Goal: Information Seeking & Learning: Learn about a topic

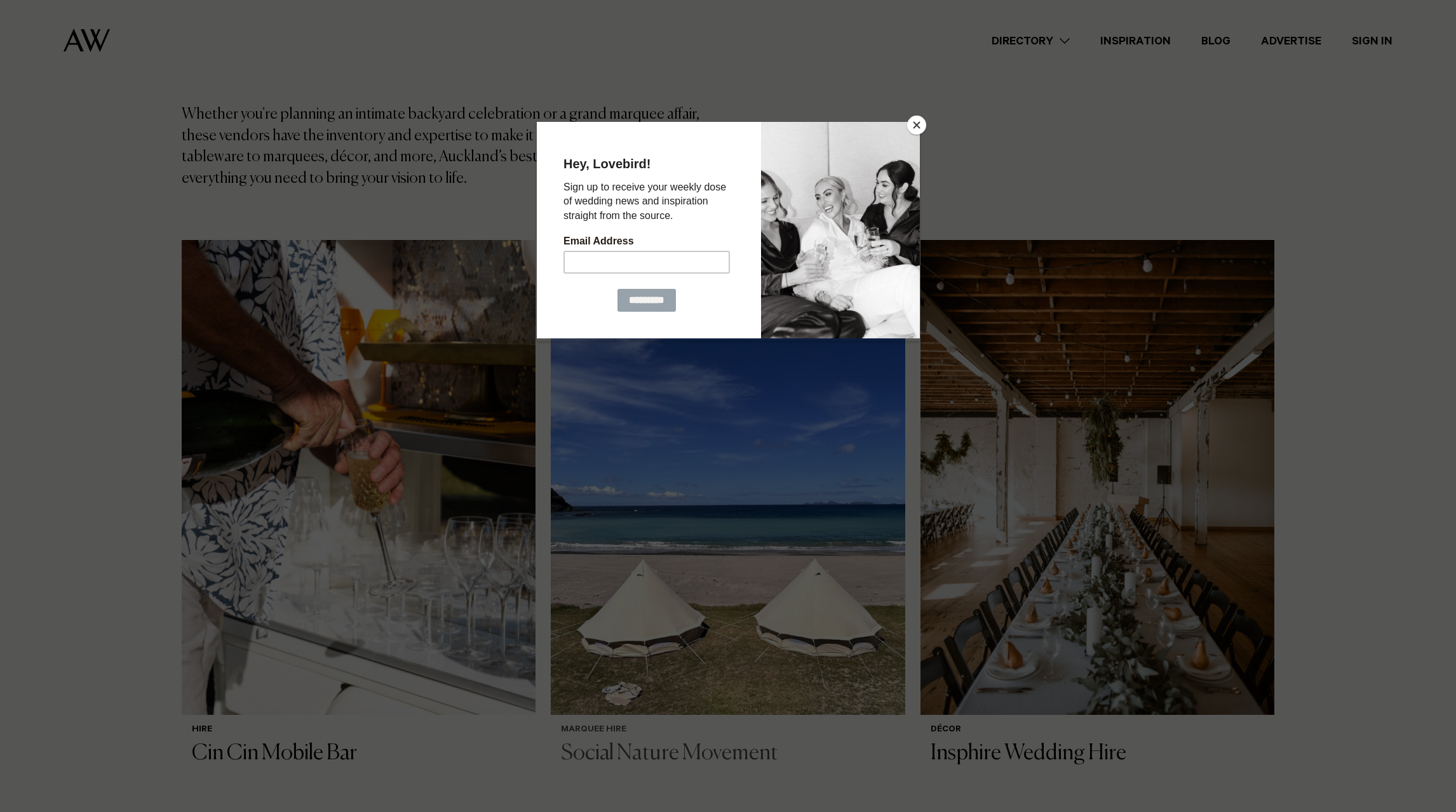
scroll to position [201, 0]
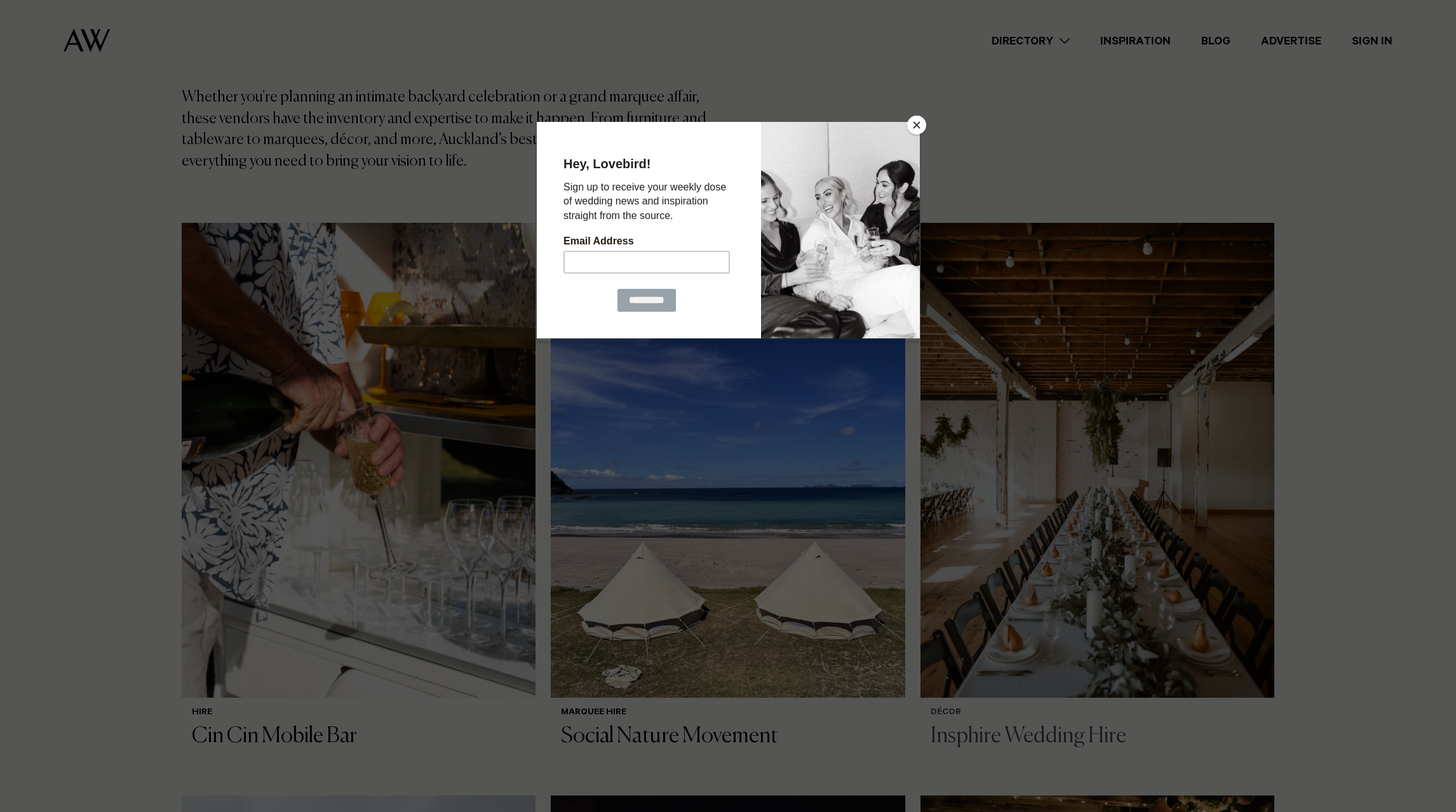
drag, startPoint x: 917, startPoint y: 126, endPoint x: 1025, endPoint y: 324, distance: 225.5
click at [917, 126] on button "Close" at bounding box center [917, 125] width 19 height 19
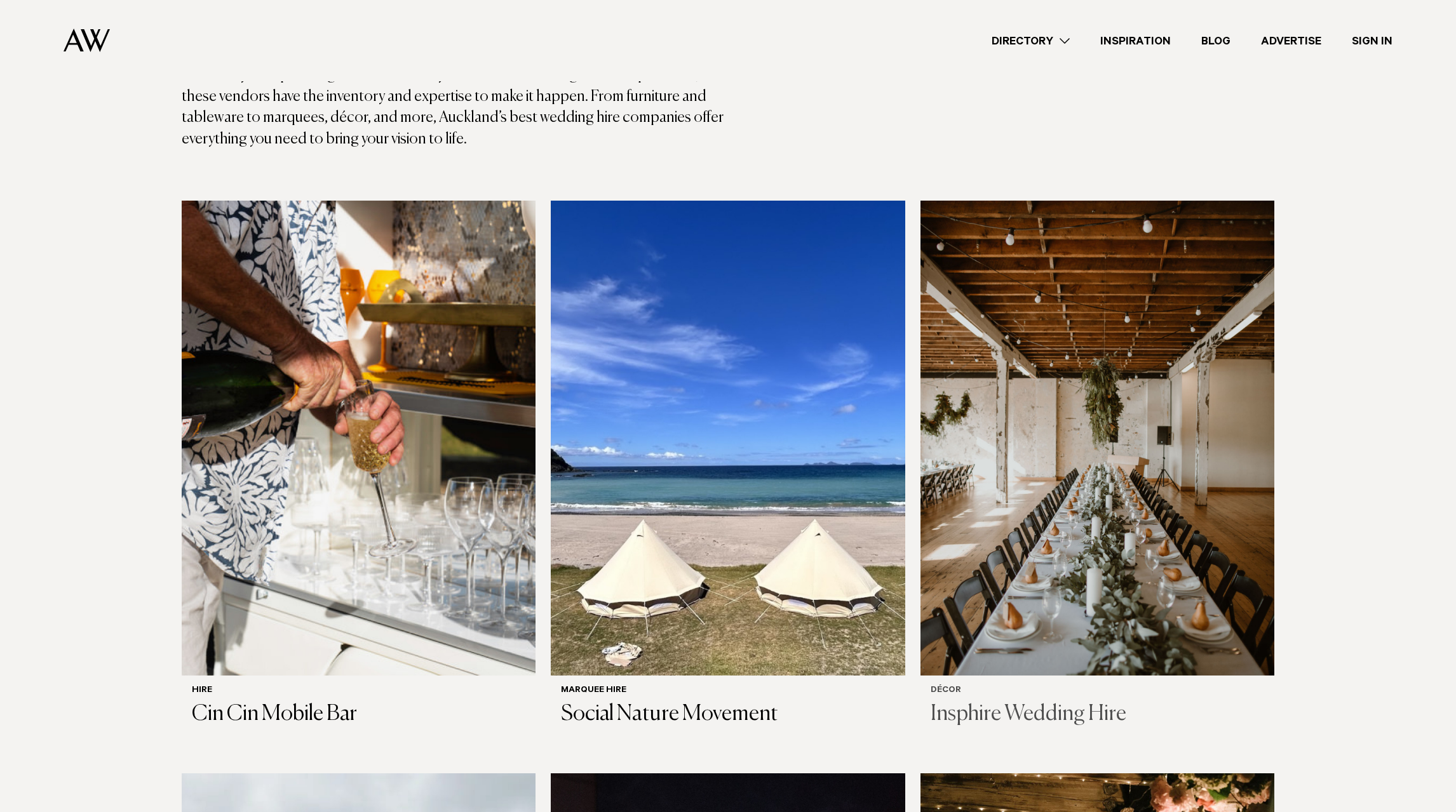
scroll to position [178, 0]
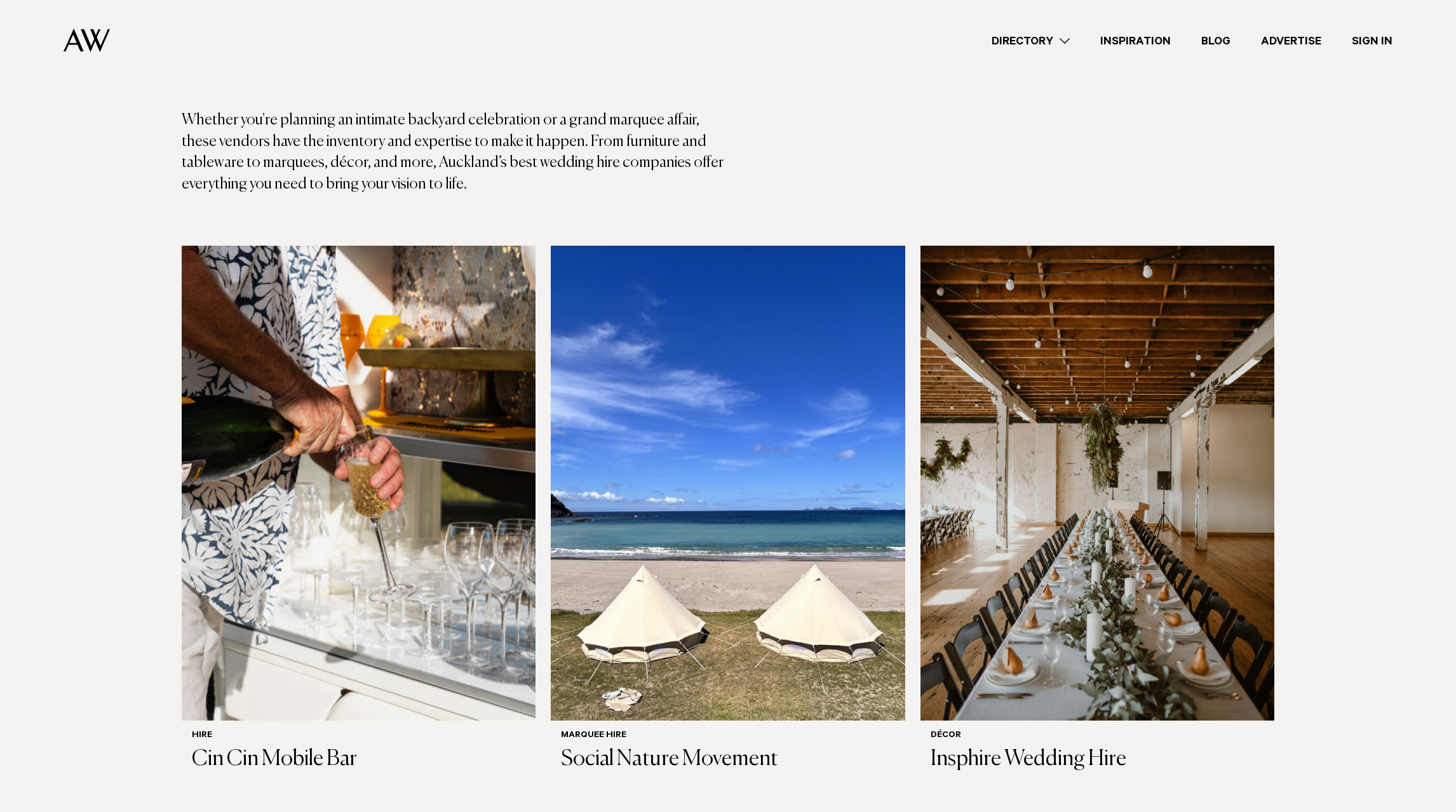
click at [1064, 41] on link "Directory" at bounding box center [1031, 41] width 108 height 17
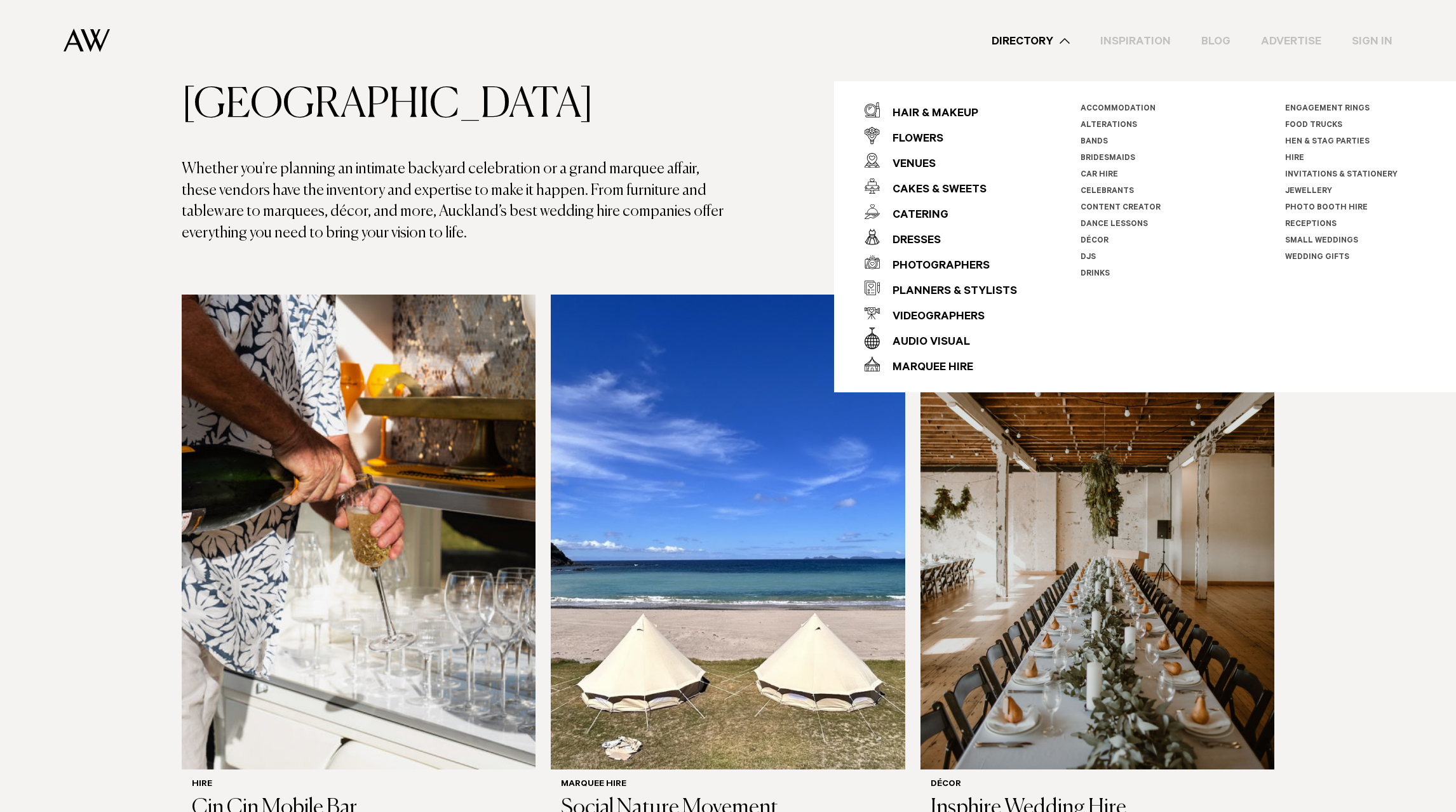
click at [1091, 238] on link "Décor" at bounding box center [1094, 241] width 28 height 9
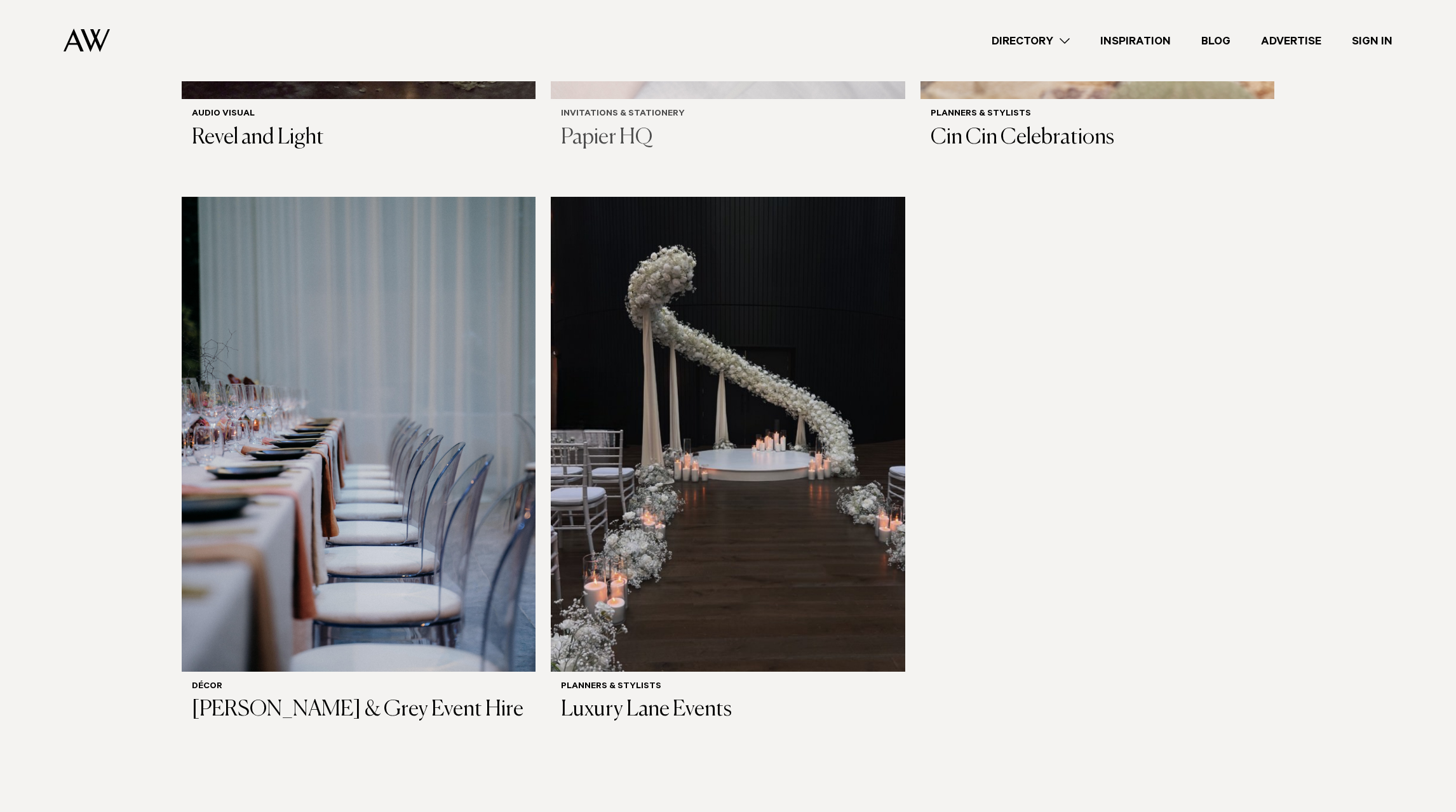
scroll to position [1373, 0]
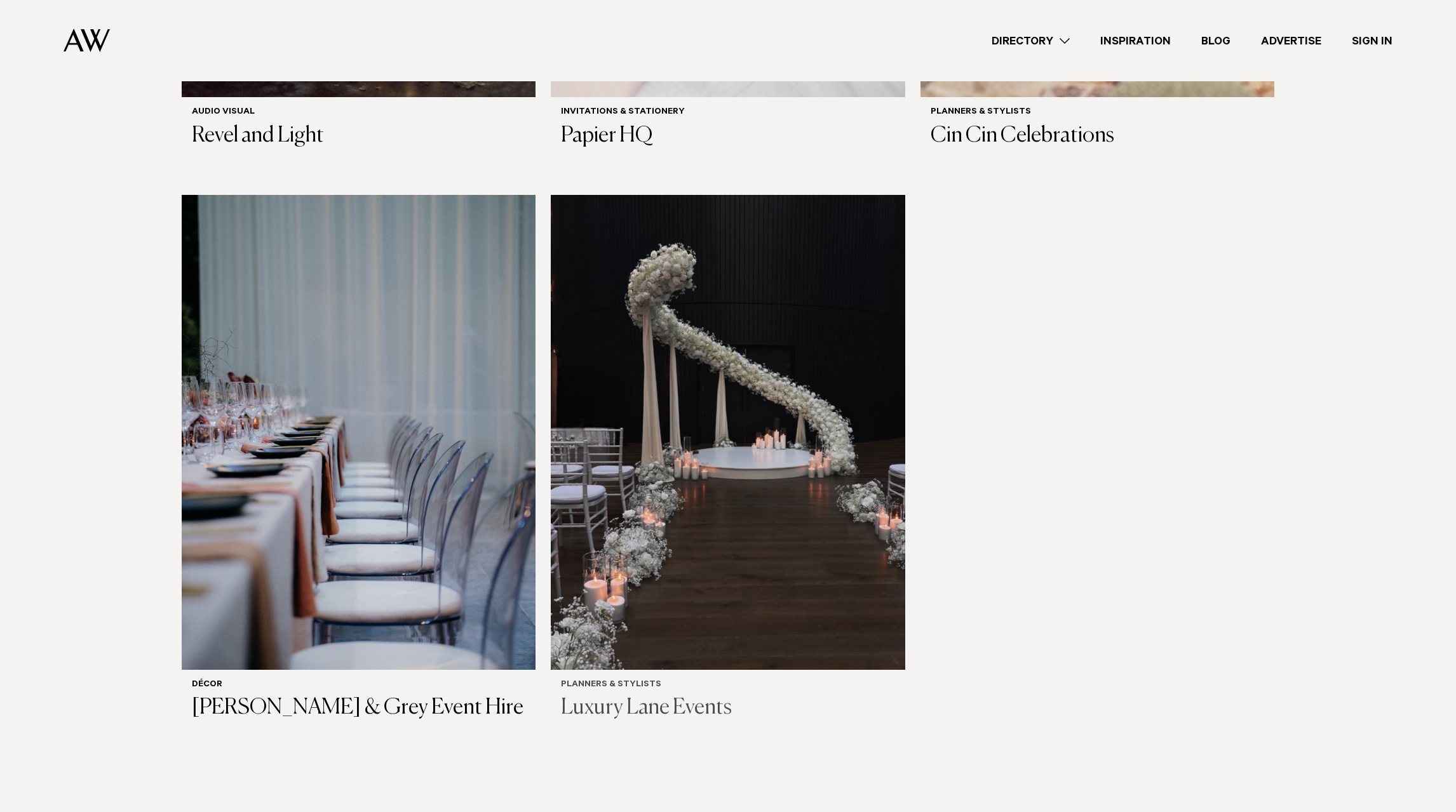
click at [776, 423] on img at bounding box center [728, 432] width 354 height 475
click at [359, 258] on img at bounding box center [358, 432] width 354 height 475
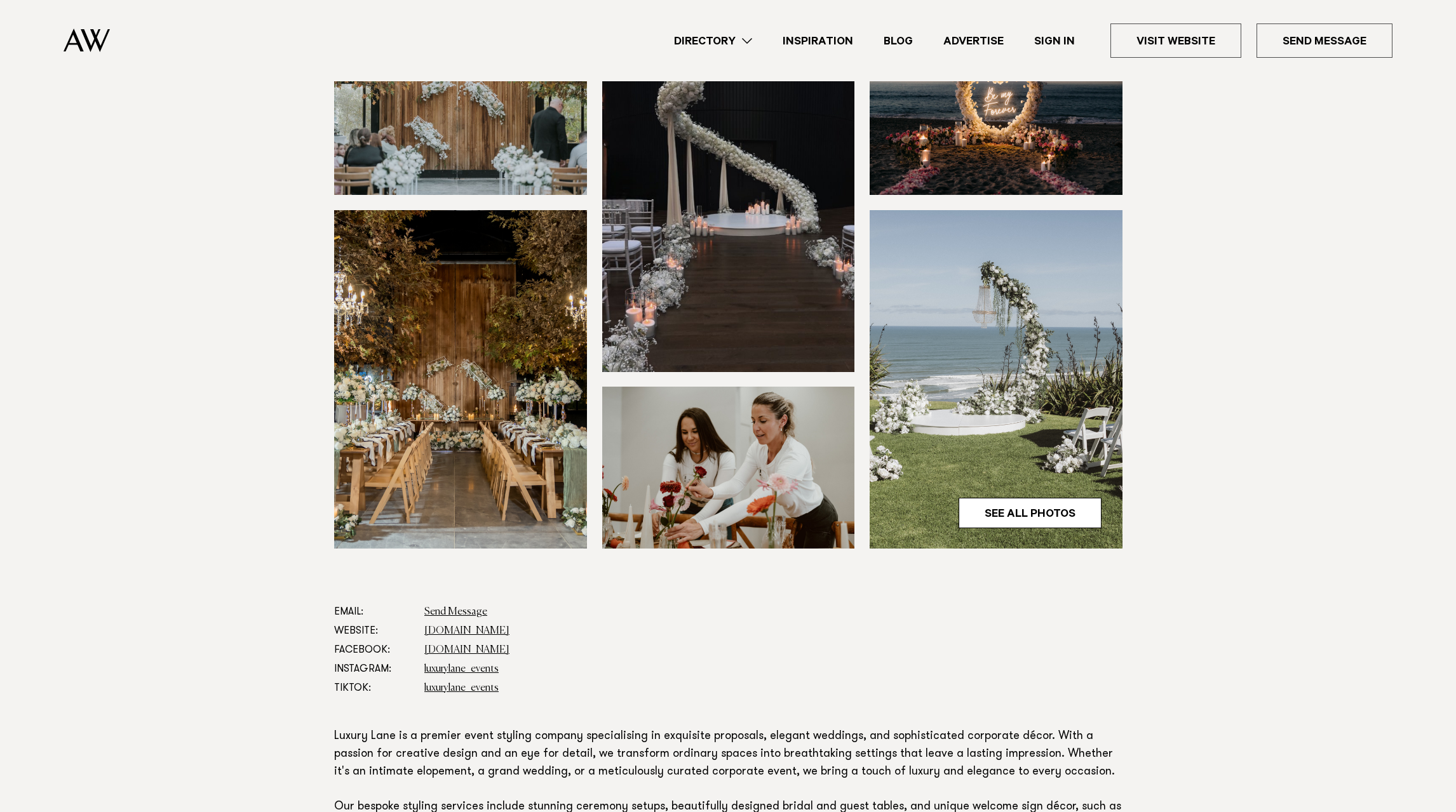
scroll to position [159, 0]
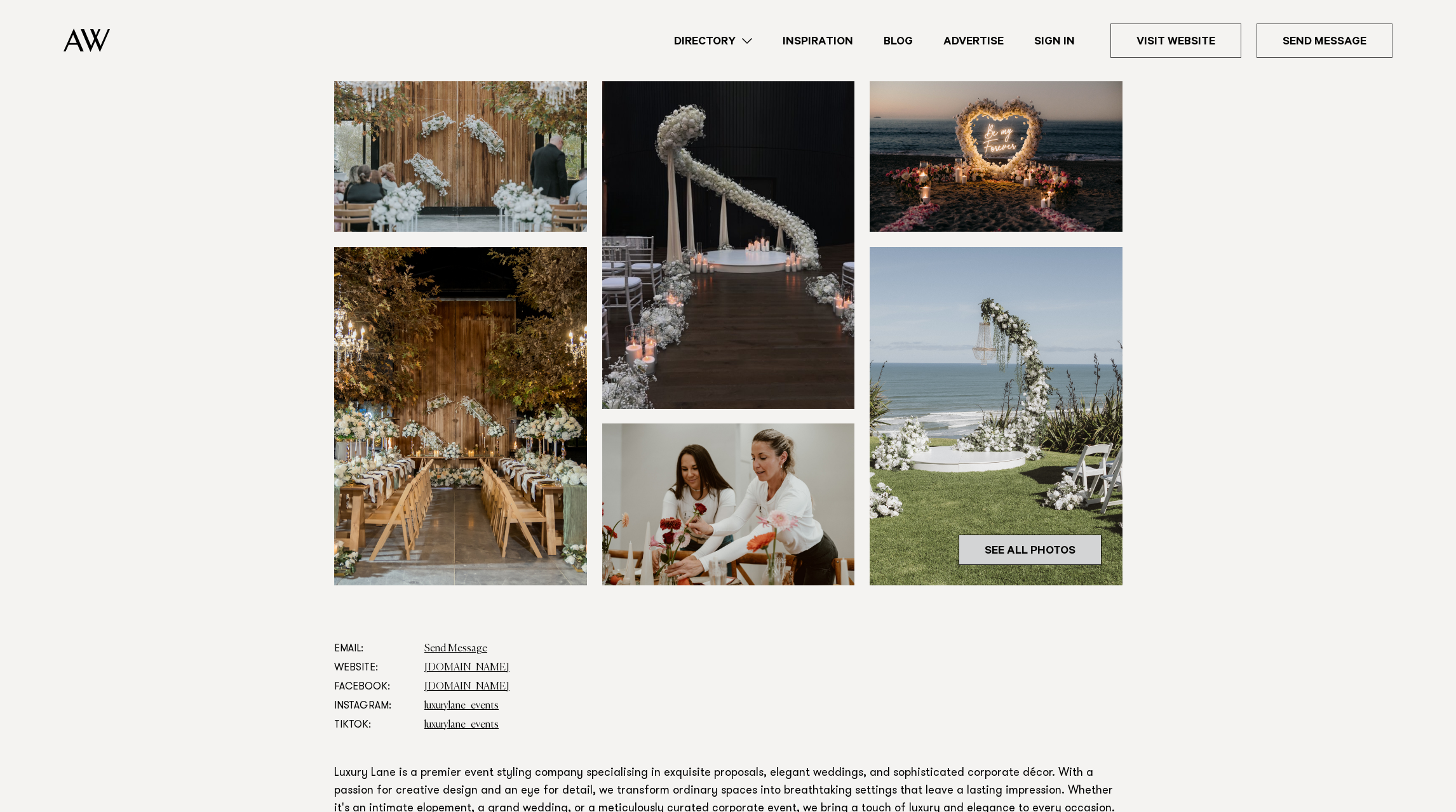
click at [984, 565] on link "See All Photos" at bounding box center [1030, 549] width 143 height 31
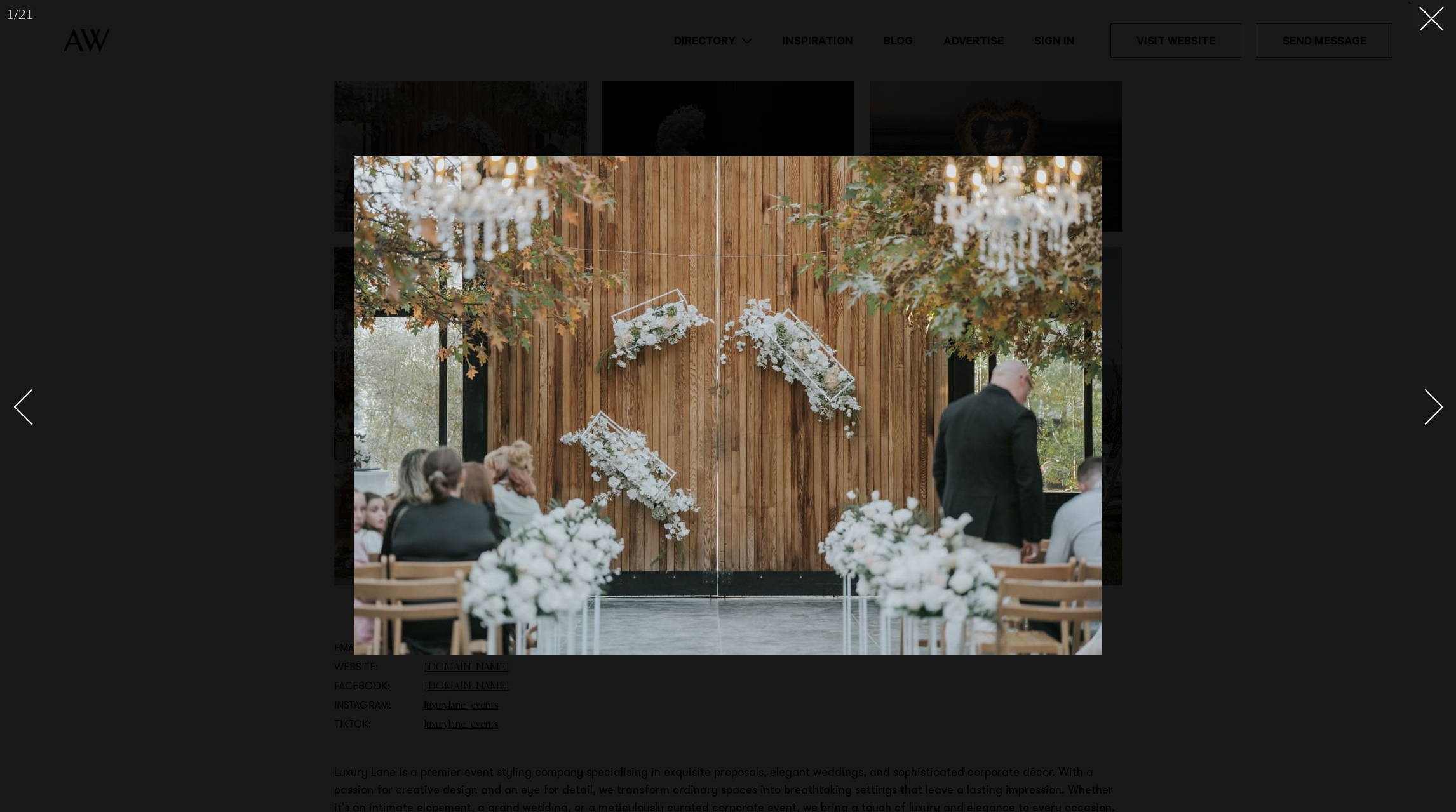
click at [1434, 405] on div "Next slide" at bounding box center [1425, 406] width 36 height 36
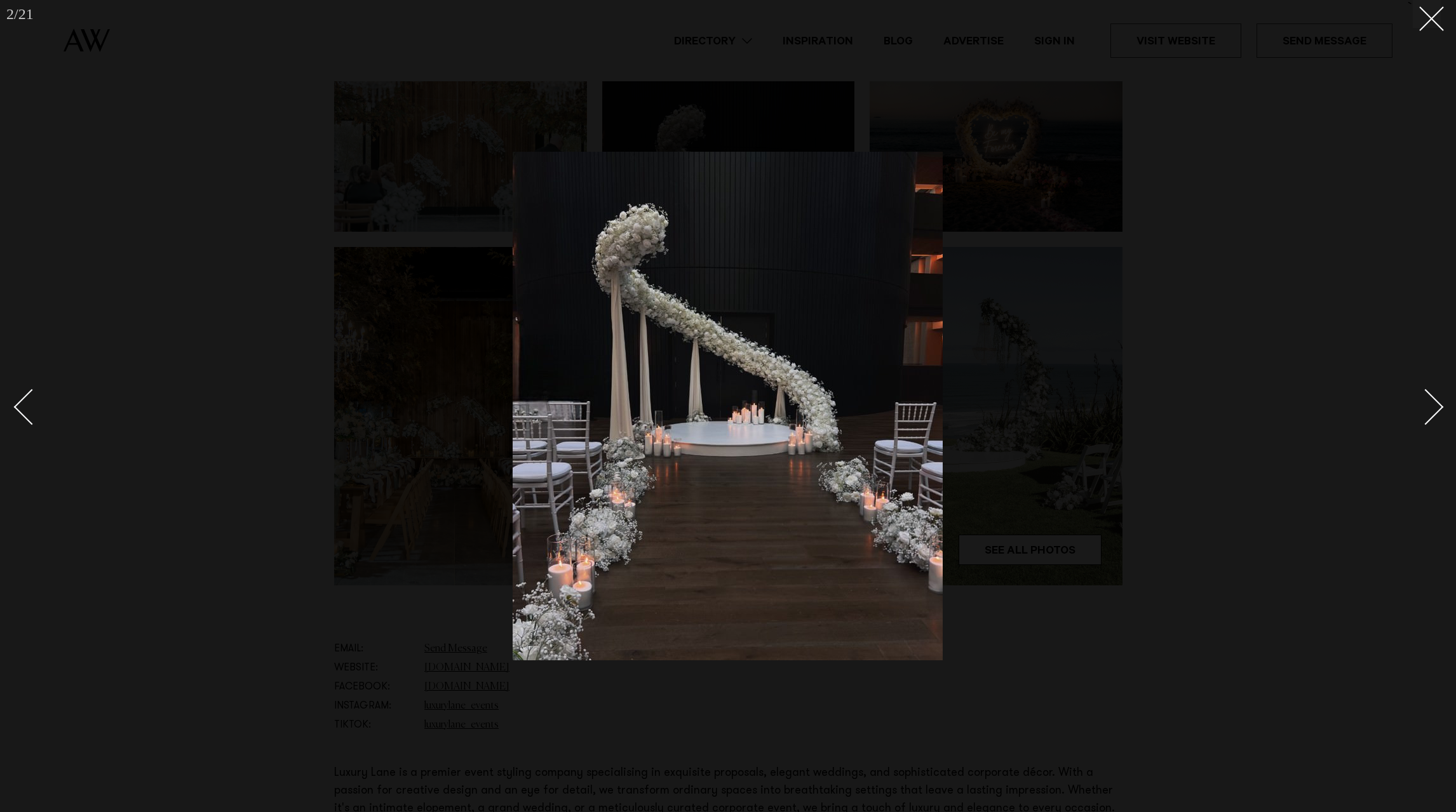
click at [1434, 405] on div "Next slide" at bounding box center [1425, 406] width 36 height 36
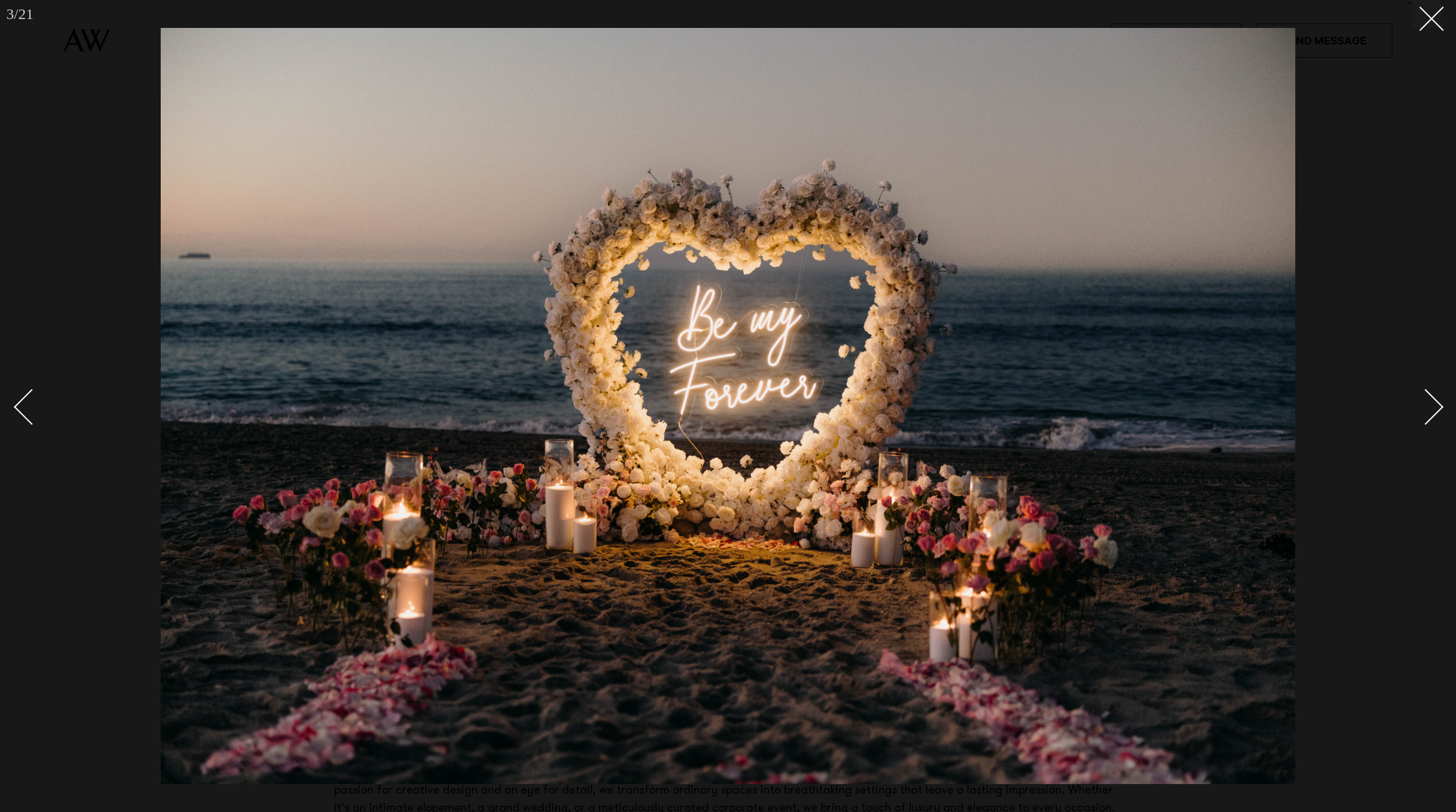
click at [1434, 405] on div "Next slide" at bounding box center [1425, 406] width 36 height 36
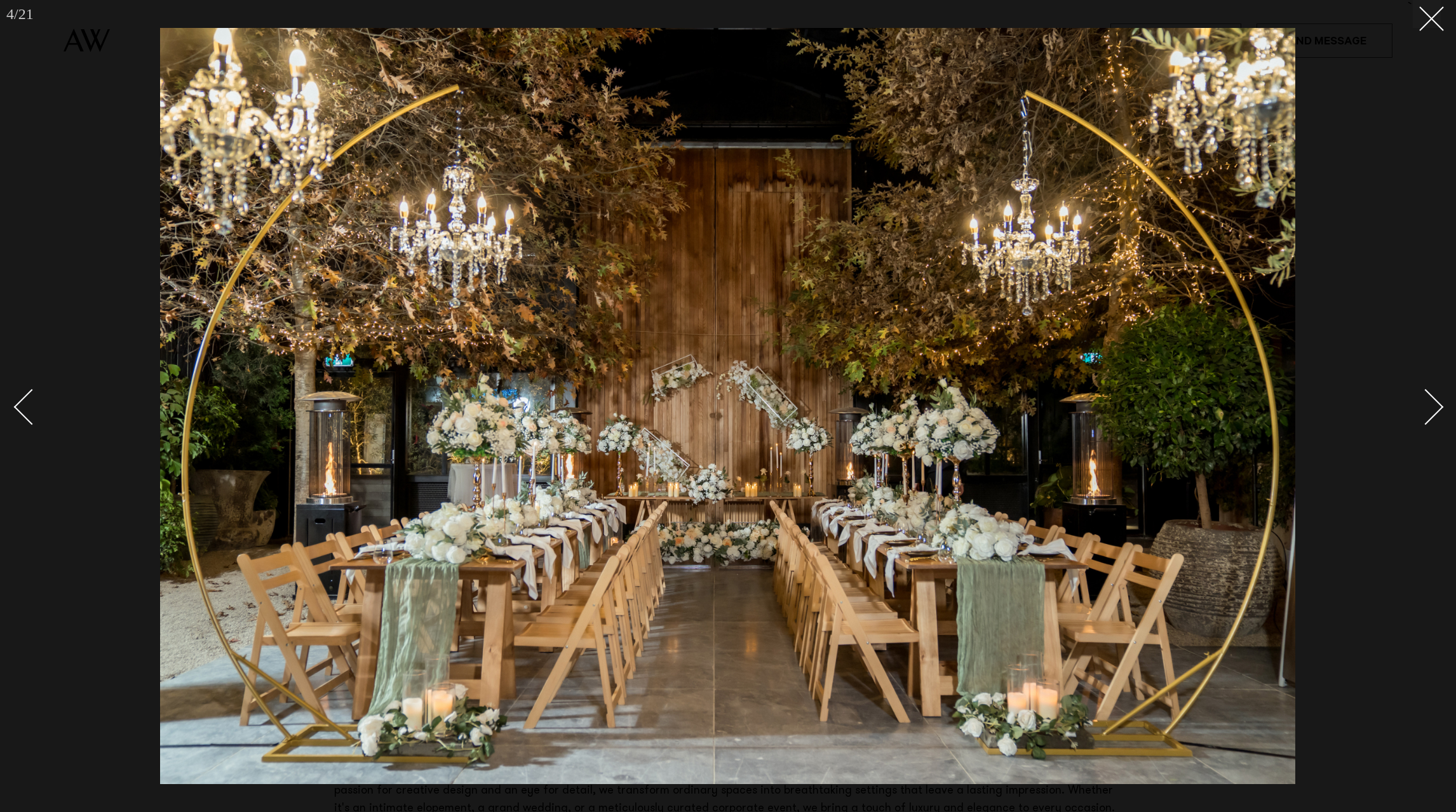
click at [1434, 405] on div "Next slide" at bounding box center [1425, 406] width 36 height 36
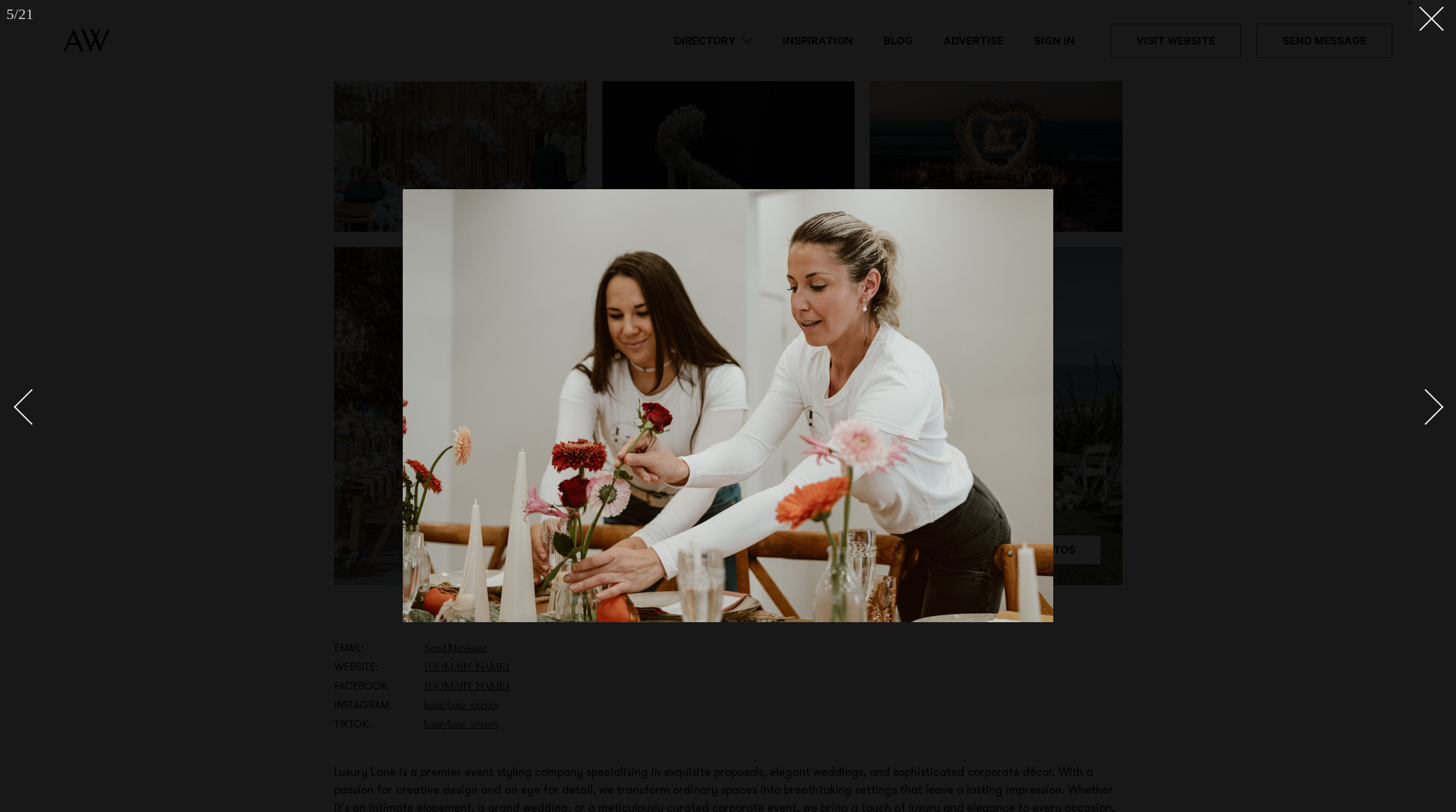
click at [1434, 405] on div "Next slide" at bounding box center [1425, 406] width 36 height 36
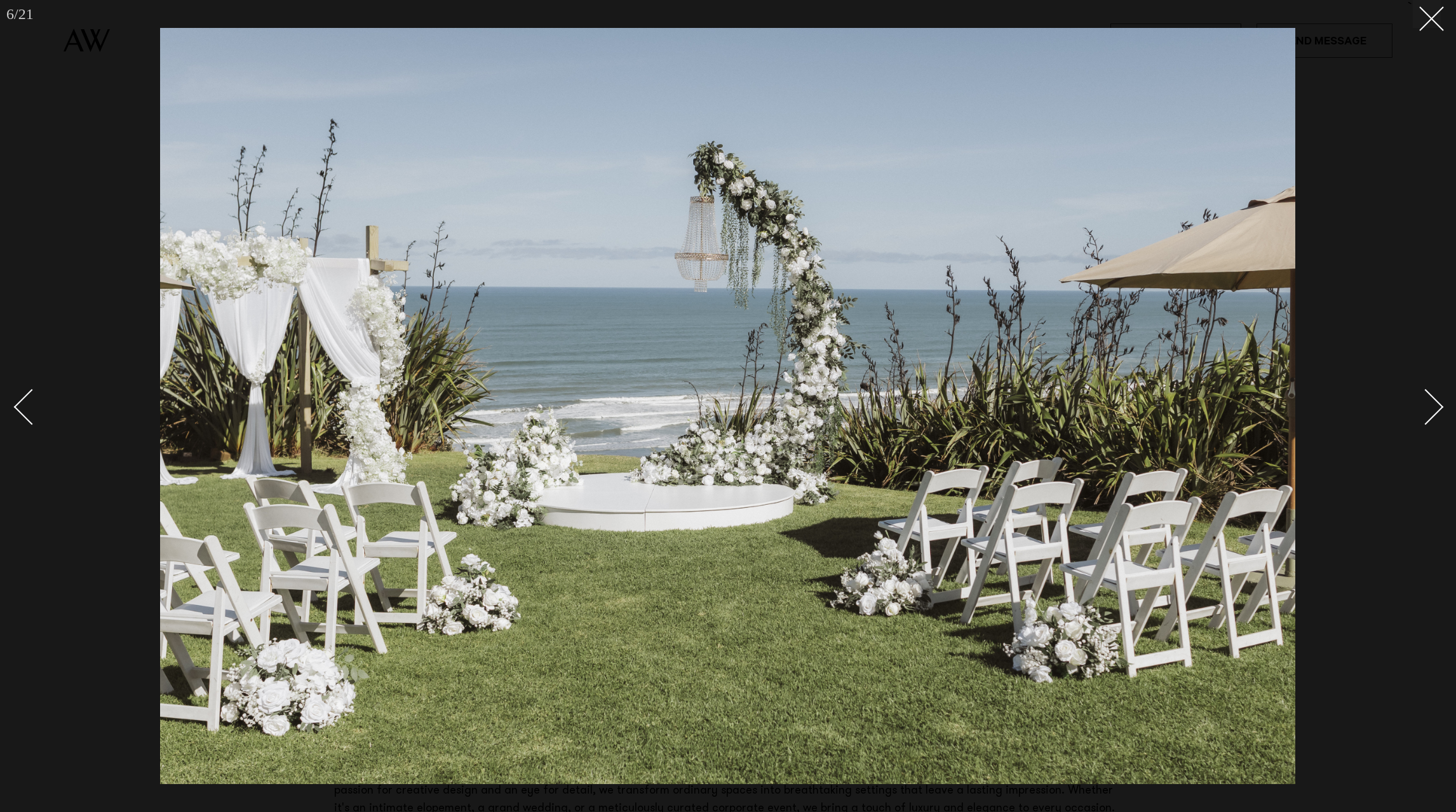
click at [1434, 405] on div "Next slide" at bounding box center [1425, 406] width 36 height 36
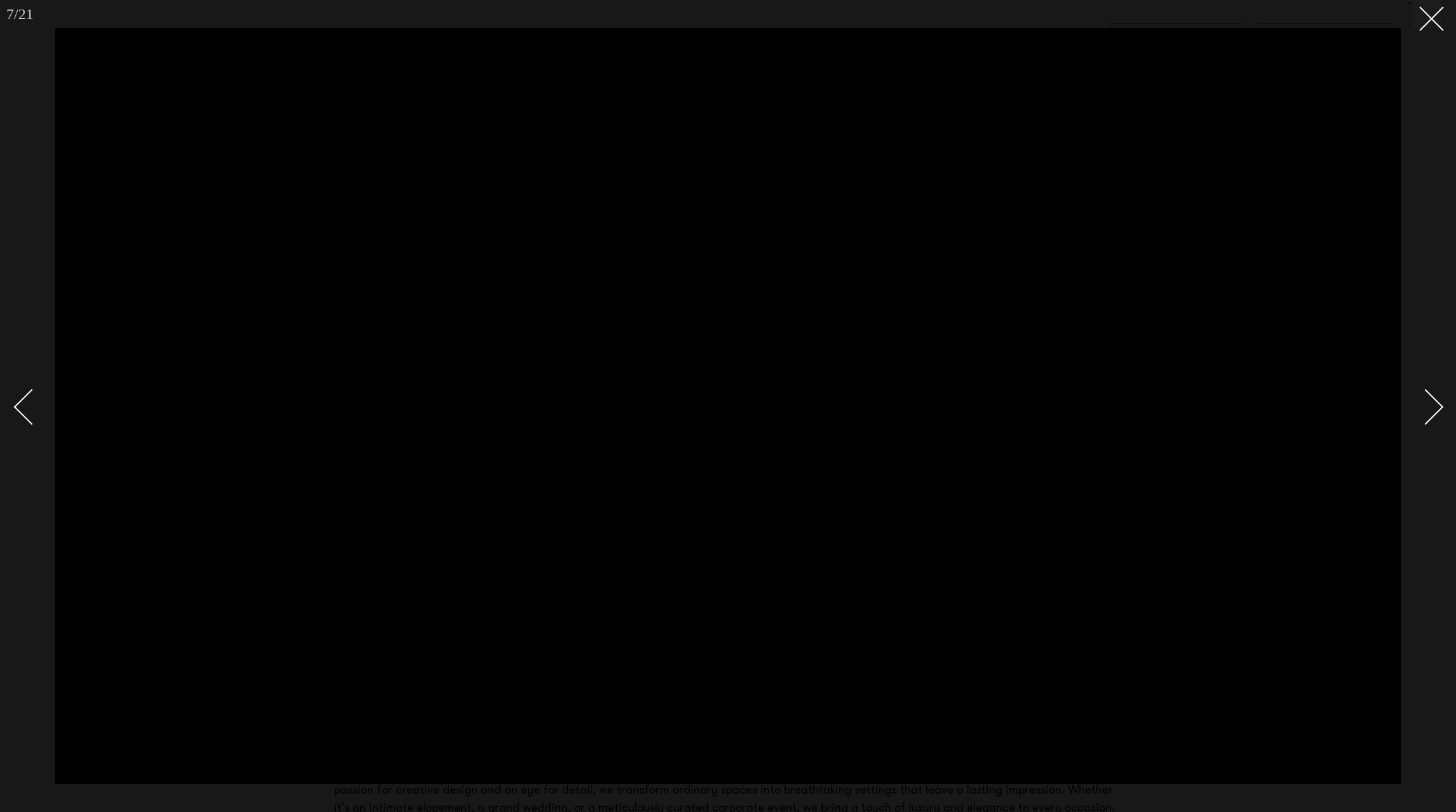
click at [1434, 405] on div "Next slide" at bounding box center [1425, 406] width 36 height 36
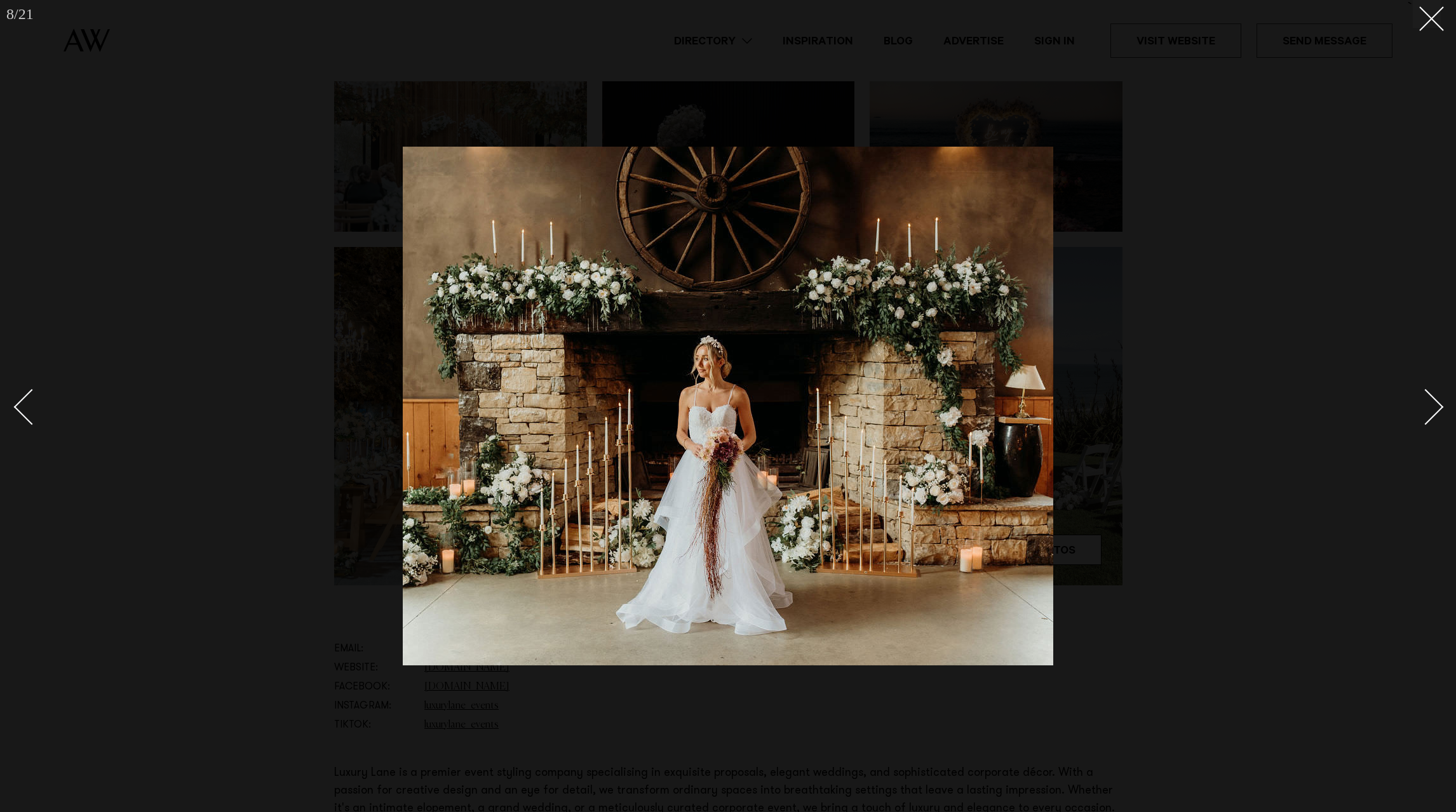
click at [1434, 405] on div "Next slide" at bounding box center [1425, 406] width 36 height 36
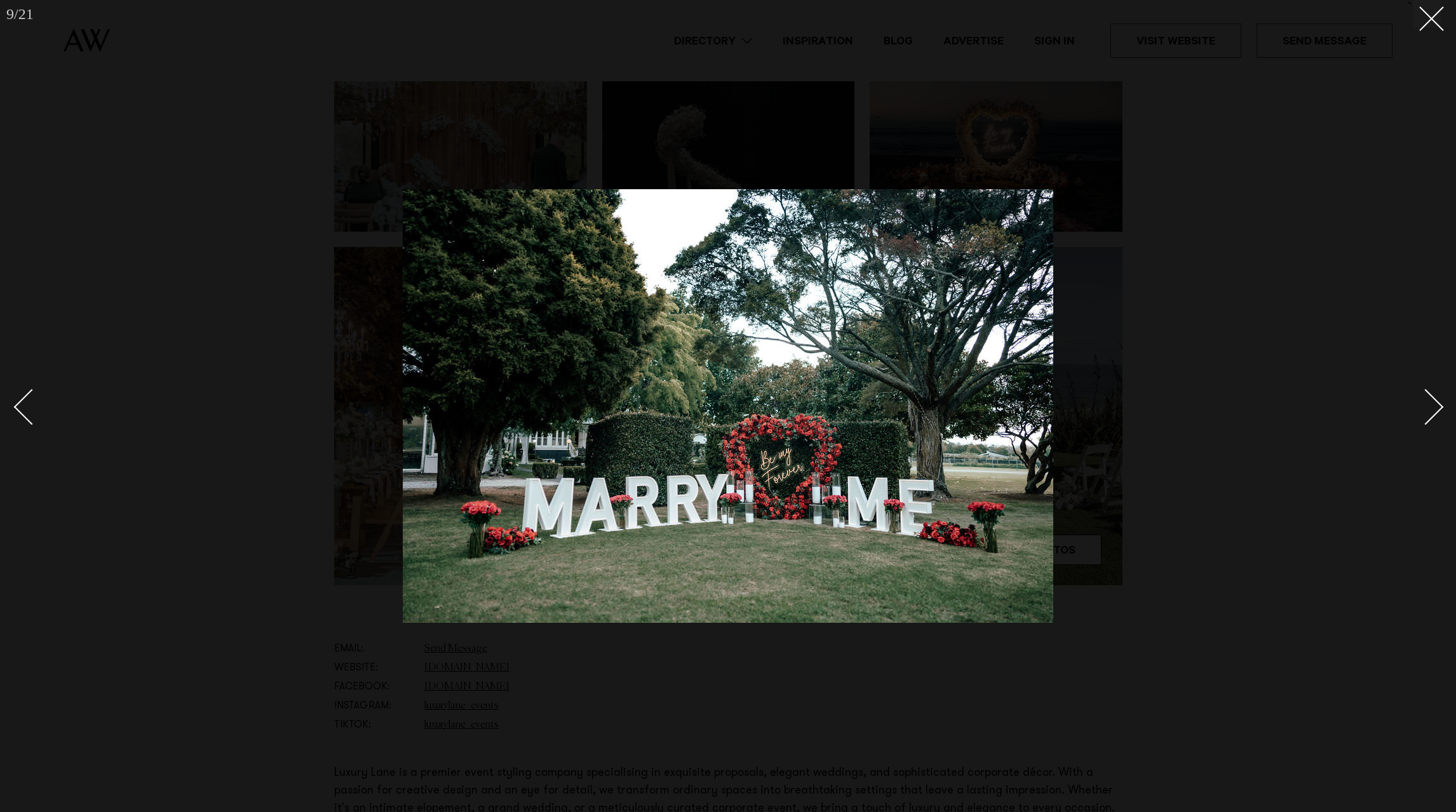
click at [1443, 406] on div "Next slide" at bounding box center [1425, 406] width 36 height 36
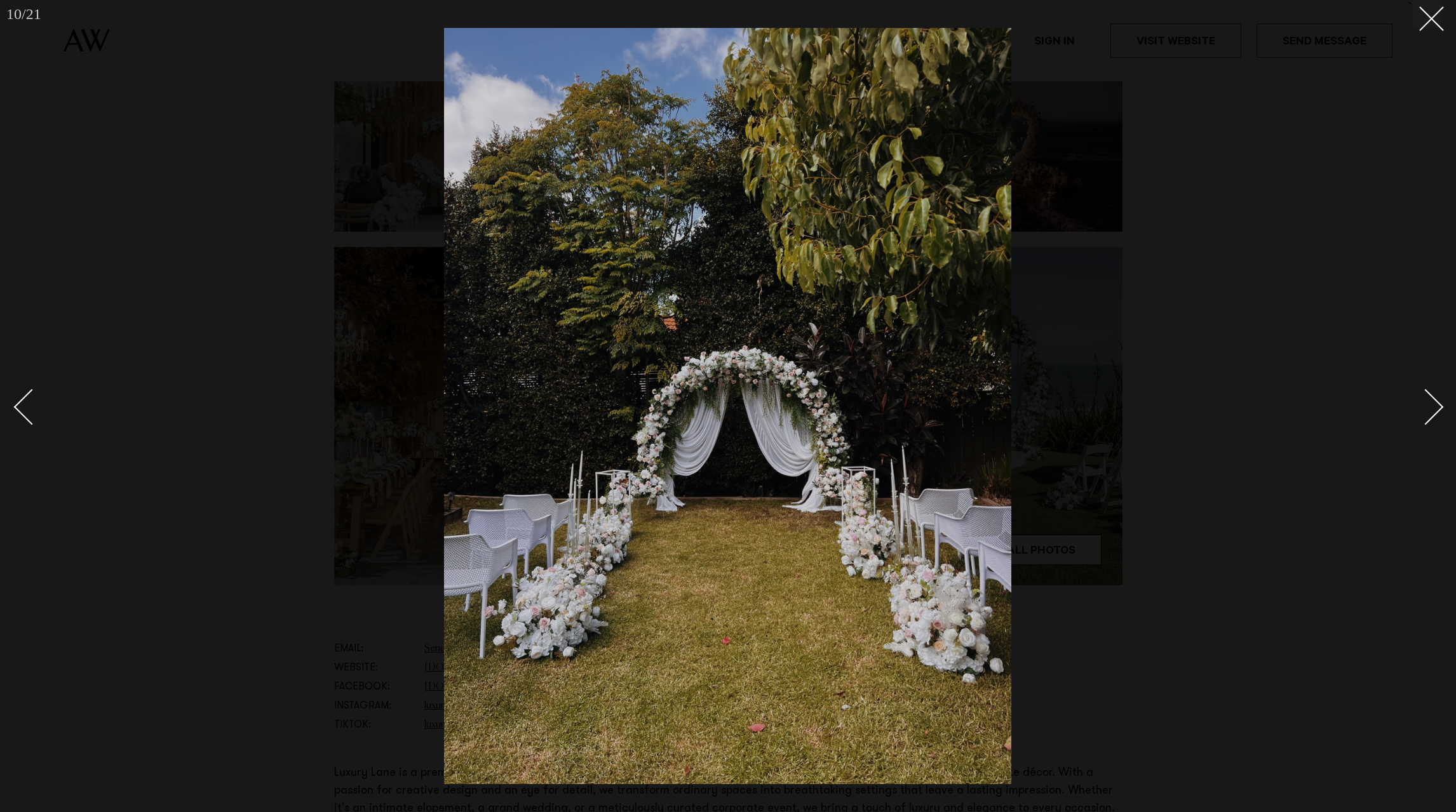
click at [1443, 406] on div "Next slide" at bounding box center [1425, 406] width 36 height 36
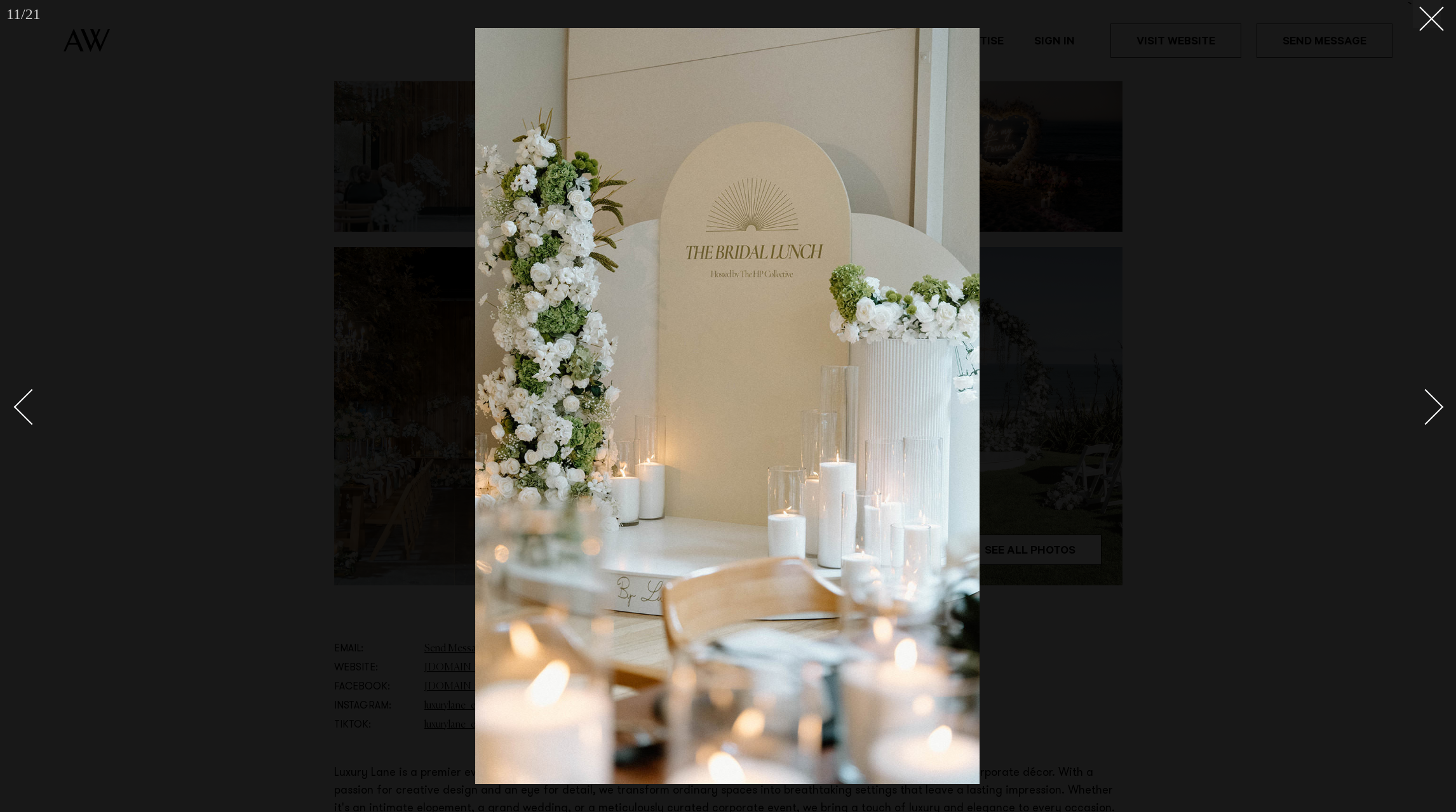
click at [1443, 406] on div "Next slide" at bounding box center [1425, 406] width 36 height 36
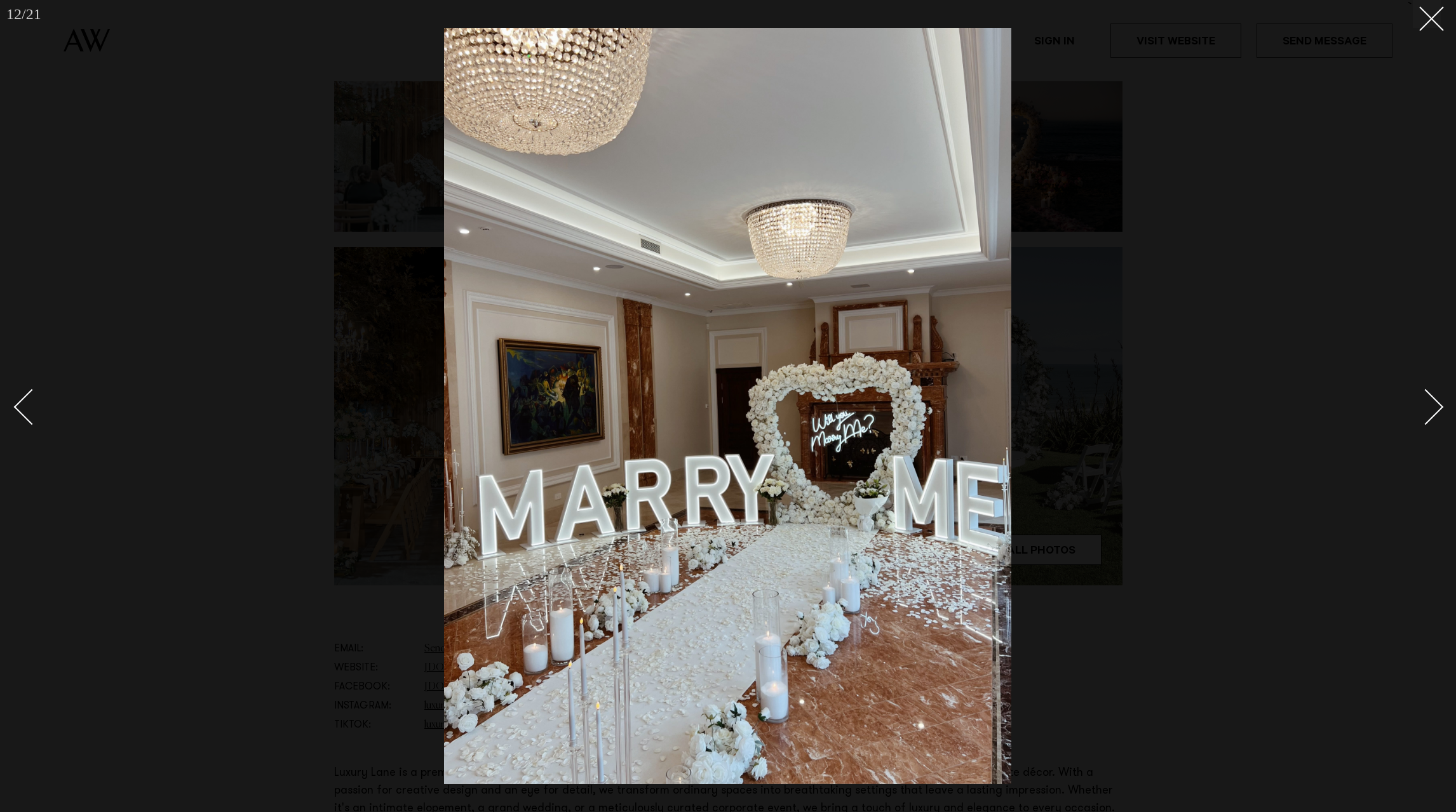
click at [1443, 406] on div "Next slide" at bounding box center [1425, 406] width 36 height 36
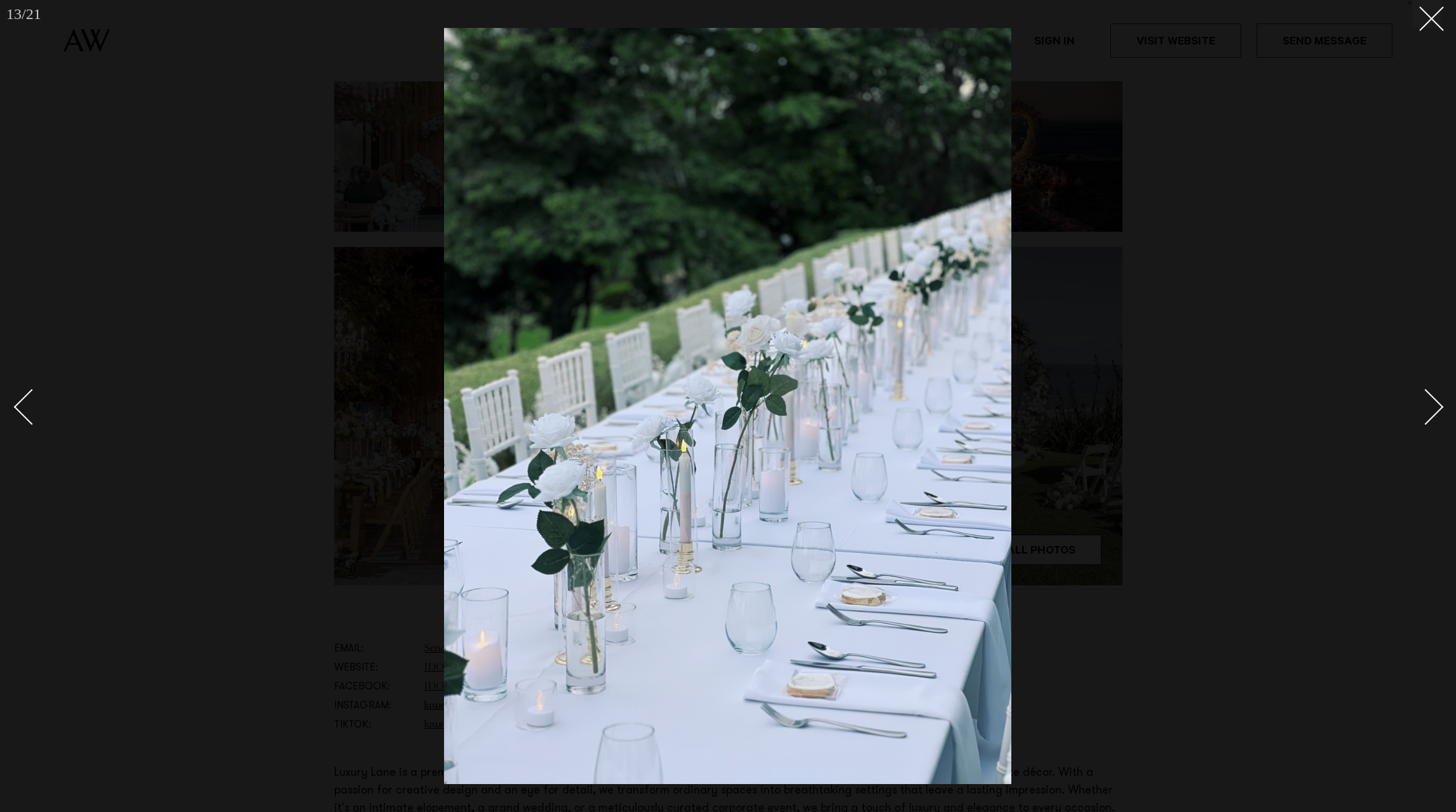
click at [1443, 406] on div "Next slide" at bounding box center [1425, 406] width 36 height 36
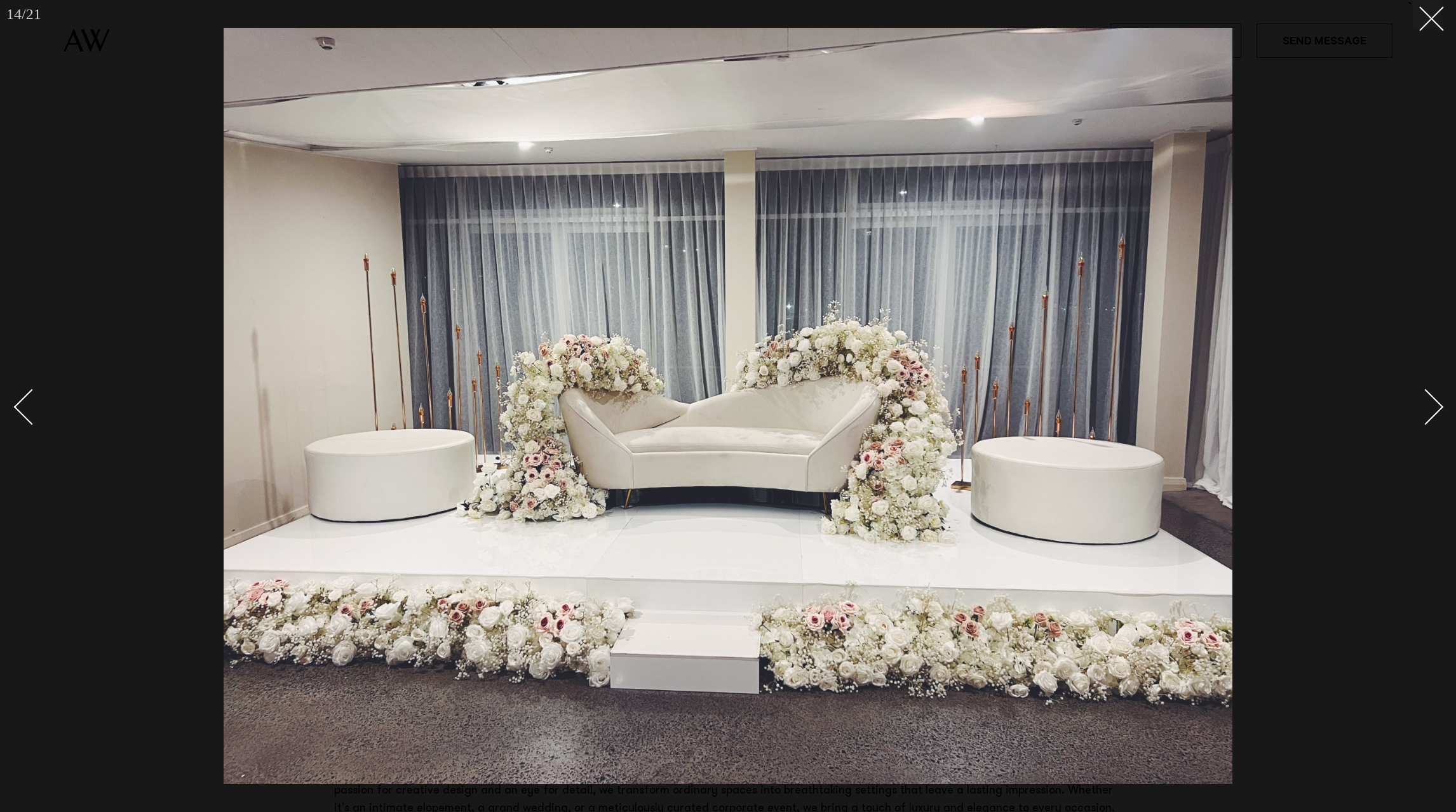
click at [1443, 406] on div "Next slide" at bounding box center [1425, 406] width 36 height 36
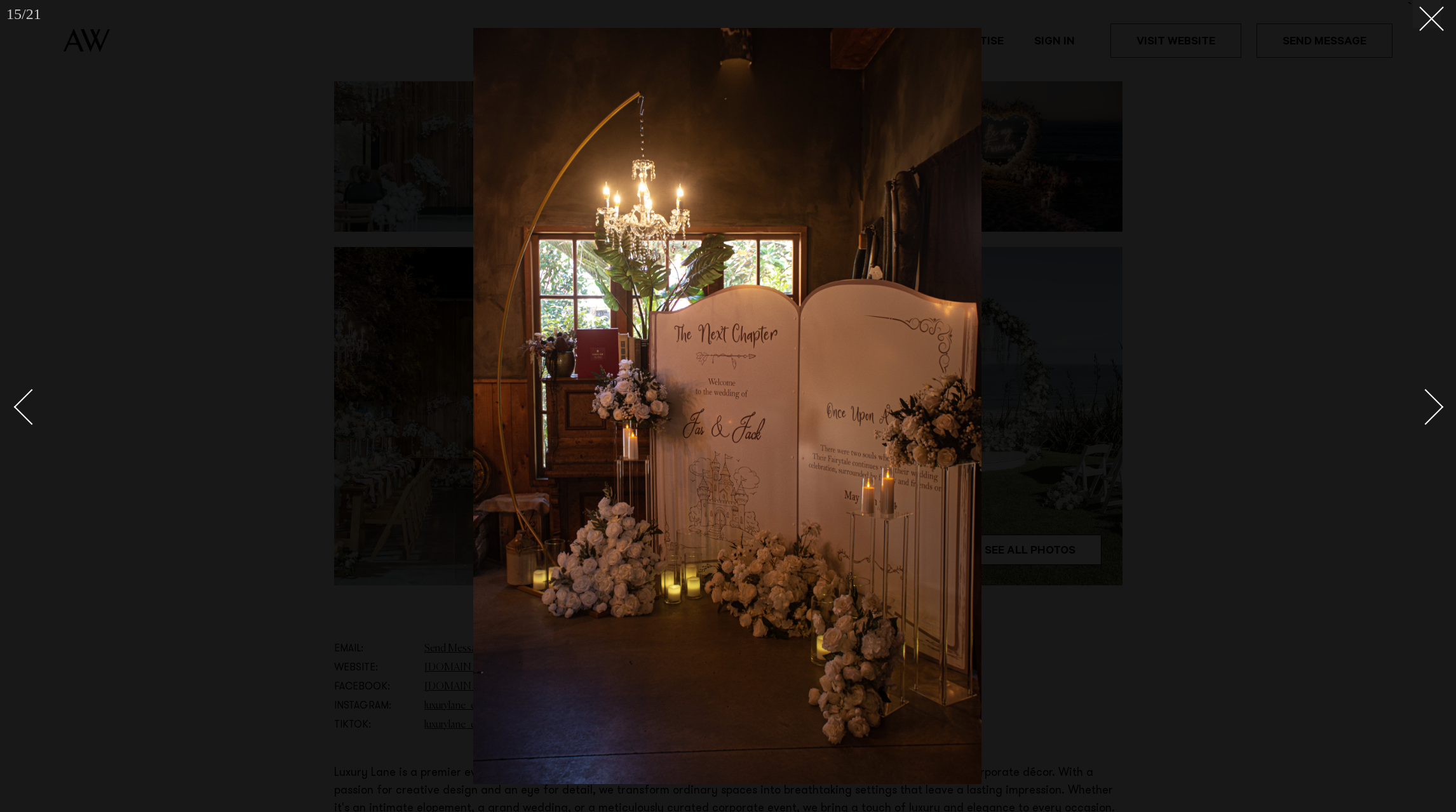
click at [1443, 406] on div "Next slide" at bounding box center [1425, 406] width 36 height 36
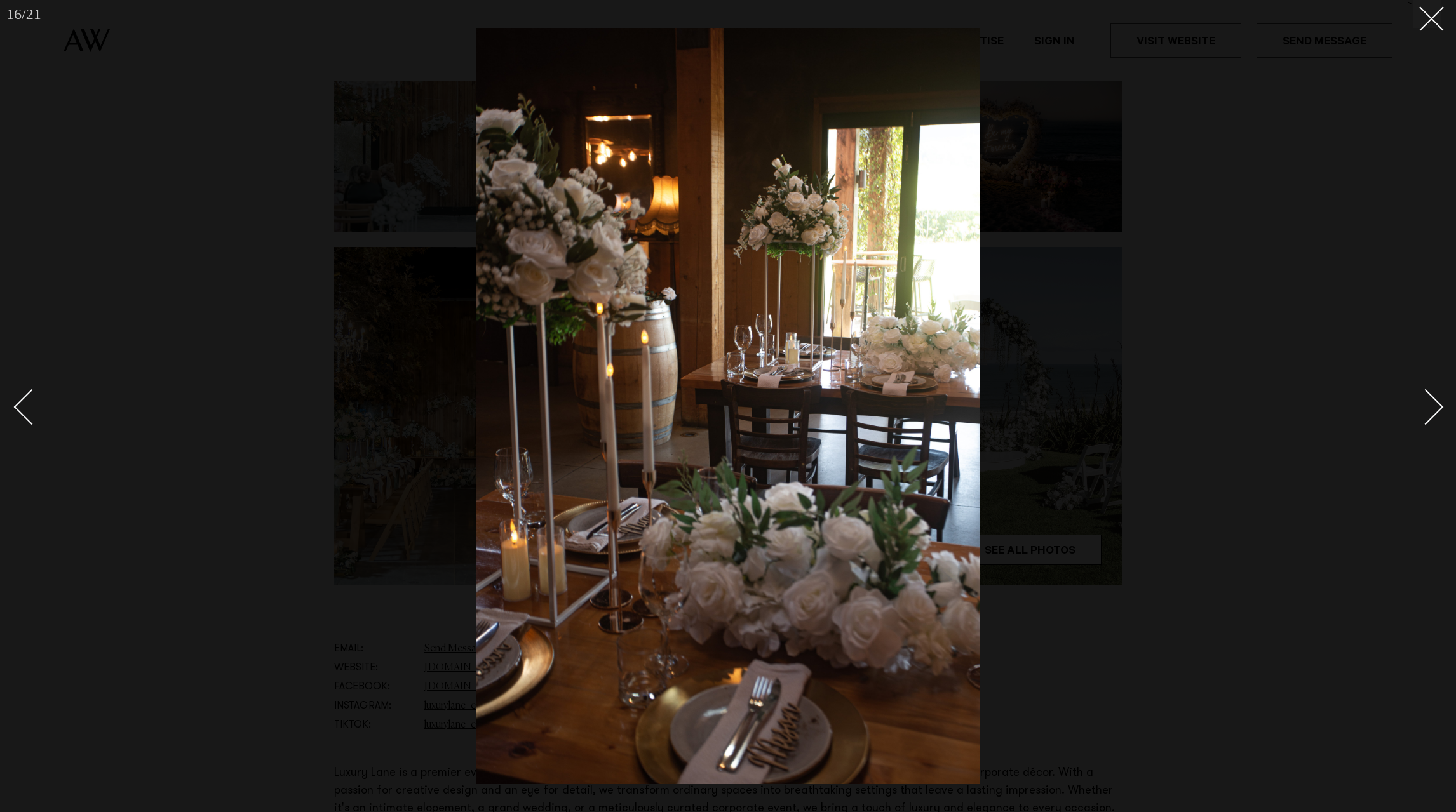
click at [1443, 406] on div "Next slide" at bounding box center [1425, 406] width 36 height 36
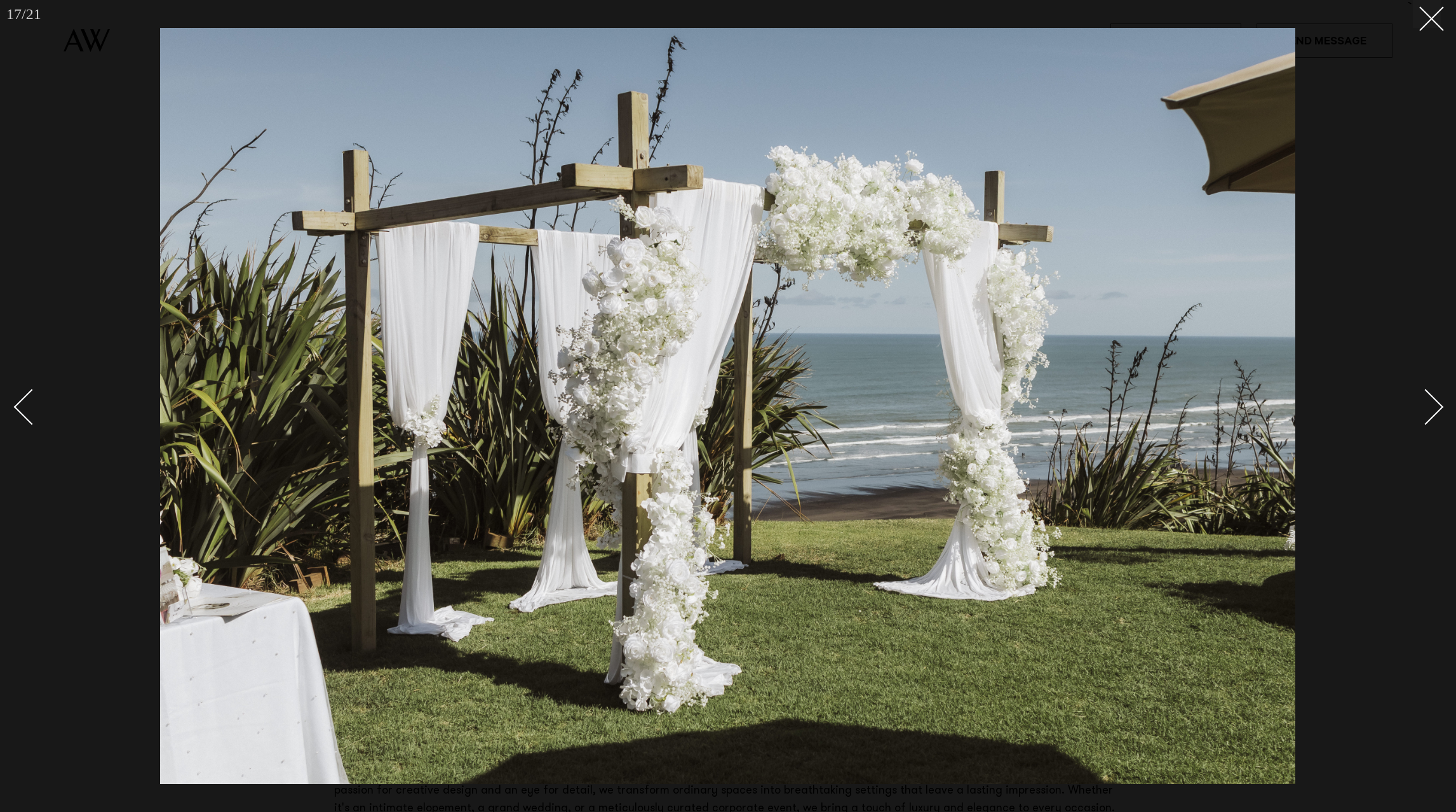
click at [1443, 406] on div "Next slide" at bounding box center [1425, 406] width 36 height 36
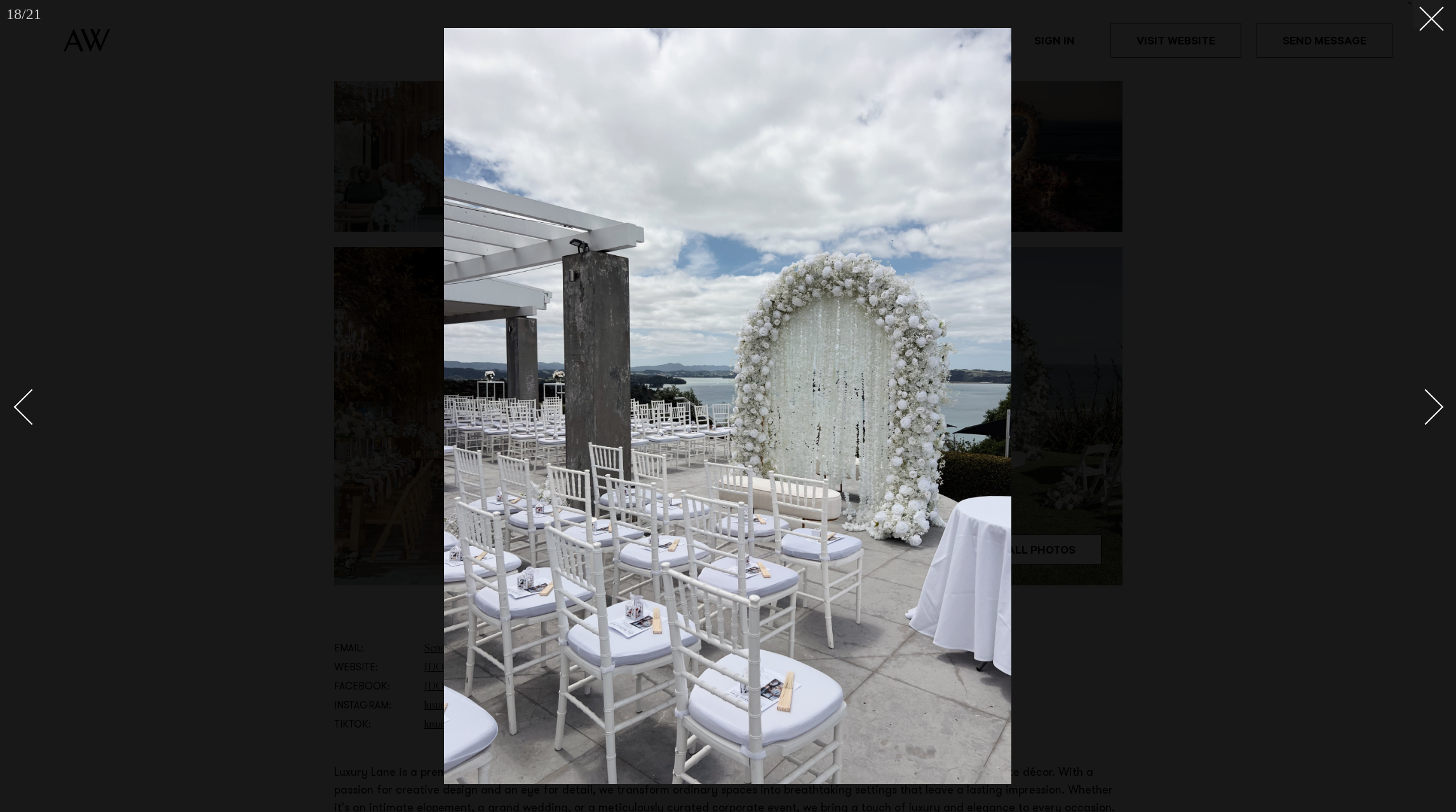
click at [1443, 406] on div "Next slide" at bounding box center [1425, 406] width 36 height 36
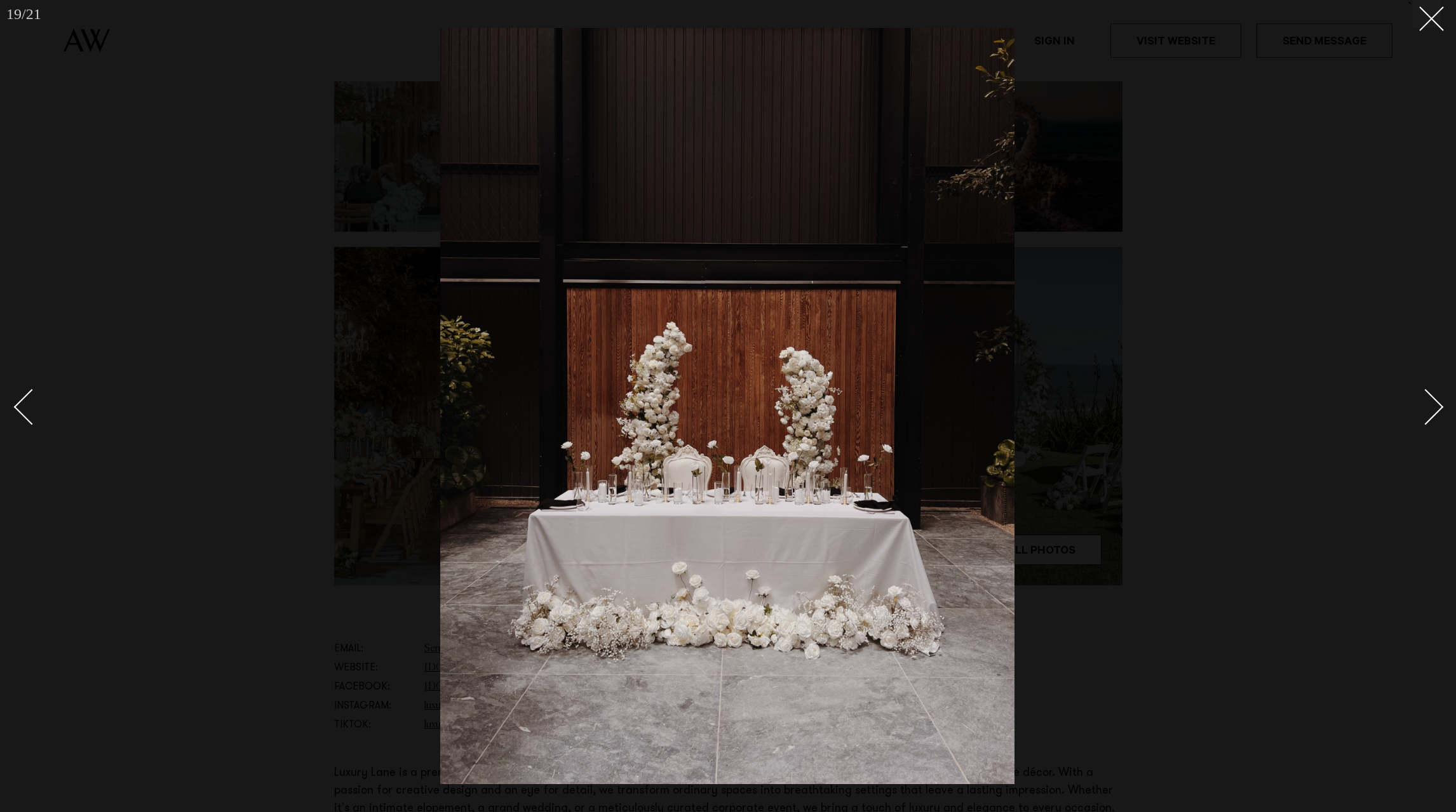
click at [1443, 406] on div "Next slide" at bounding box center [1425, 406] width 36 height 36
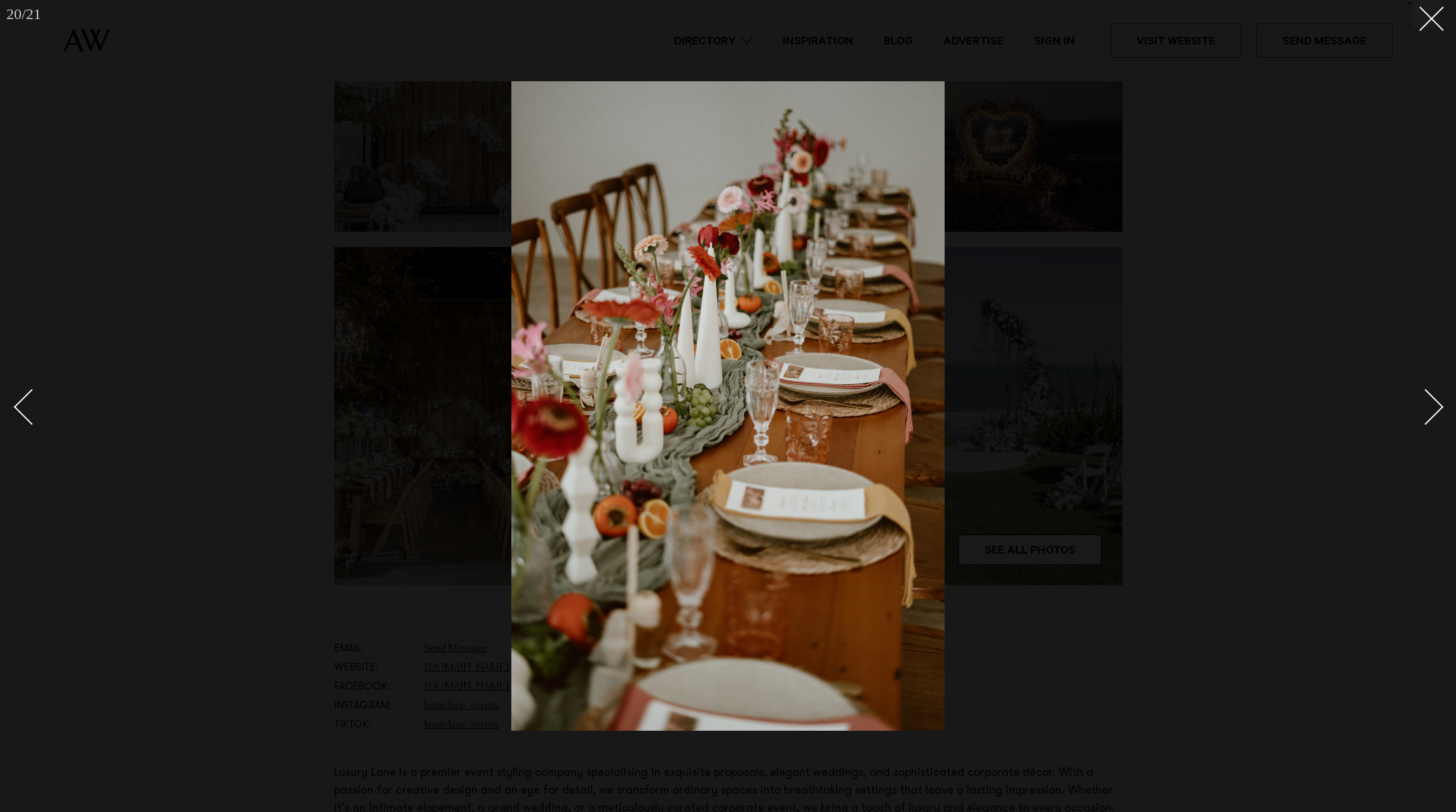
click at [1443, 406] on div "Next slide" at bounding box center [1425, 406] width 36 height 36
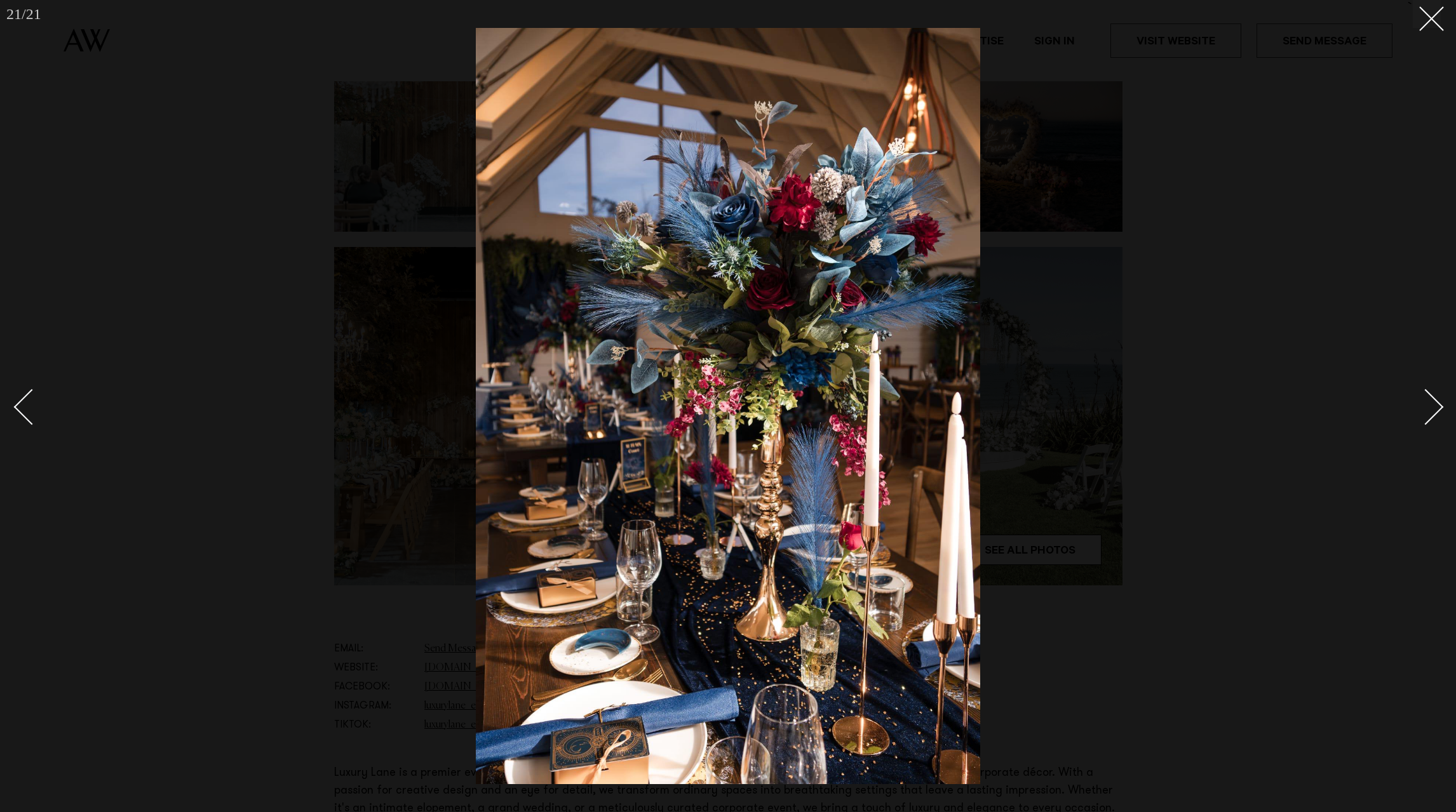
click at [1443, 406] on div "Next slide" at bounding box center [1425, 406] width 36 height 36
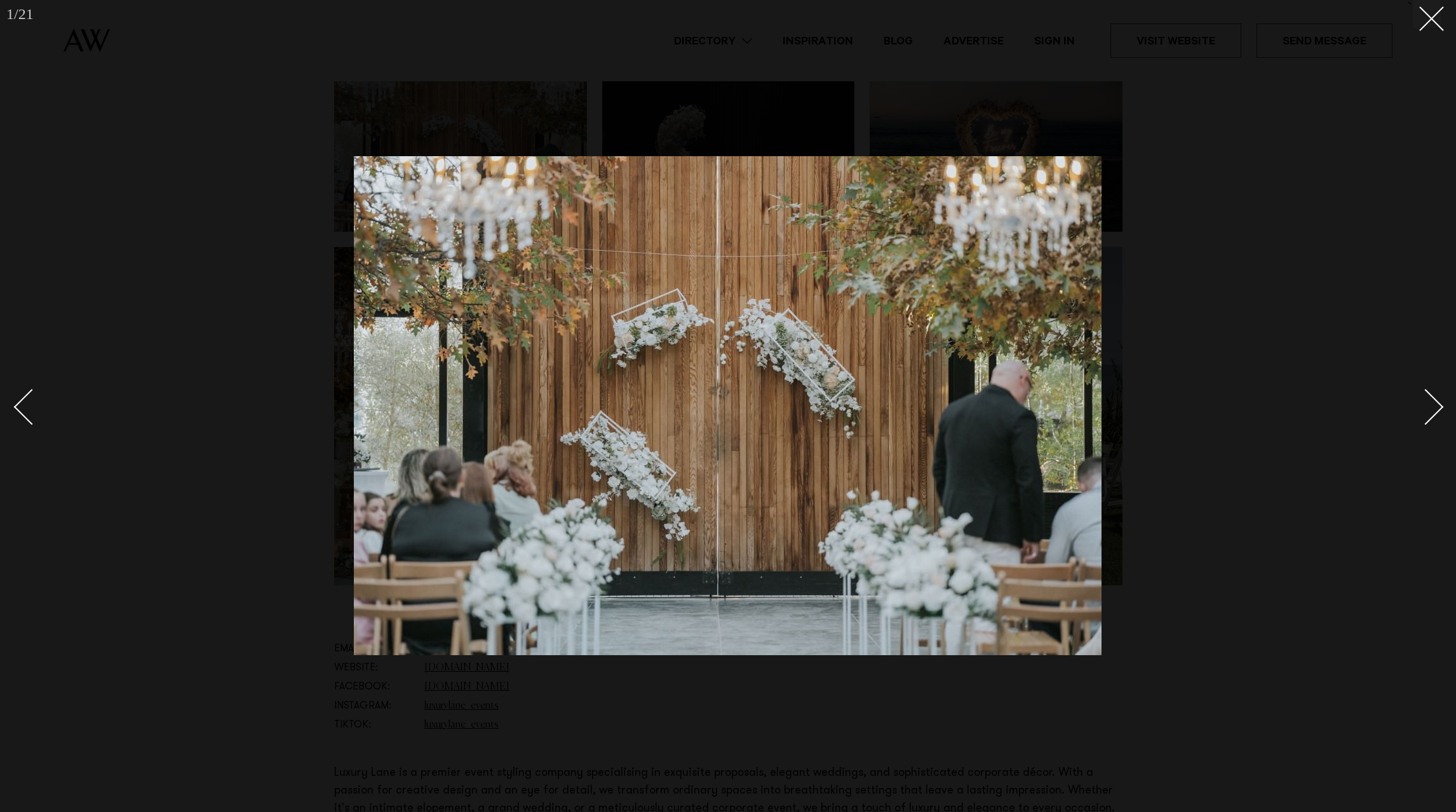
click at [1443, 406] on div "Next slide" at bounding box center [1425, 406] width 36 height 36
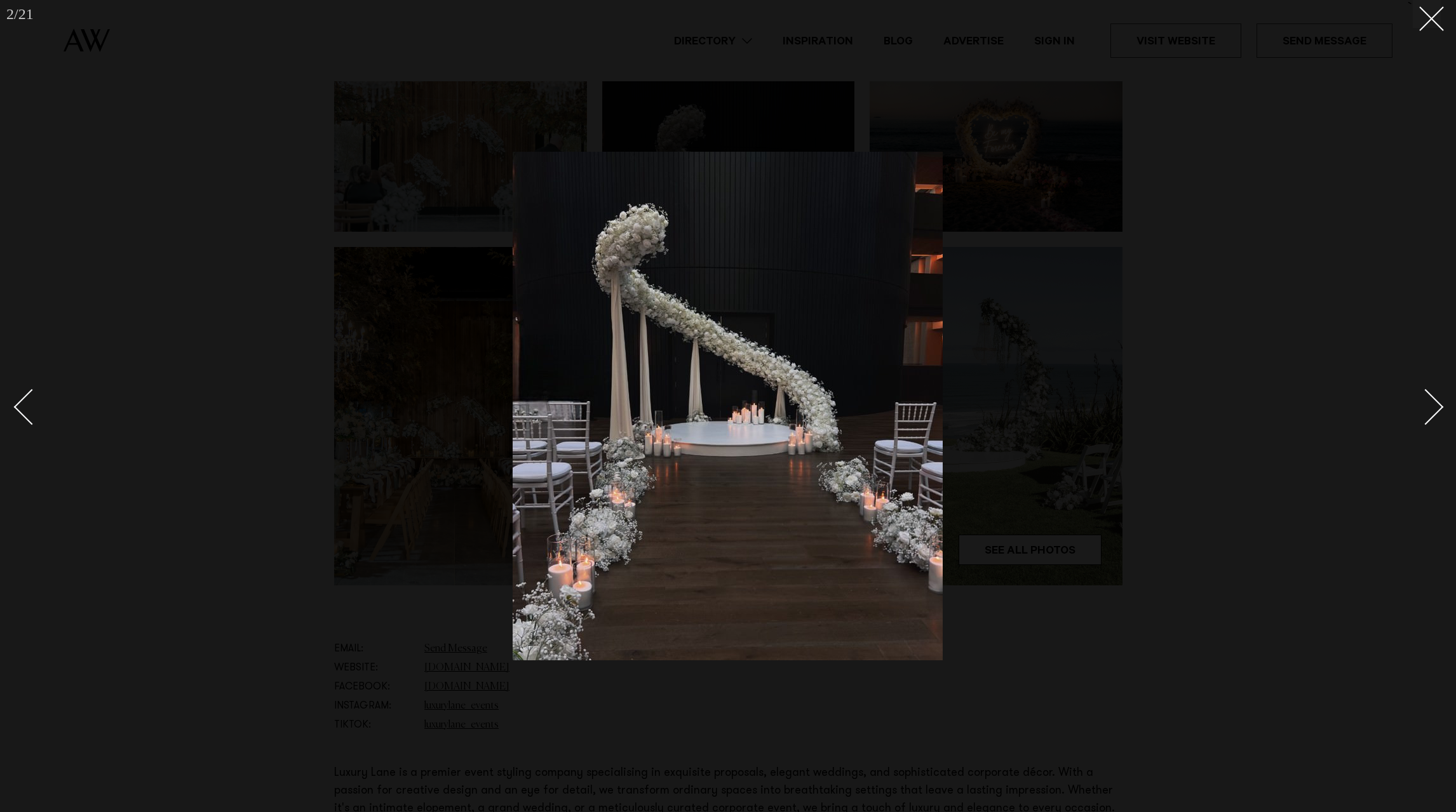
click at [1443, 406] on div "Next slide" at bounding box center [1425, 406] width 36 height 36
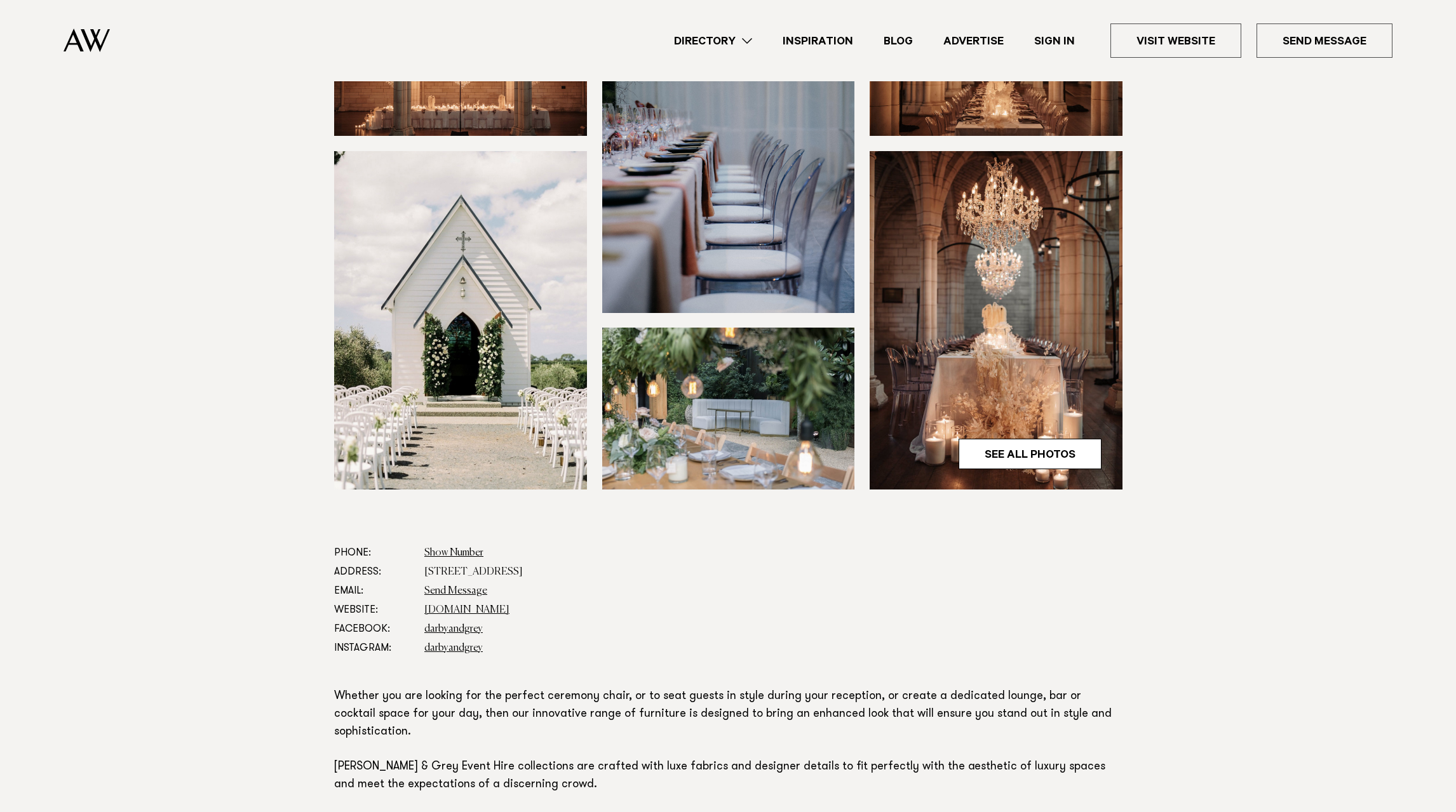
scroll to position [307, 0]
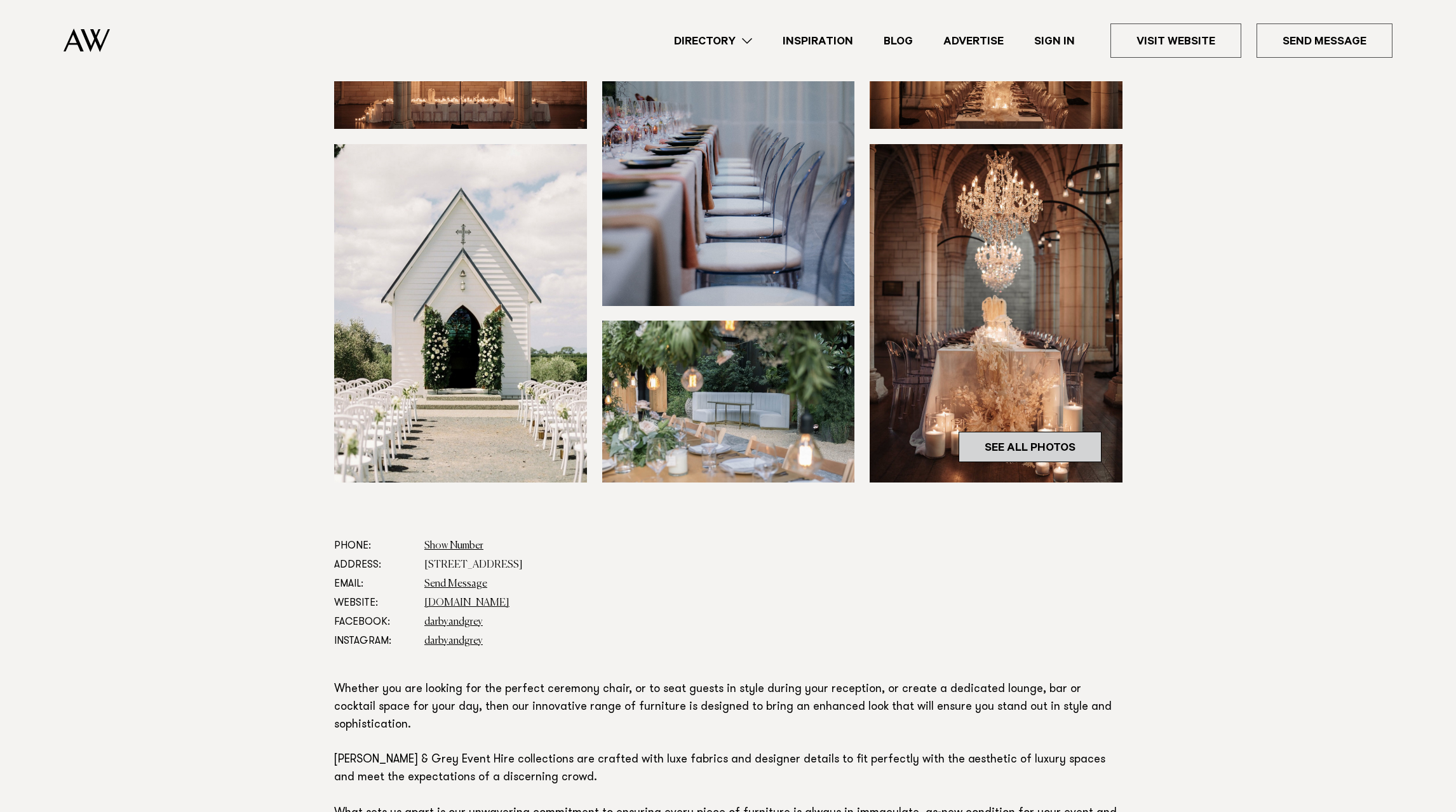
click at [1039, 452] on link "See All Photos" at bounding box center [1030, 447] width 143 height 31
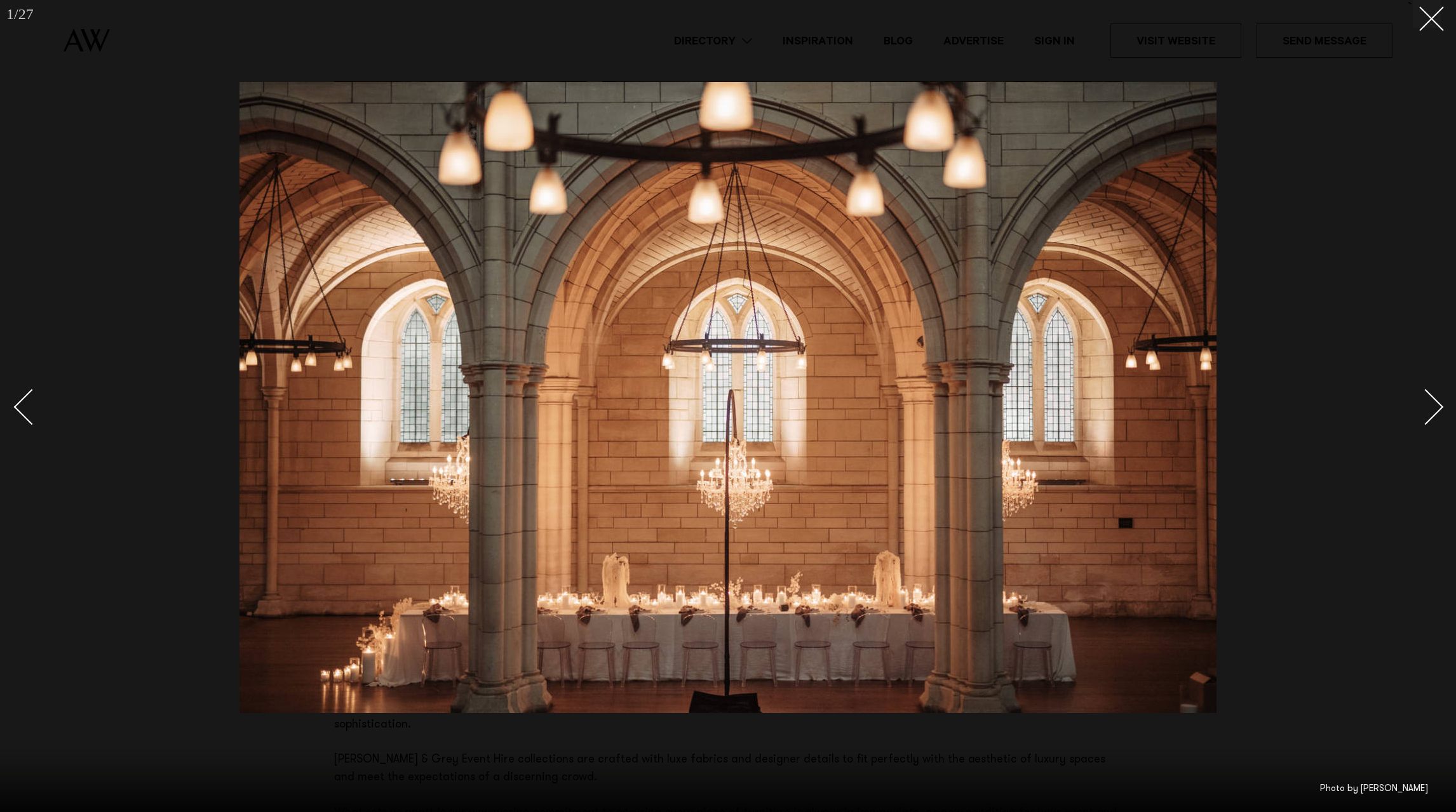
click at [1440, 406] on div "Next slide" at bounding box center [1425, 406] width 36 height 36
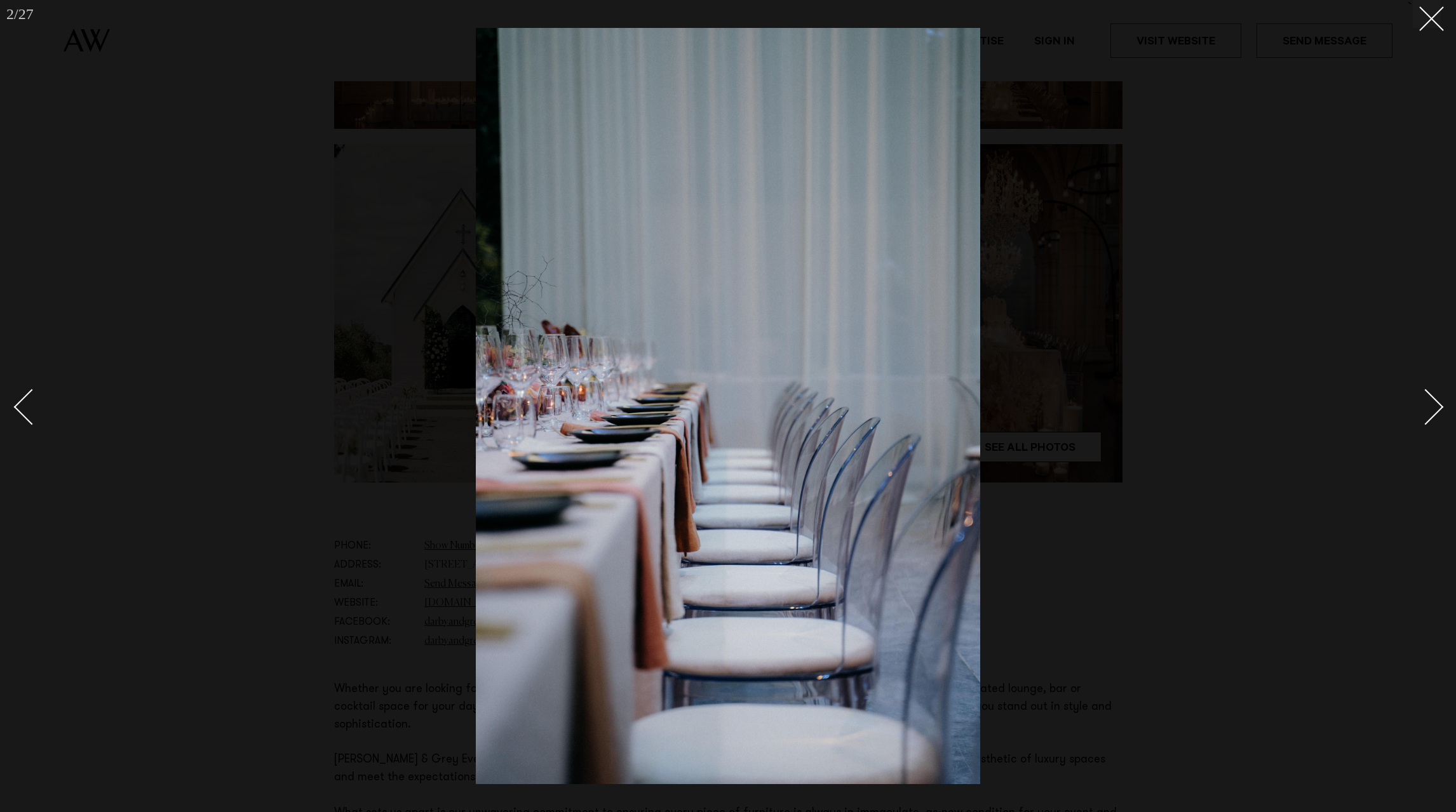
click at [1440, 406] on div "Next slide" at bounding box center [1425, 406] width 36 height 36
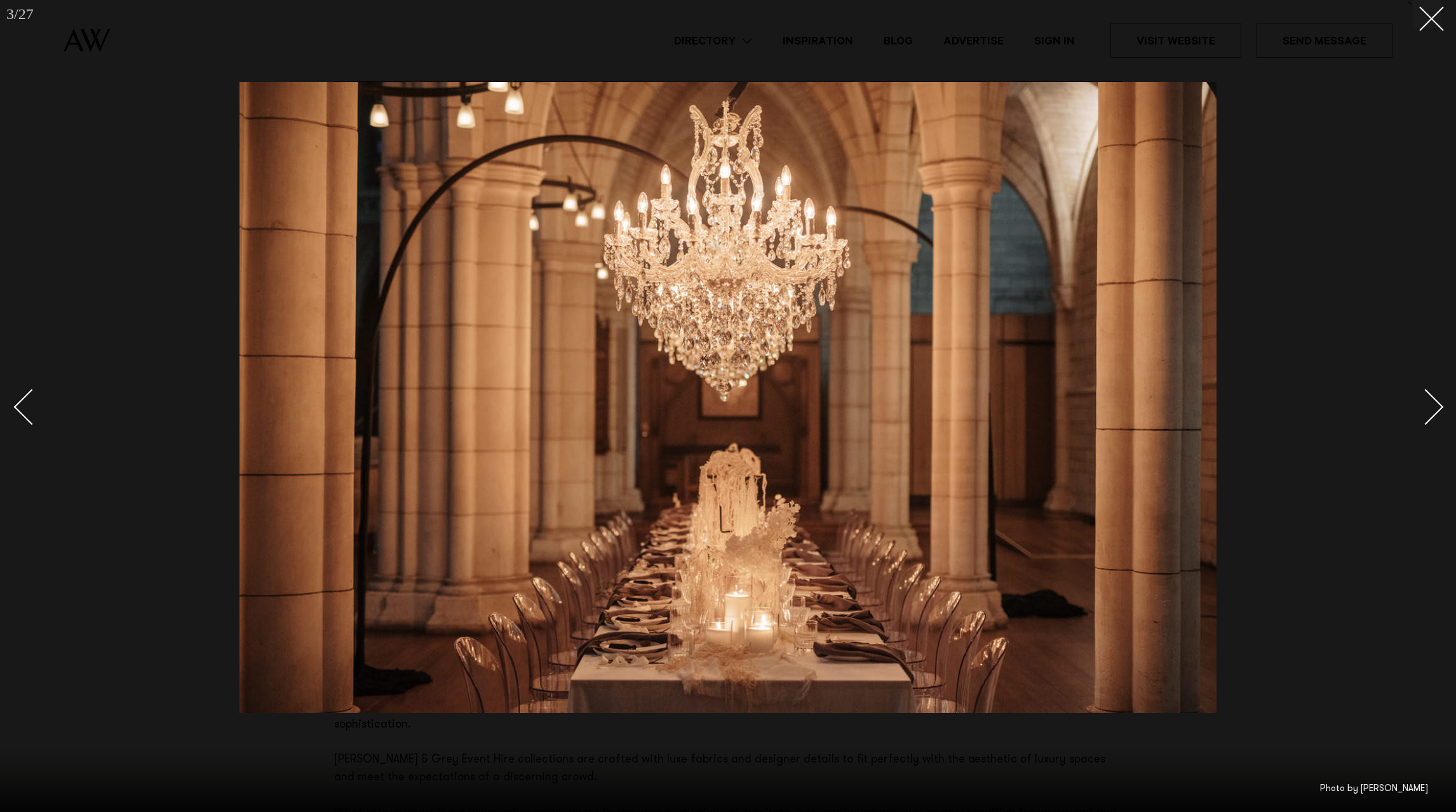
click at [1440, 406] on div "Next slide" at bounding box center [1425, 406] width 36 height 36
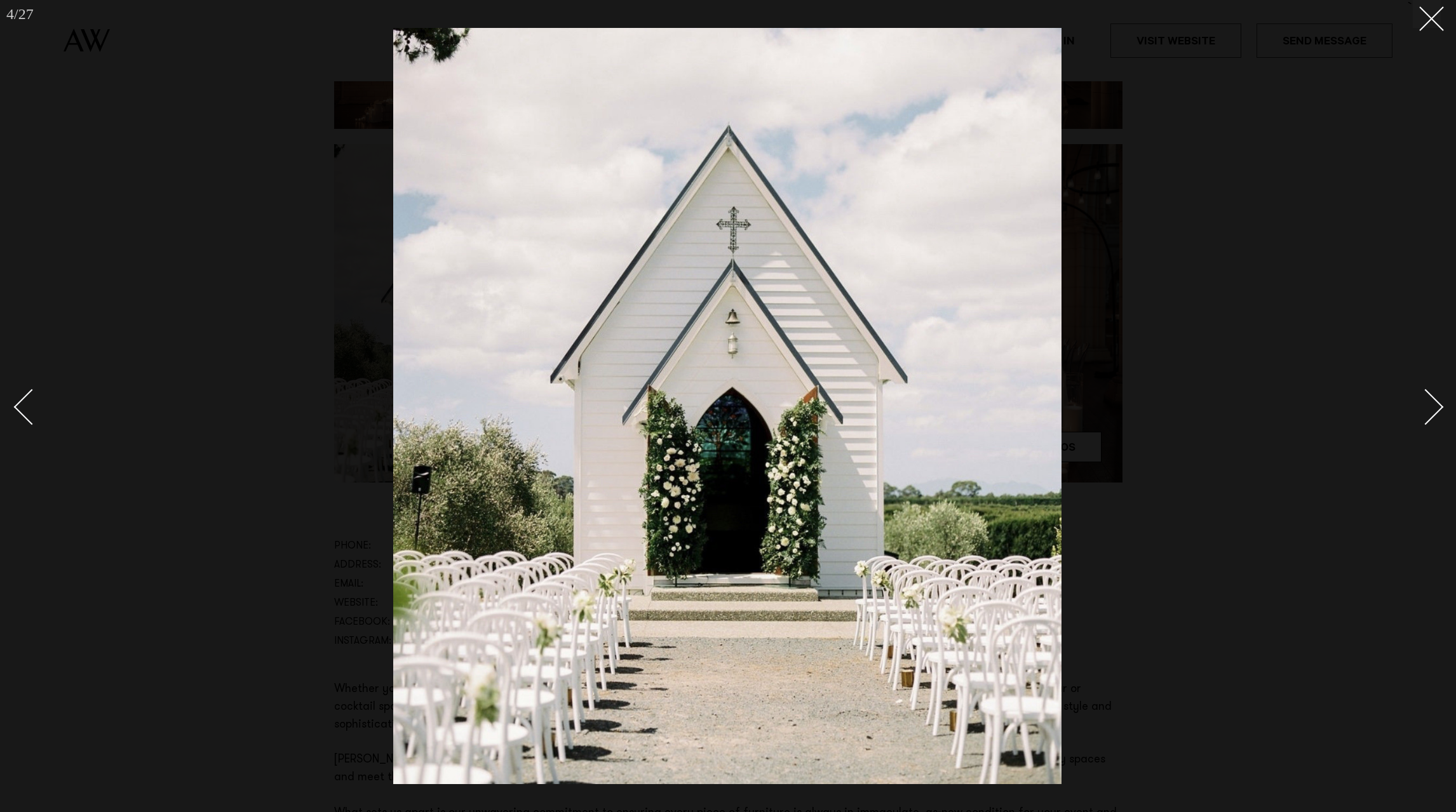
click at [1440, 406] on div "Next slide" at bounding box center [1425, 406] width 36 height 36
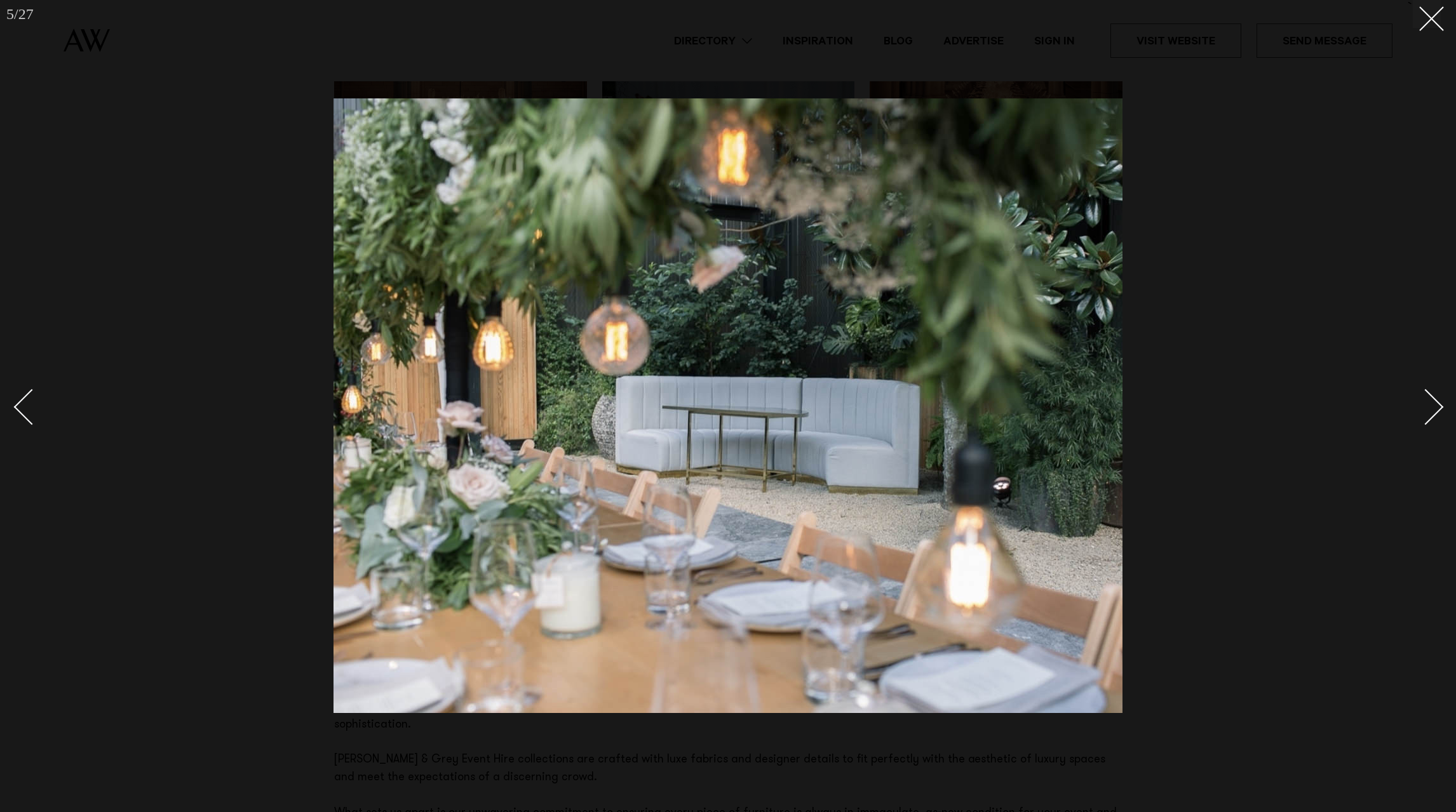
click at [1440, 406] on div "Next slide" at bounding box center [1425, 406] width 36 height 36
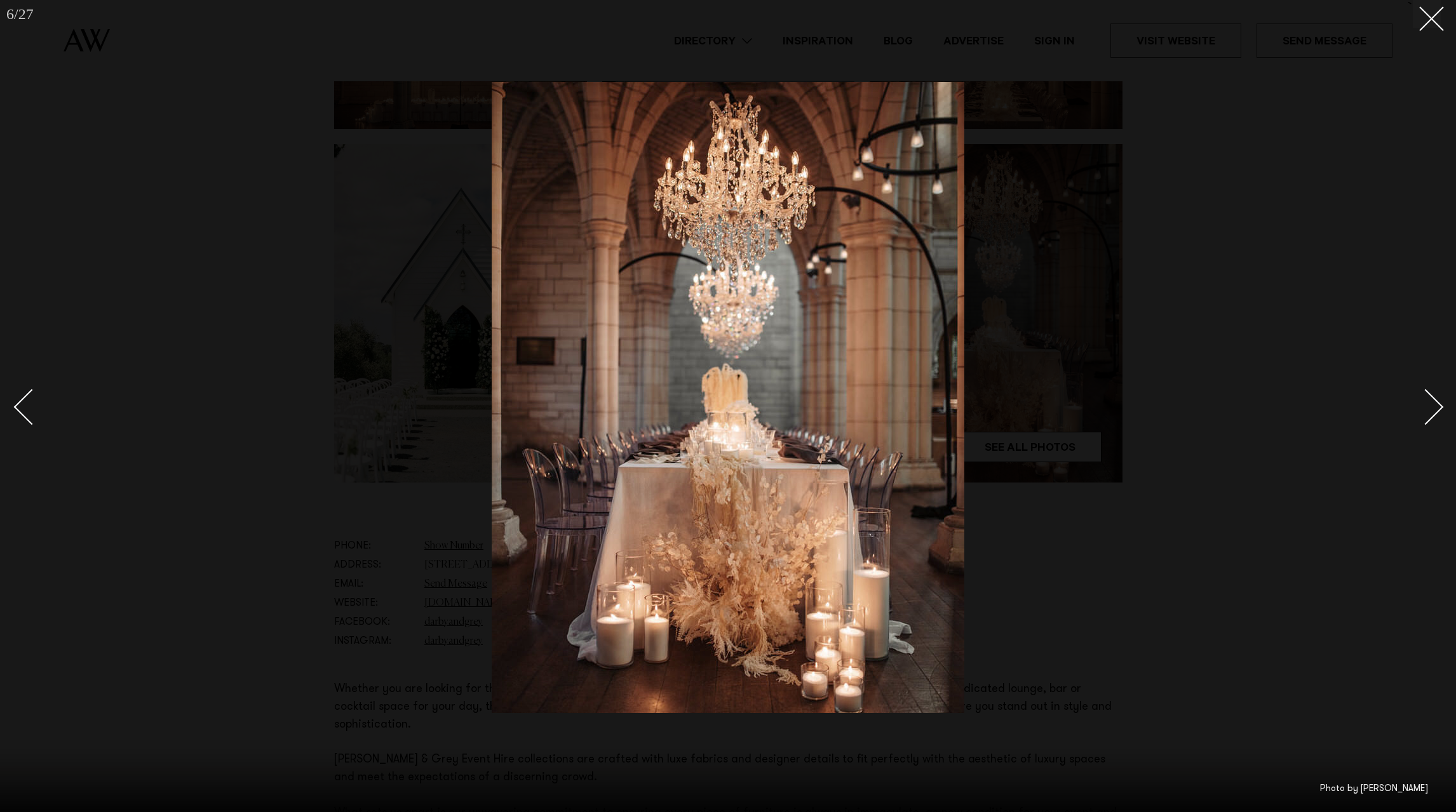
click at [1440, 406] on div "Next slide" at bounding box center [1425, 406] width 36 height 36
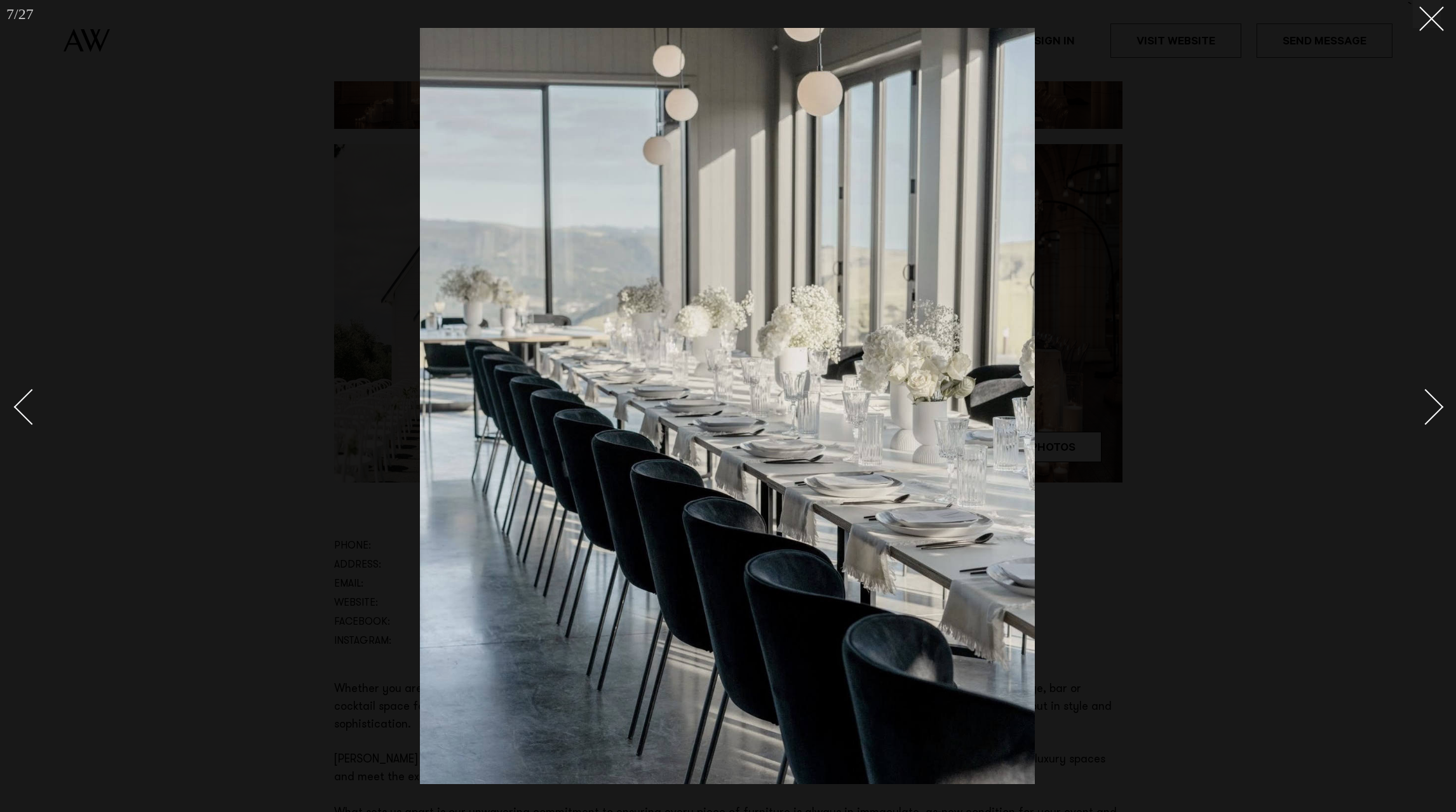
click at [1440, 406] on div "Next slide" at bounding box center [1425, 406] width 36 height 36
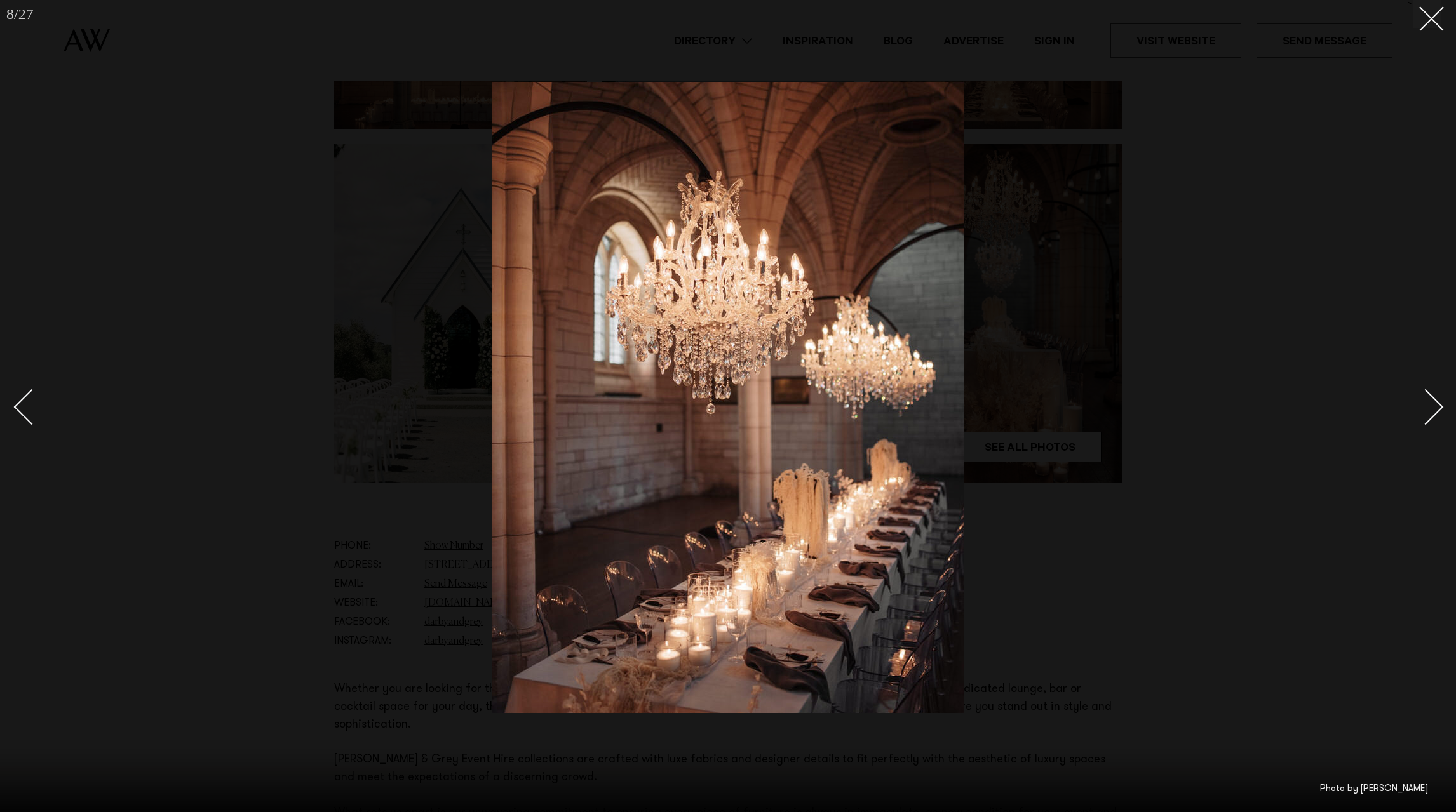
click at [1440, 406] on div "Next slide" at bounding box center [1425, 406] width 36 height 36
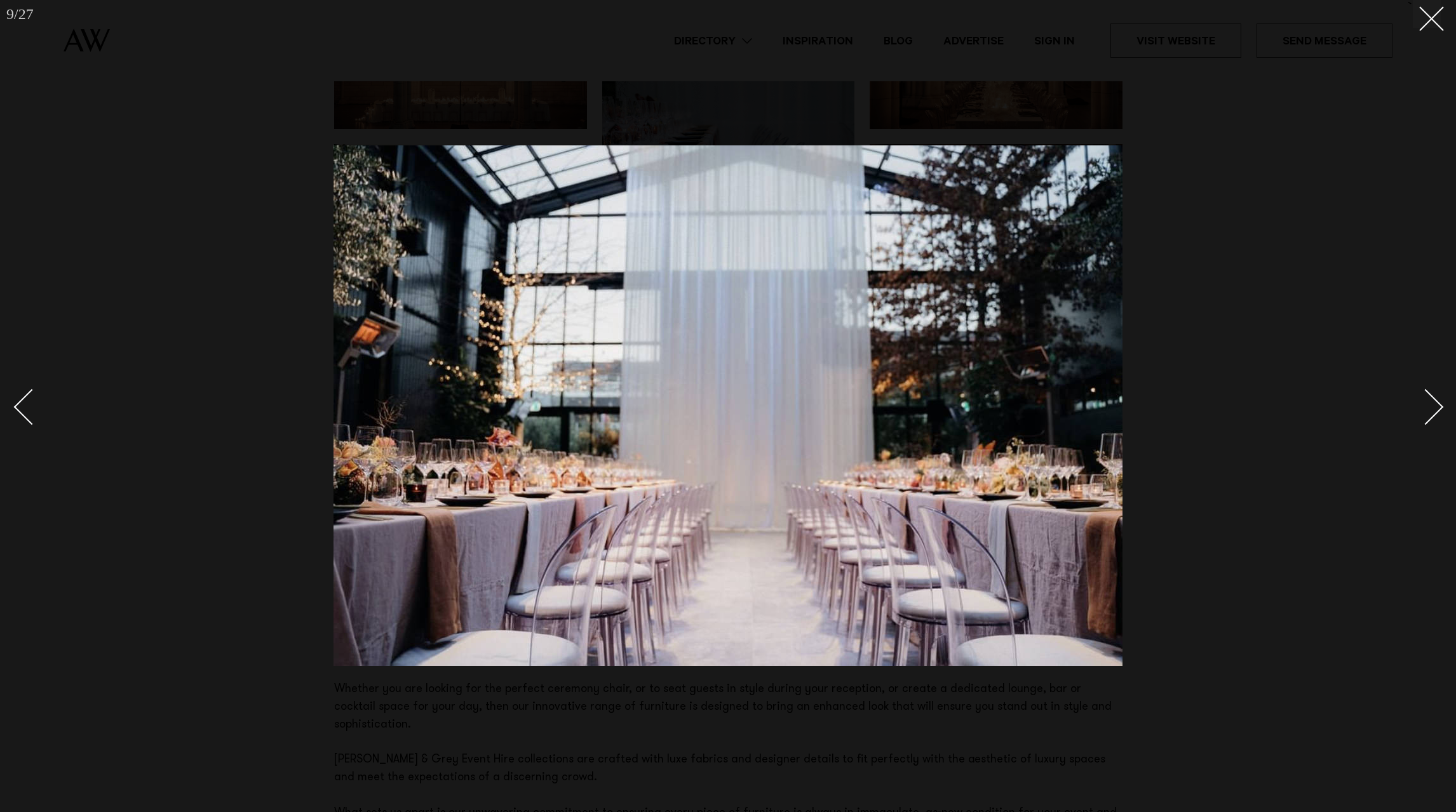
click at [1440, 406] on div "Next slide" at bounding box center [1425, 406] width 36 height 36
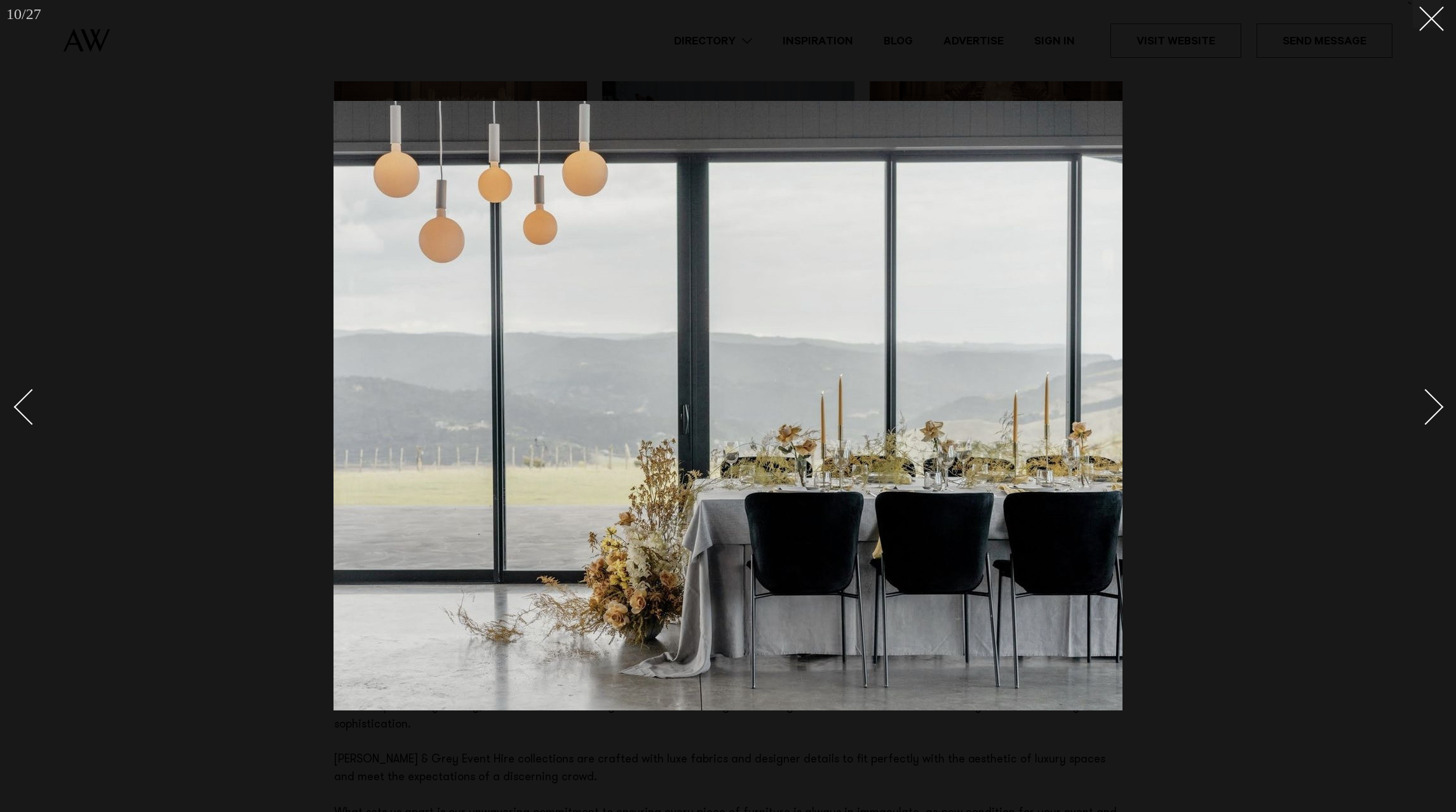
click at [1440, 406] on div "Next slide" at bounding box center [1425, 406] width 36 height 36
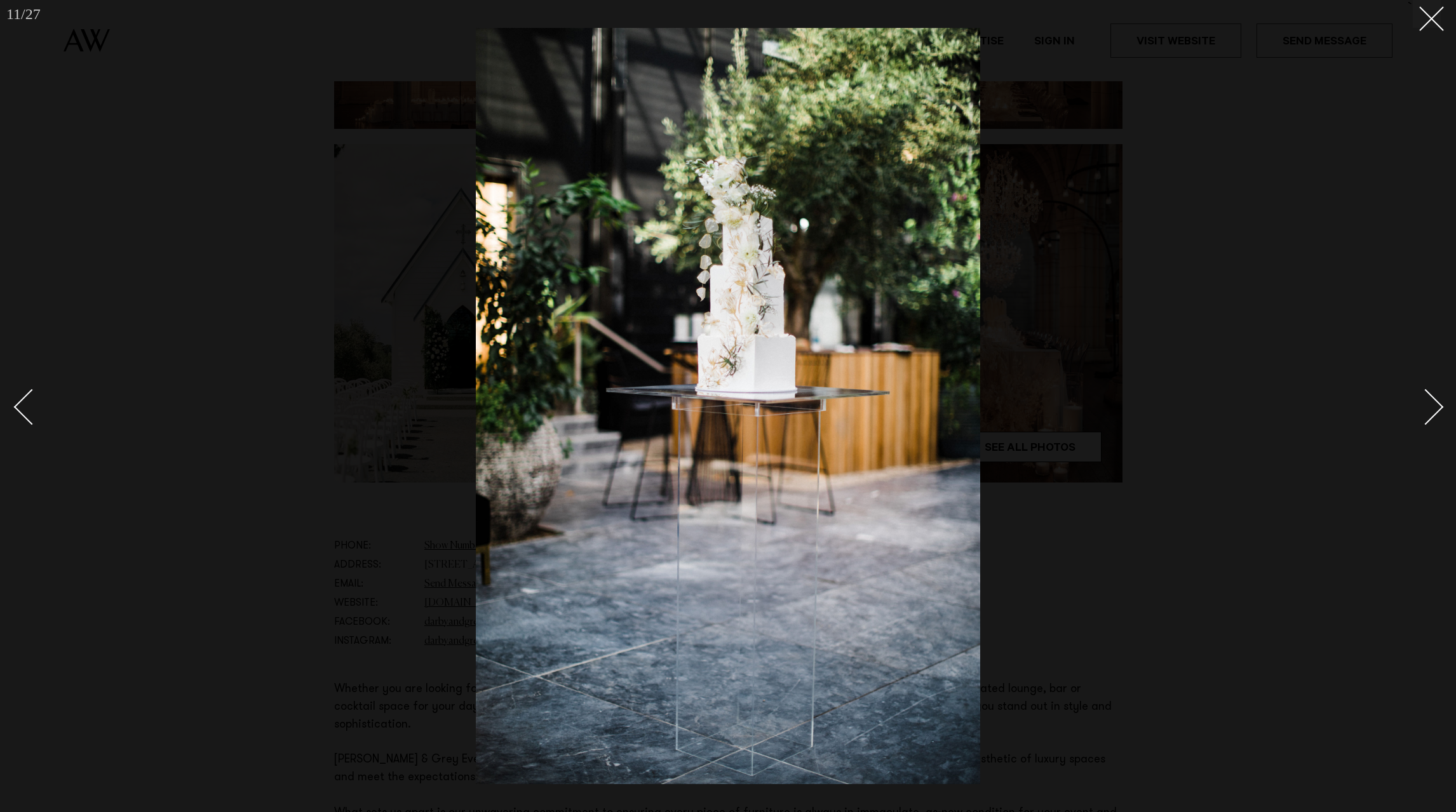
click at [1440, 406] on div "Next slide" at bounding box center [1425, 406] width 36 height 36
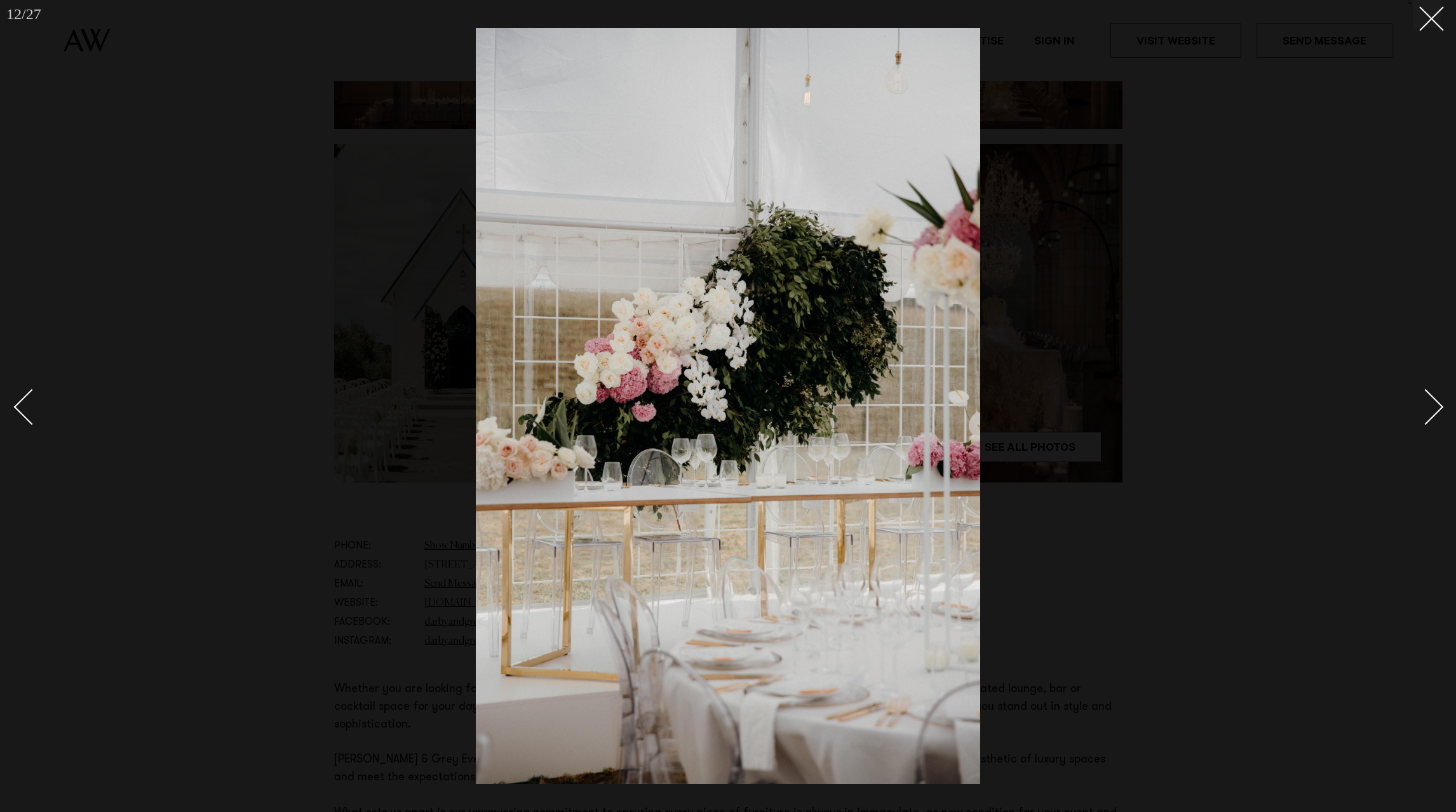
click at [1440, 406] on div "Next slide" at bounding box center [1425, 406] width 36 height 36
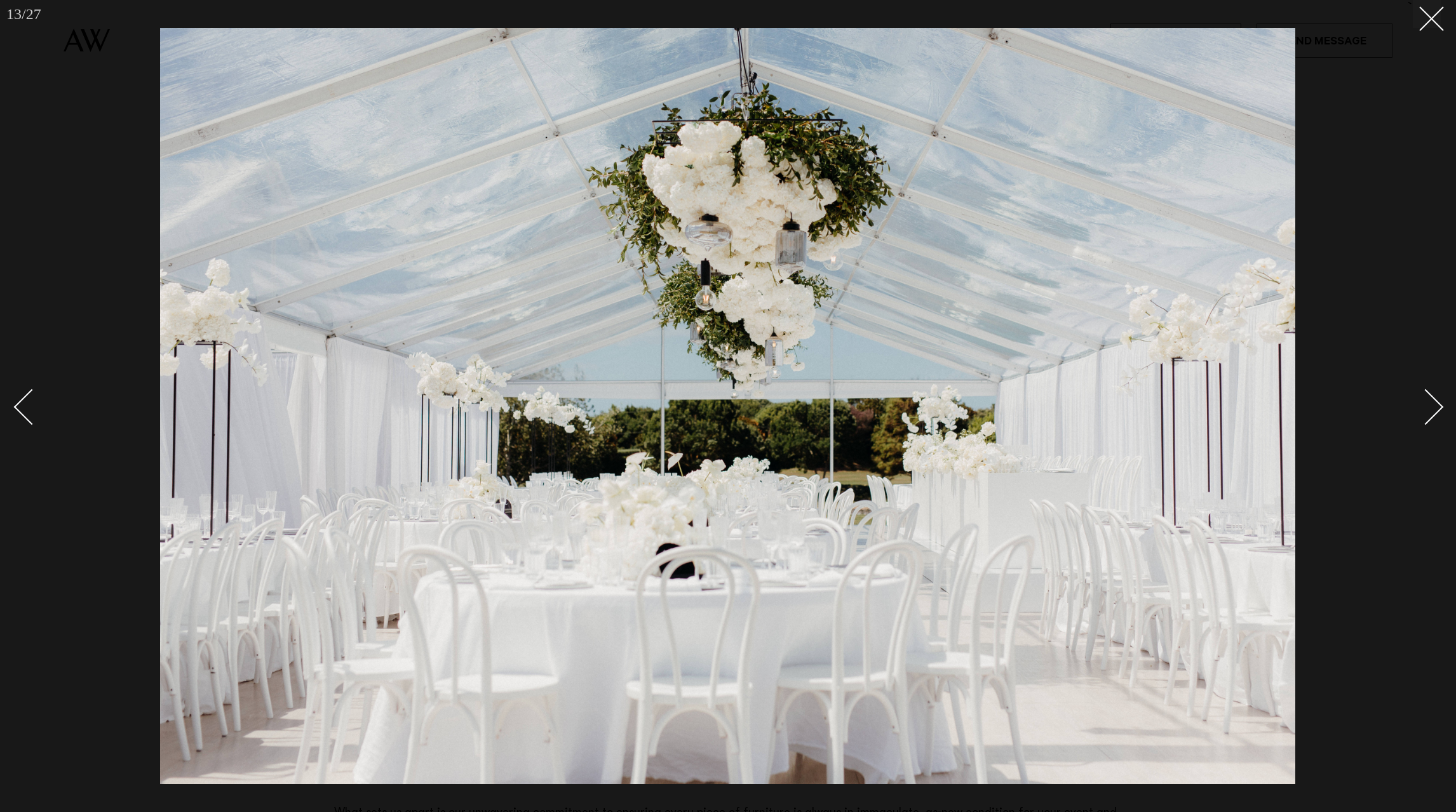
click at [1440, 406] on div "Next slide" at bounding box center [1425, 406] width 36 height 36
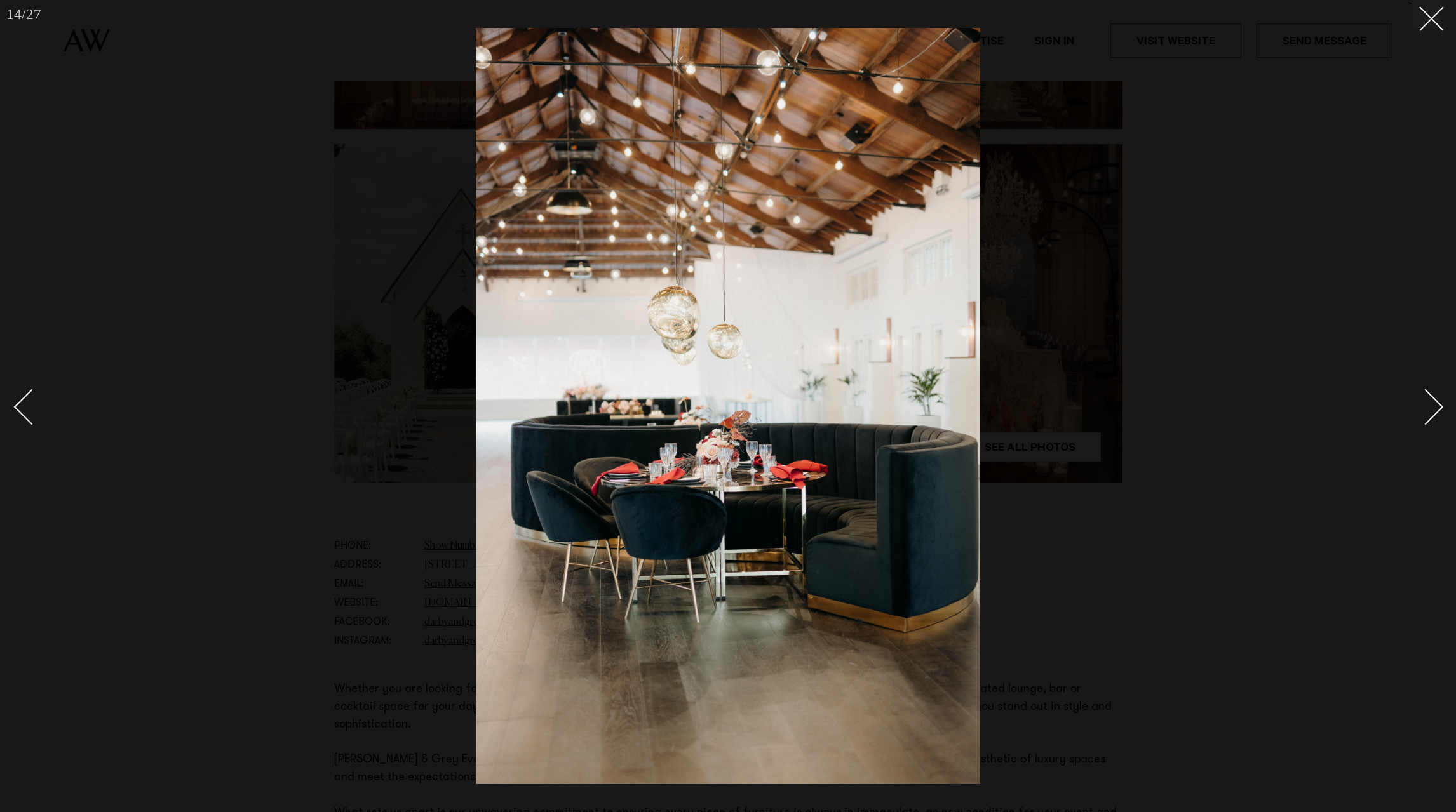
click at [1440, 406] on div "Next slide" at bounding box center [1425, 406] width 36 height 36
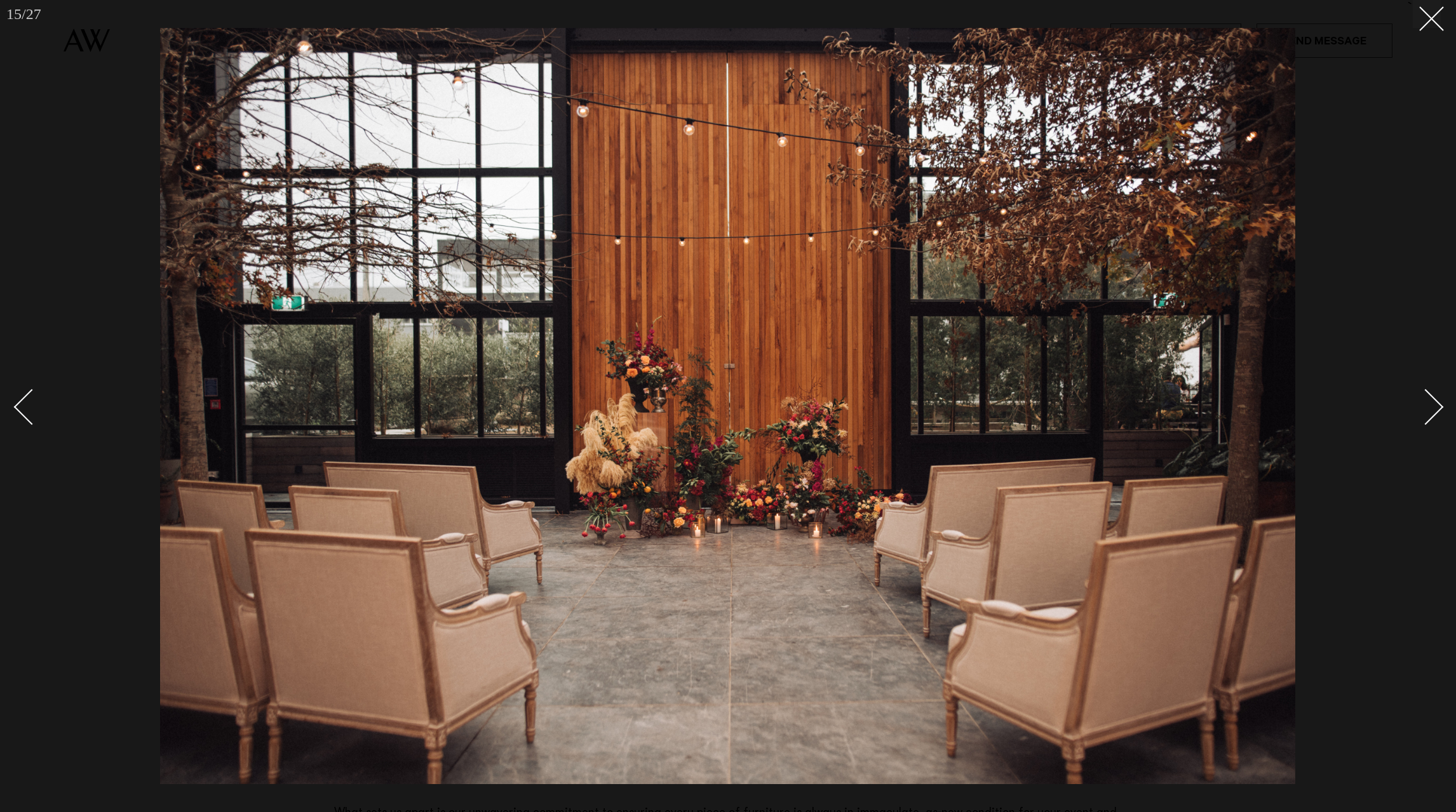
click at [1440, 406] on div "Next slide" at bounding box center [1425, 406] width 36 height 36
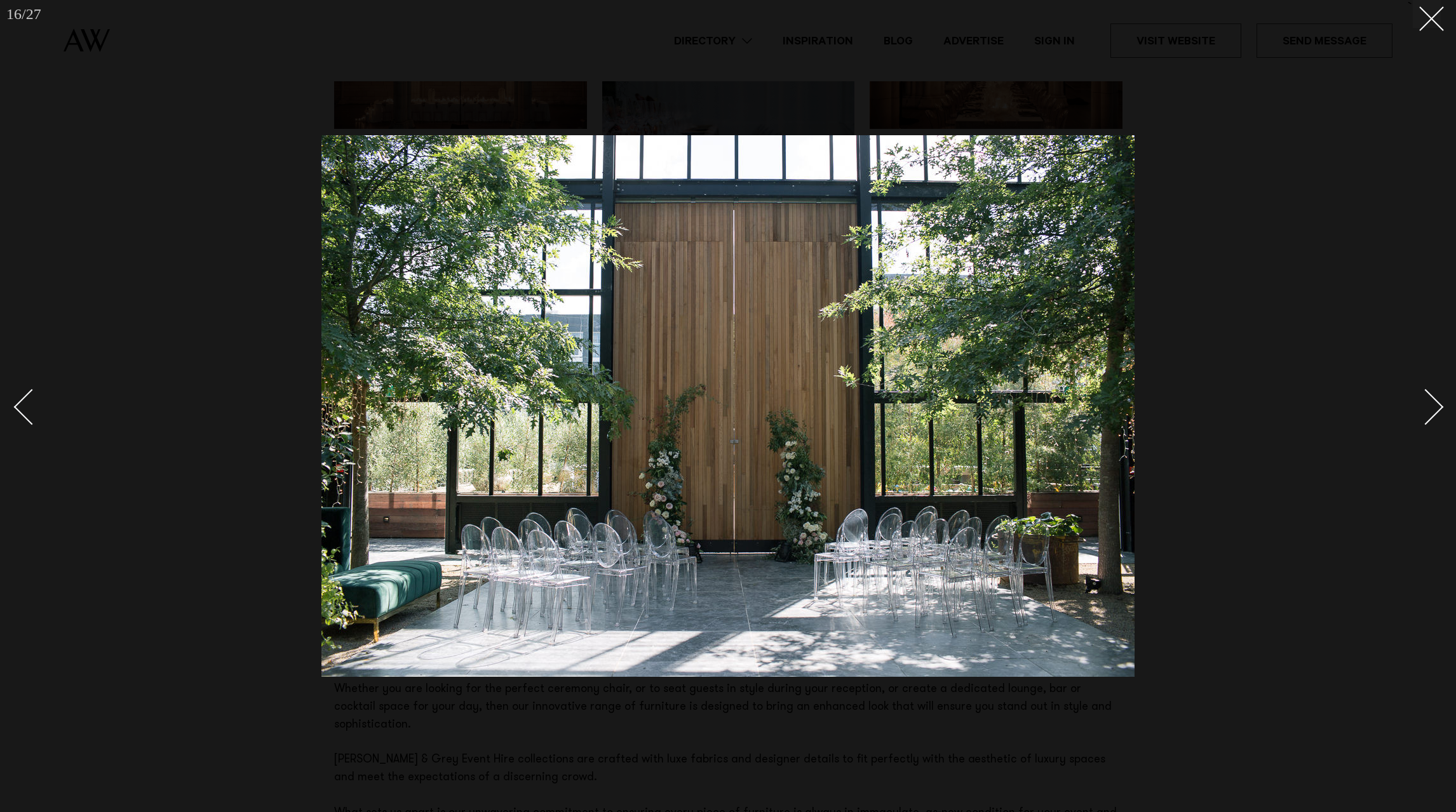
click at [1440, 406] on div "Next slide" at bounding box center [1425, 406] width 36 height 36
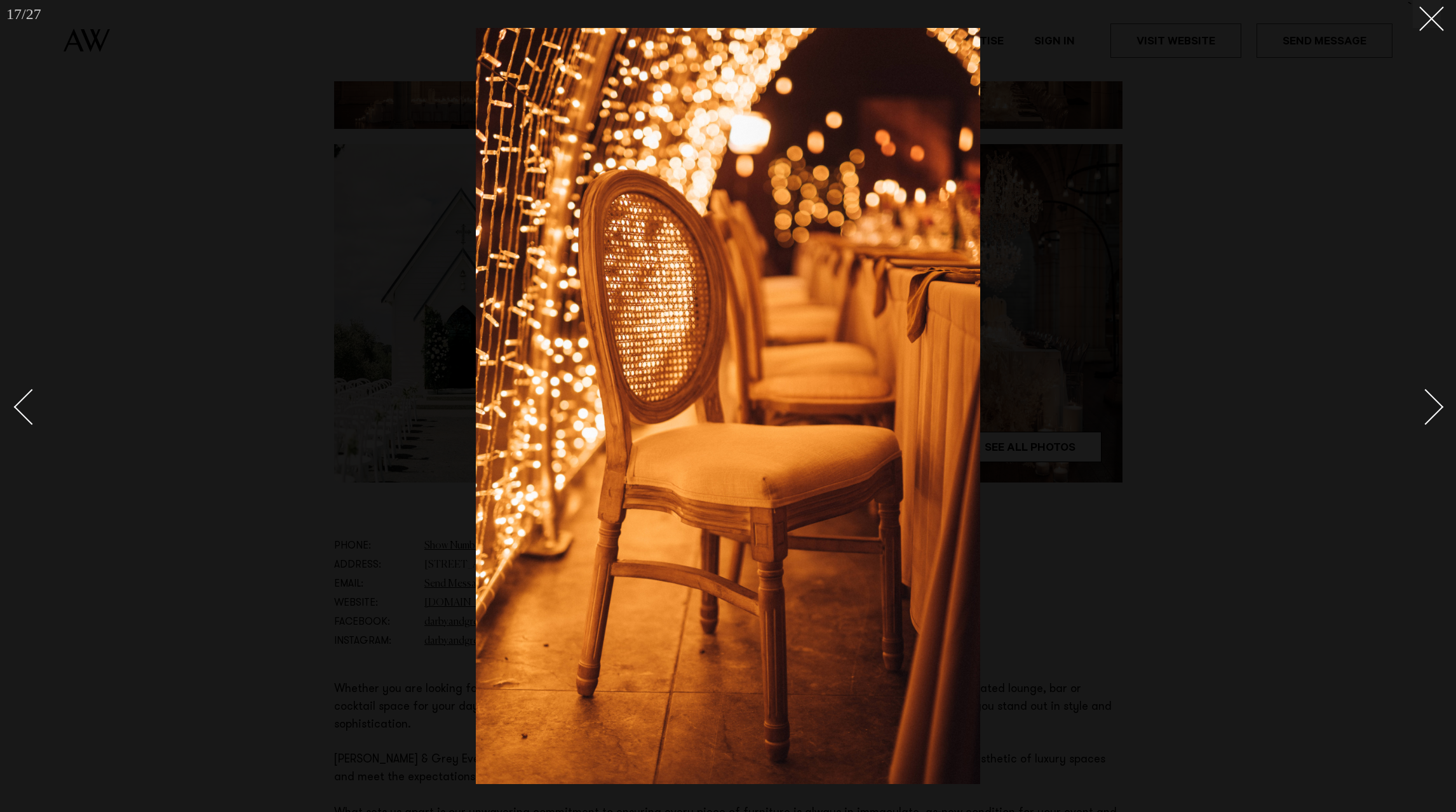
click at [1440, 406] on div "Next slide" at bounding box center [1425, 406] width 36 height 36
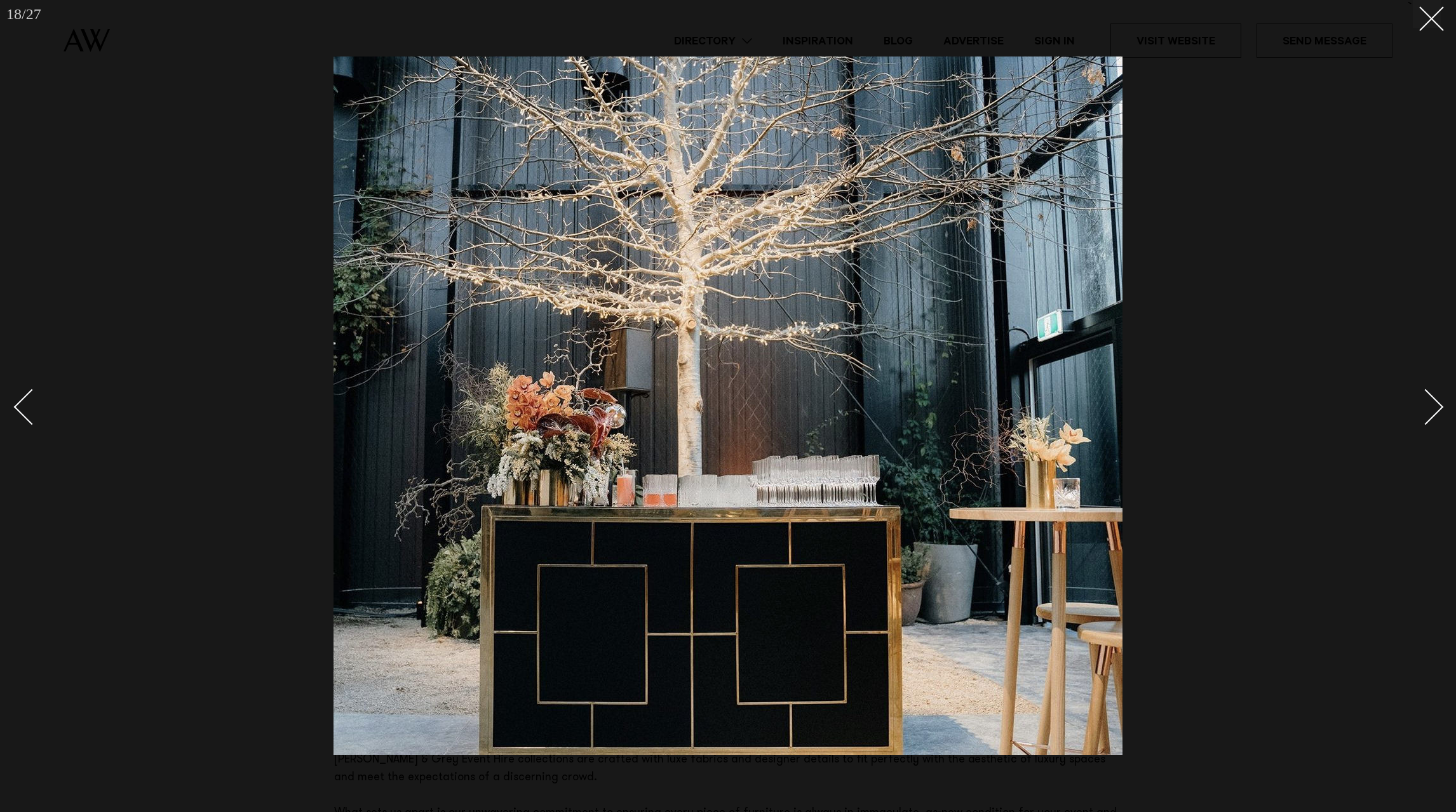
click at [1440, 406] on div "Next slide" at bounding box center [1425, 406] width 36 height 36
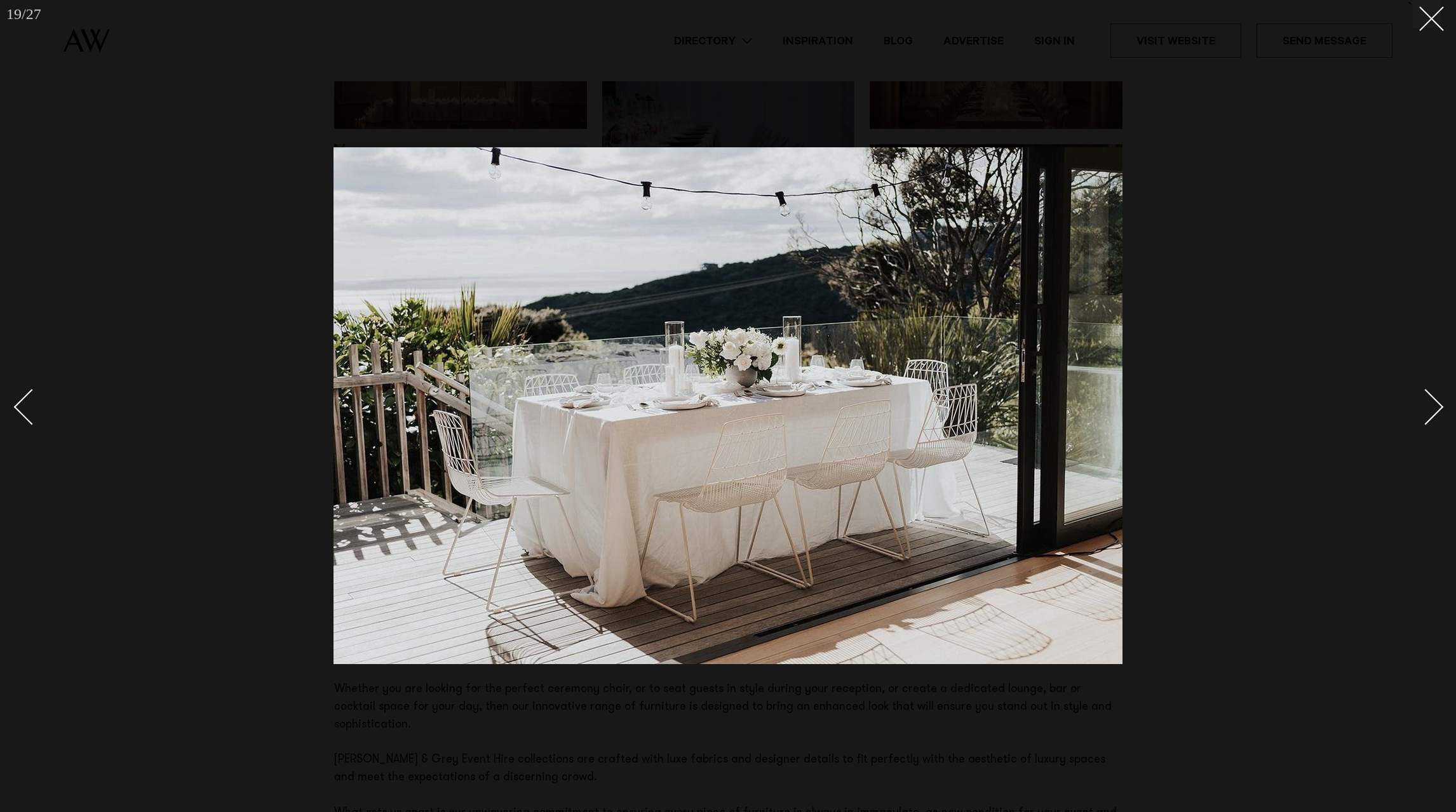
click at [1440, 406] on div "Next slide" at bounding box center [1425, 406] width 36 height 36
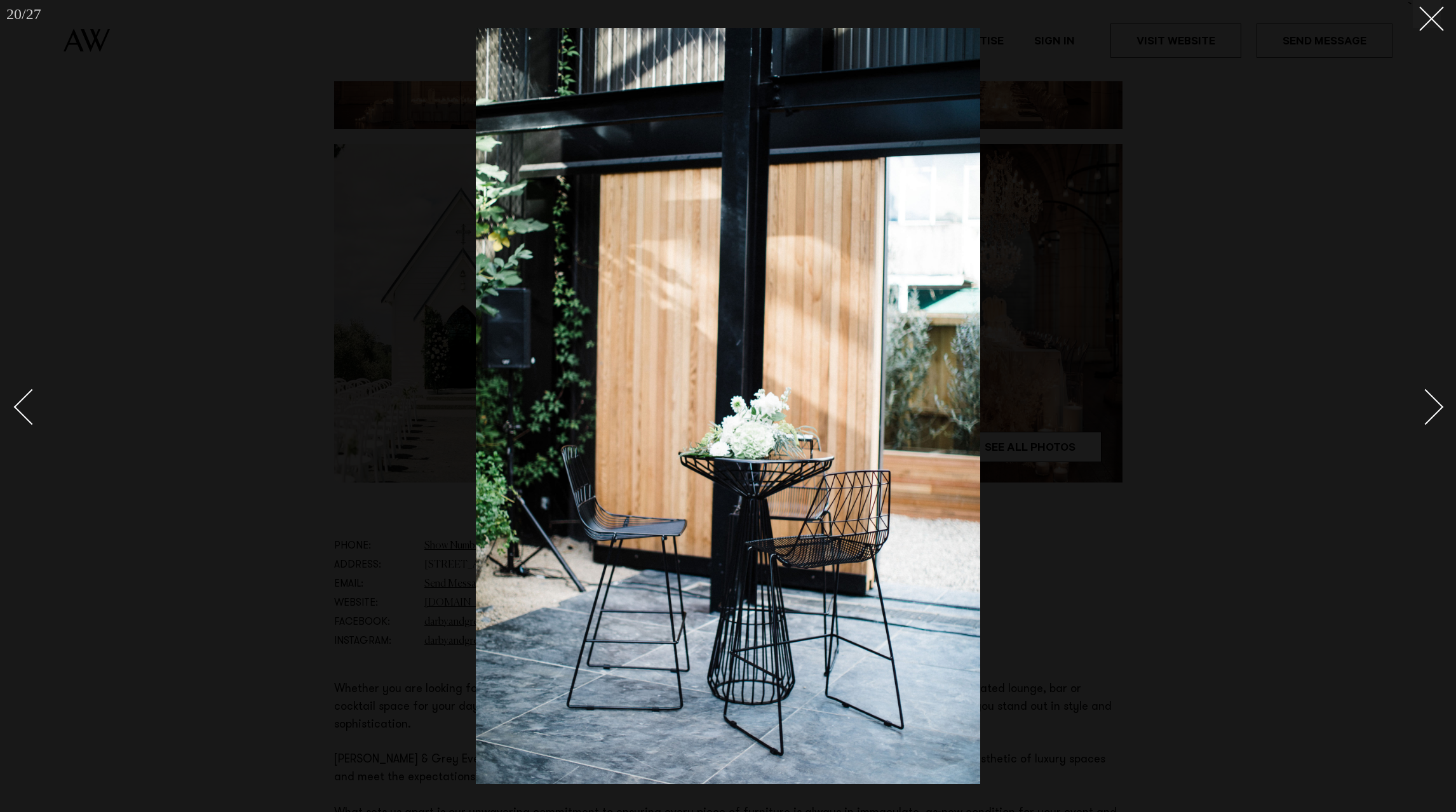
click at [1440, 406] on div "Next slide" at bounding box center [1425, 406] width 36 height 36
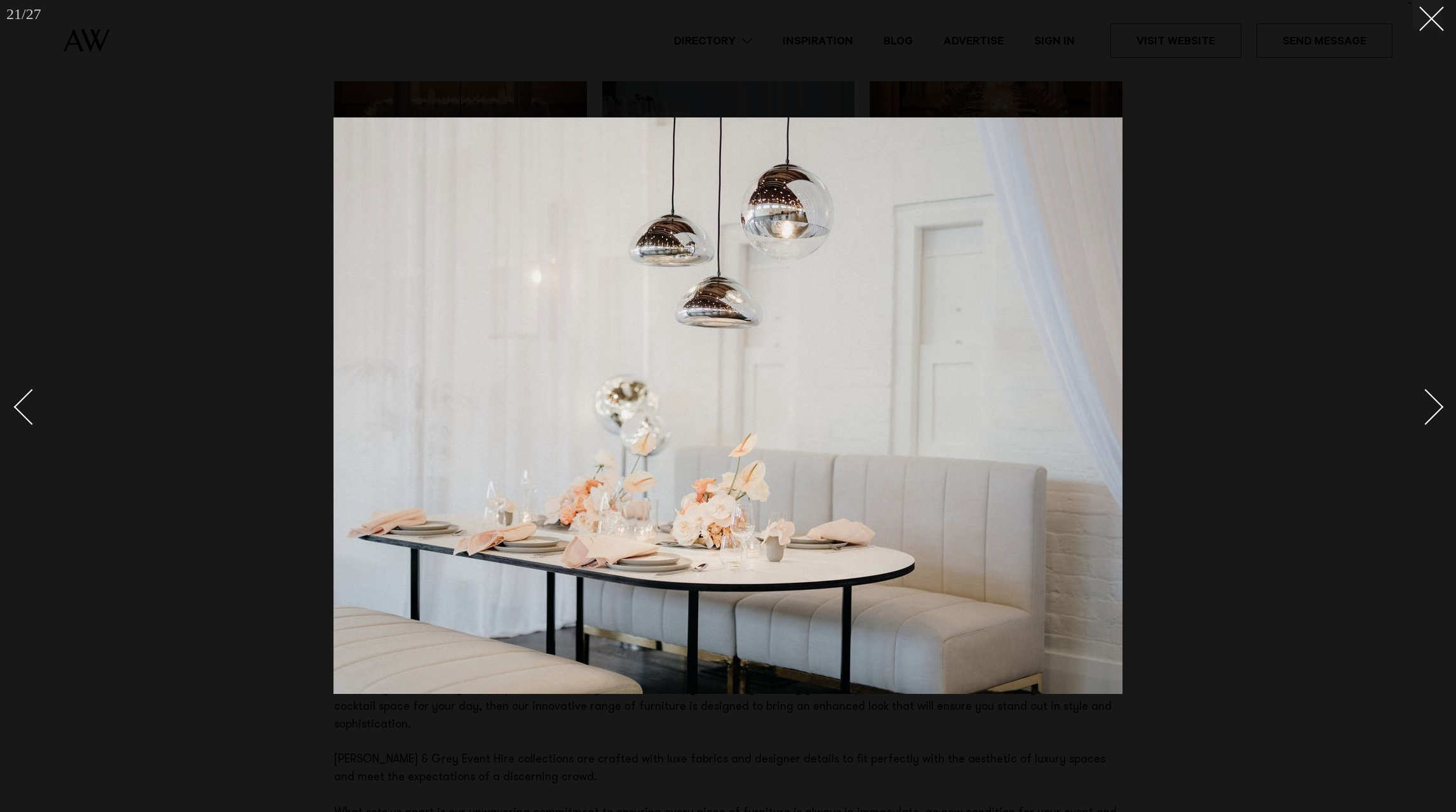
click at [1440, 406] on div "Next slide" at bounding box center [1425, 406] width 36 height 36
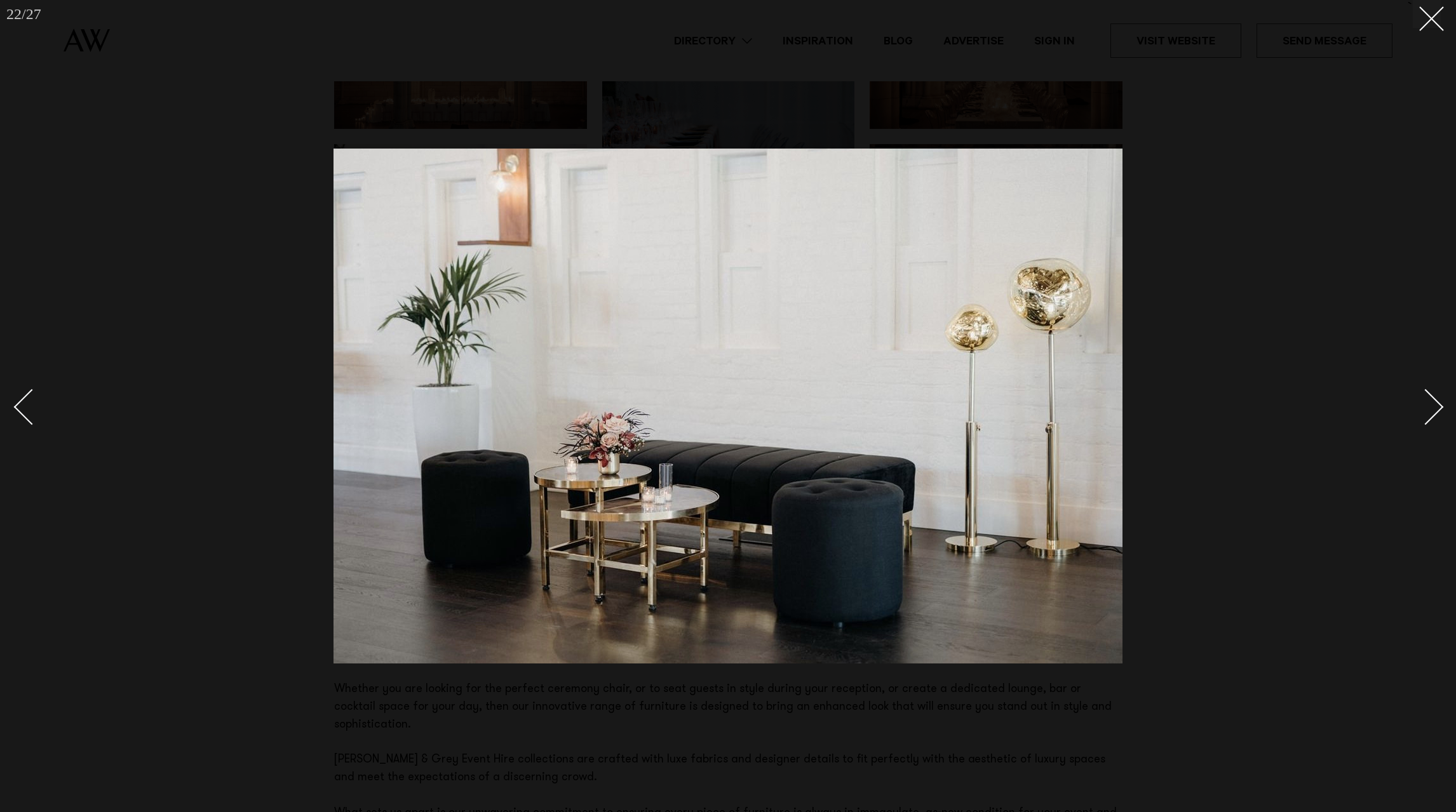
click at [1440, 406] on div "Next slide" at bounding box center [1425, 406] width 36 height 36
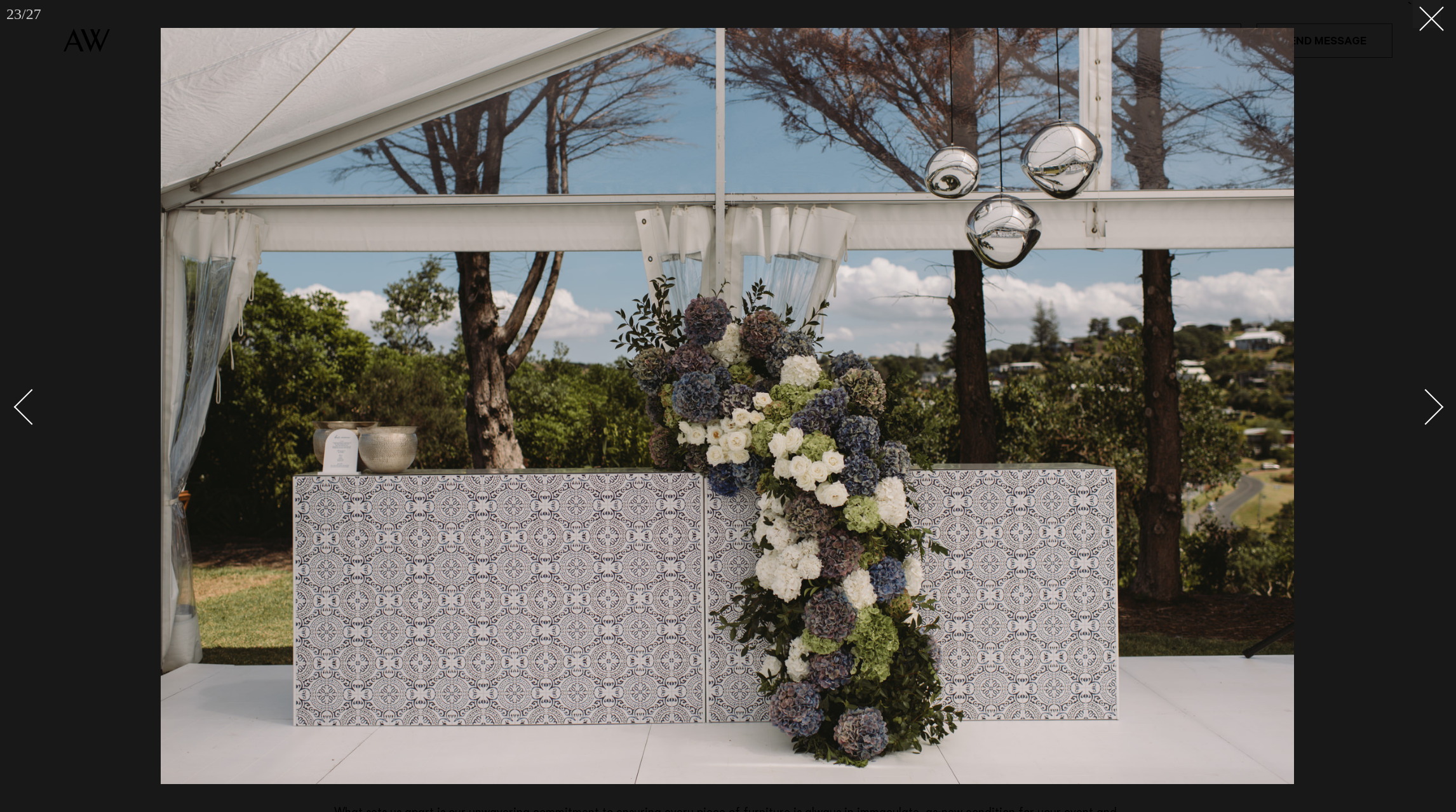
click at [1440, 406] on div "Next slide" at bounding box center [1425, 406] width 36 height 36
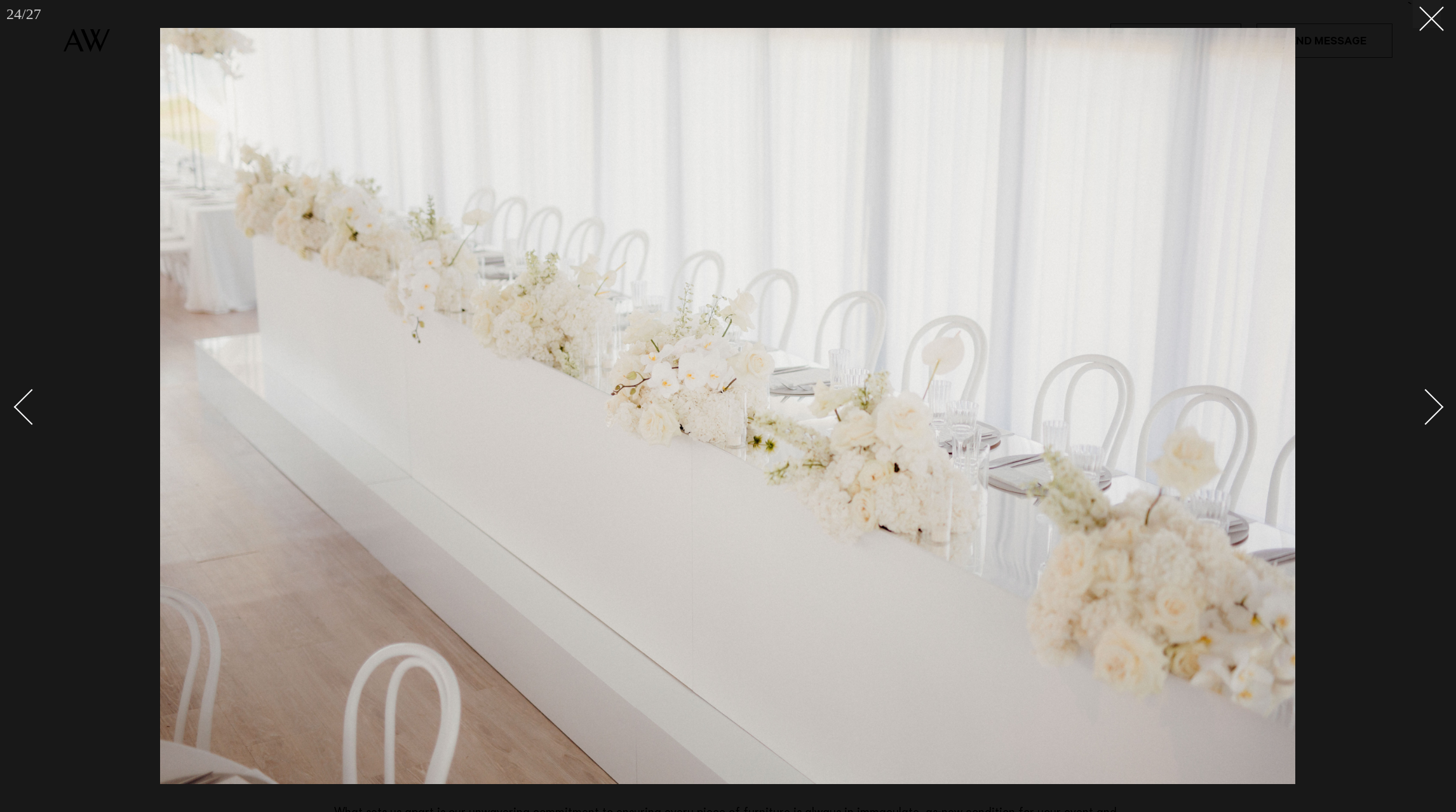
click at [1440, 406] on div "Next slide" at bounding box center [1425, 406] width 36 height 36
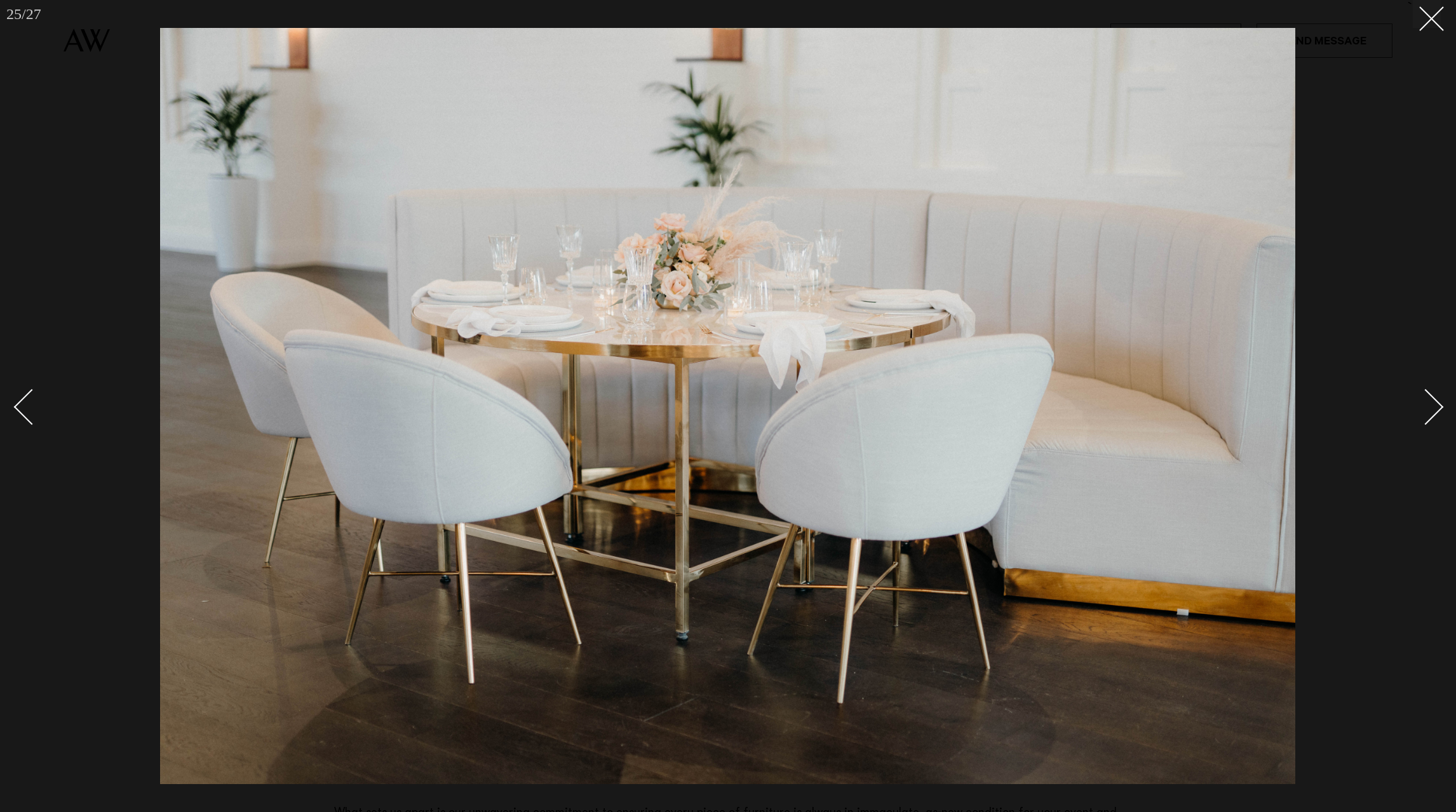
click at [1440, 406] on div "Next slide" at bounding box center [1425, 406] width 36 height 36
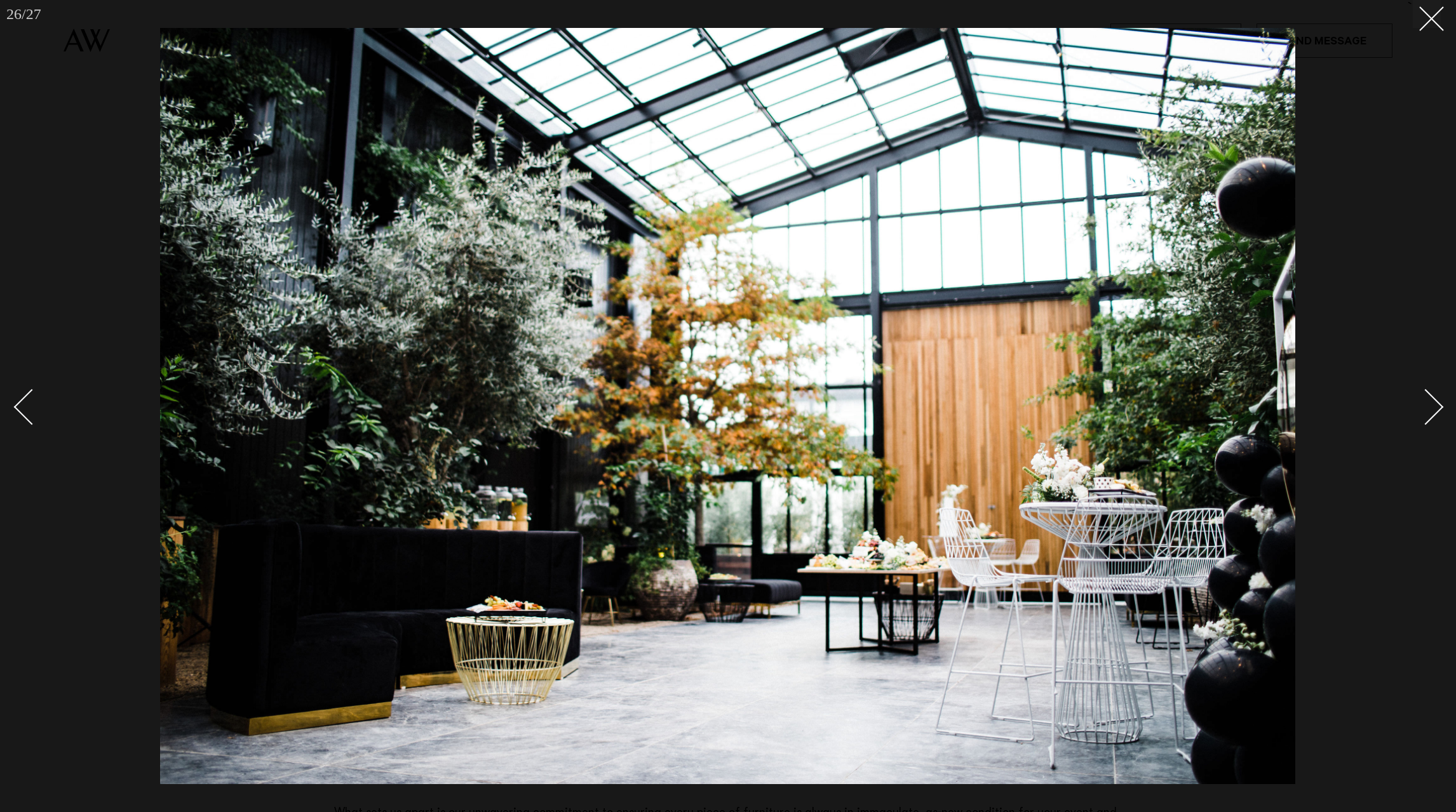
click at [1440, 406] on div "Next slide" at bounding box center [1425, 406] width 36 height 36
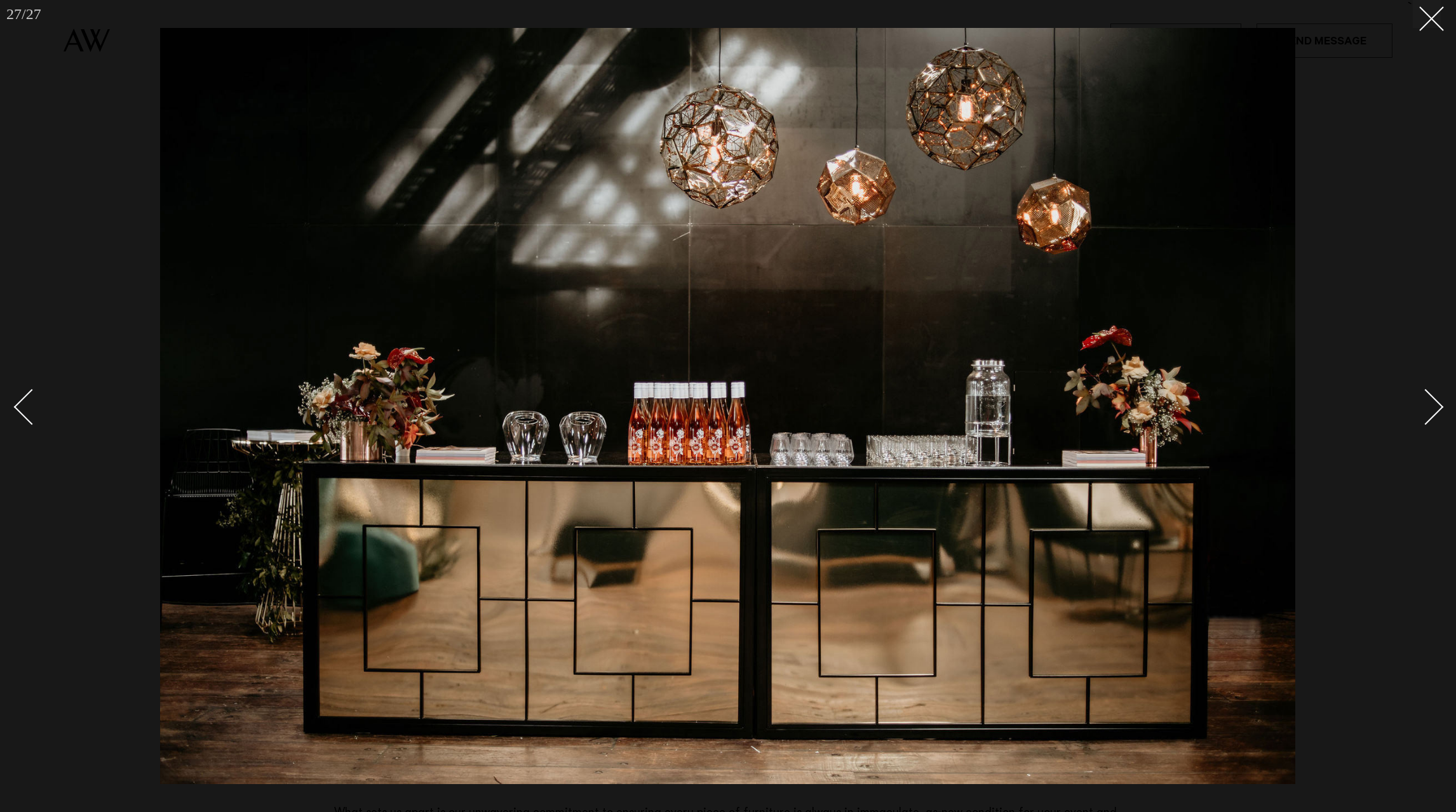
click at [1440, 406] on div "Next slide" at bounding box center [1425, 406] width 36 height 36
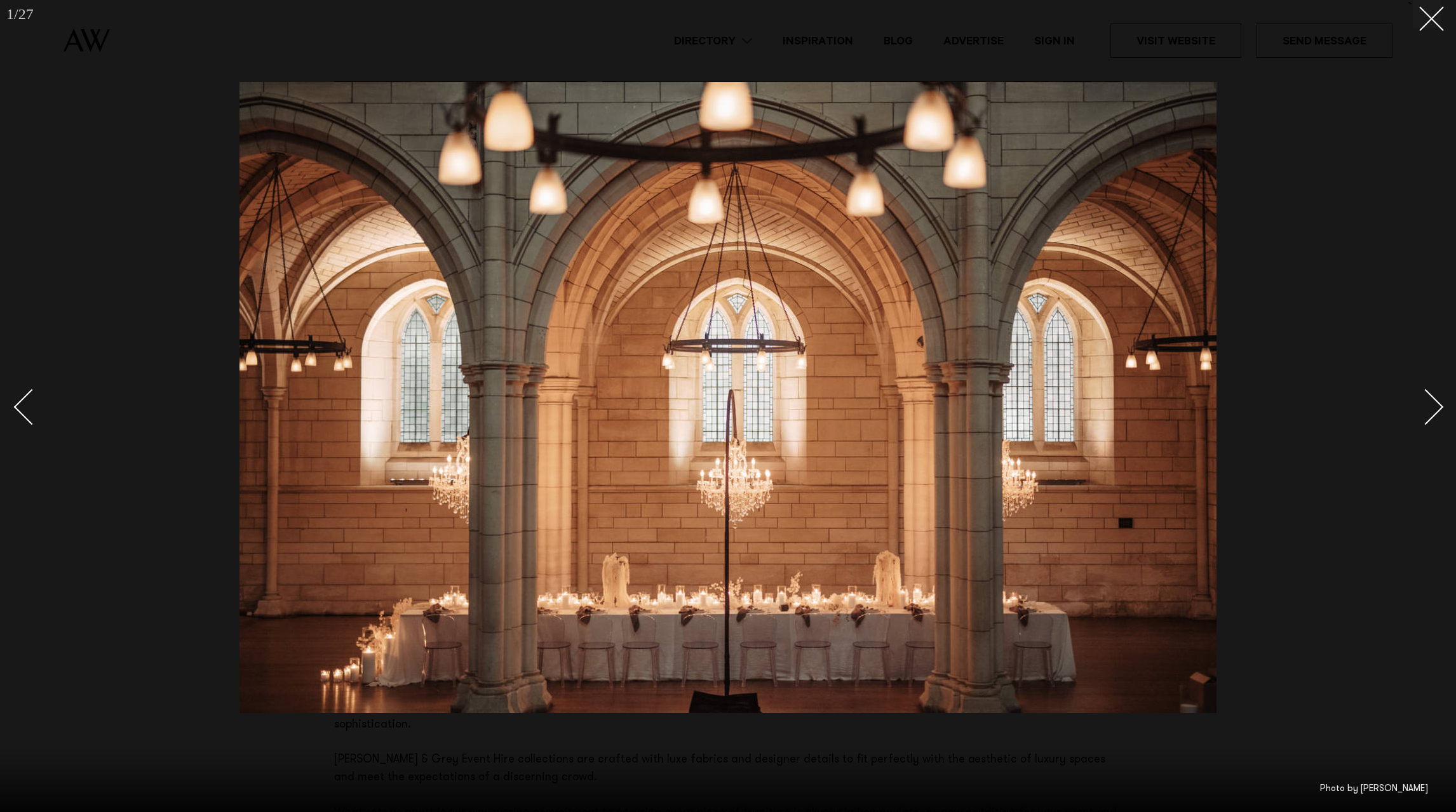
click at [1440, 406] on div "Next slide" at bounding box center [1425, 406] width 36 height 36
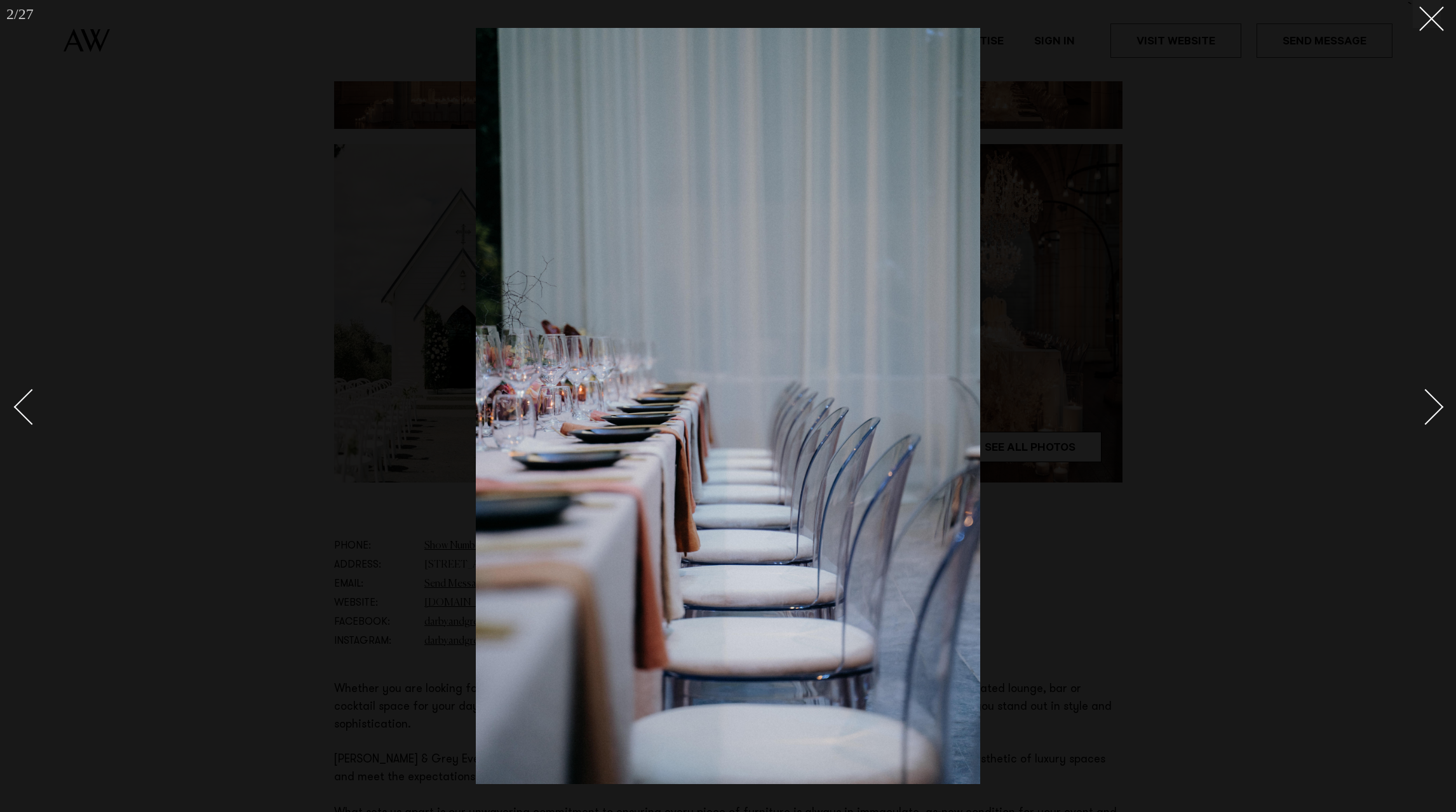
click at [1440, 406] on div "Next slide" at bounding box center [1425, 406] width 36 height 36
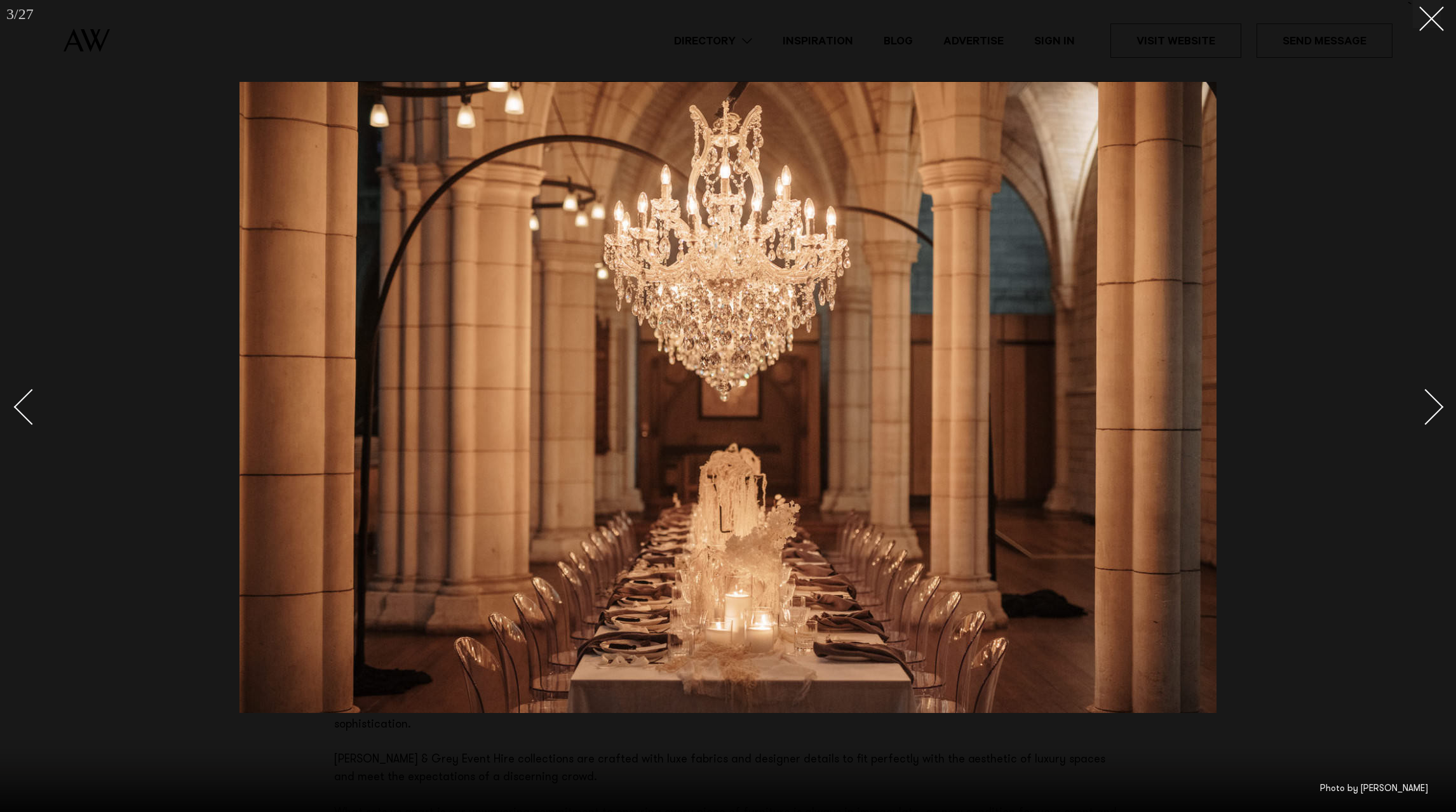
click at [1440, 406] on div "Next slide" at bounding box center [1425, 406] width 36 height 36
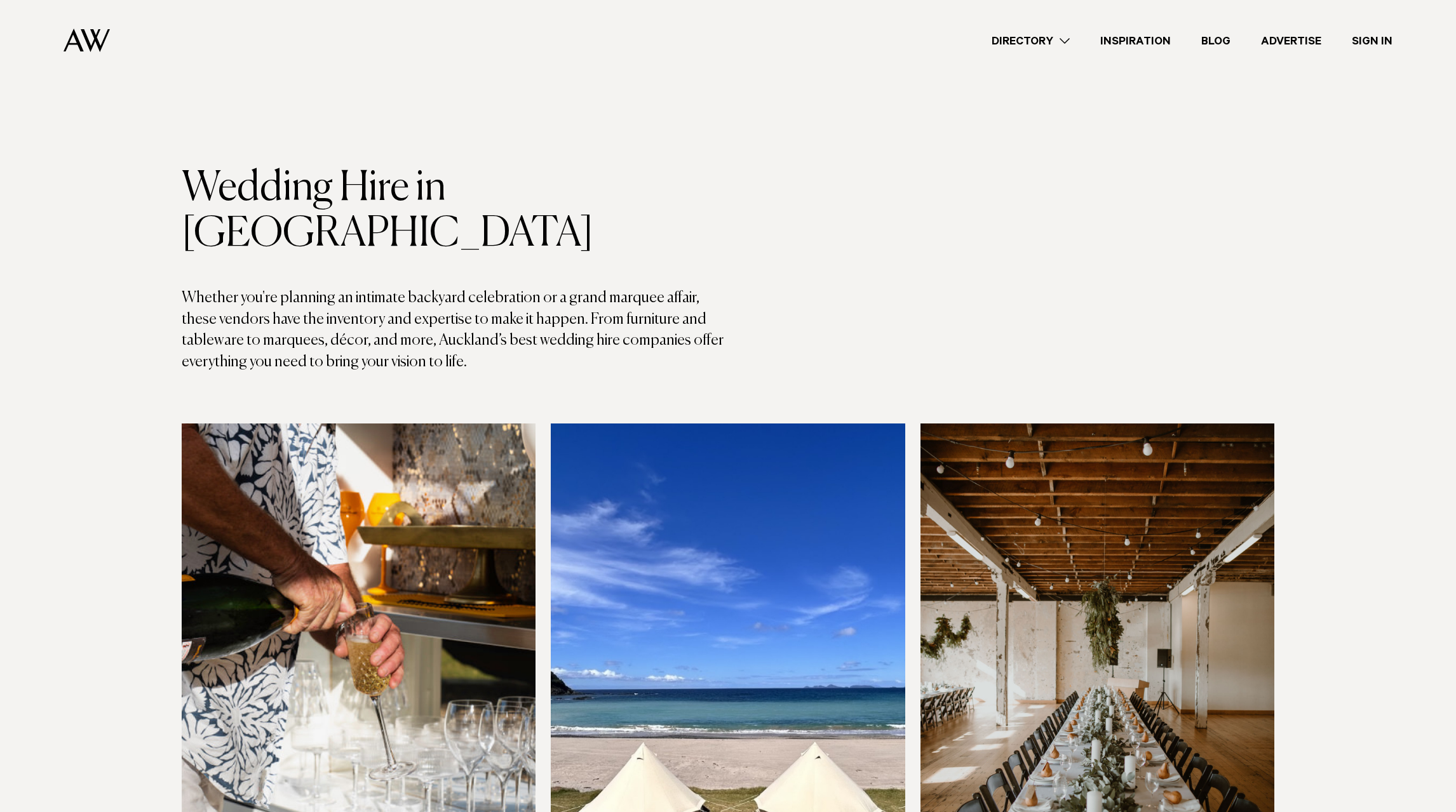
scroll to position [129, 0]
